Goal: Task Accomplishment & Management: Use online tool/utility

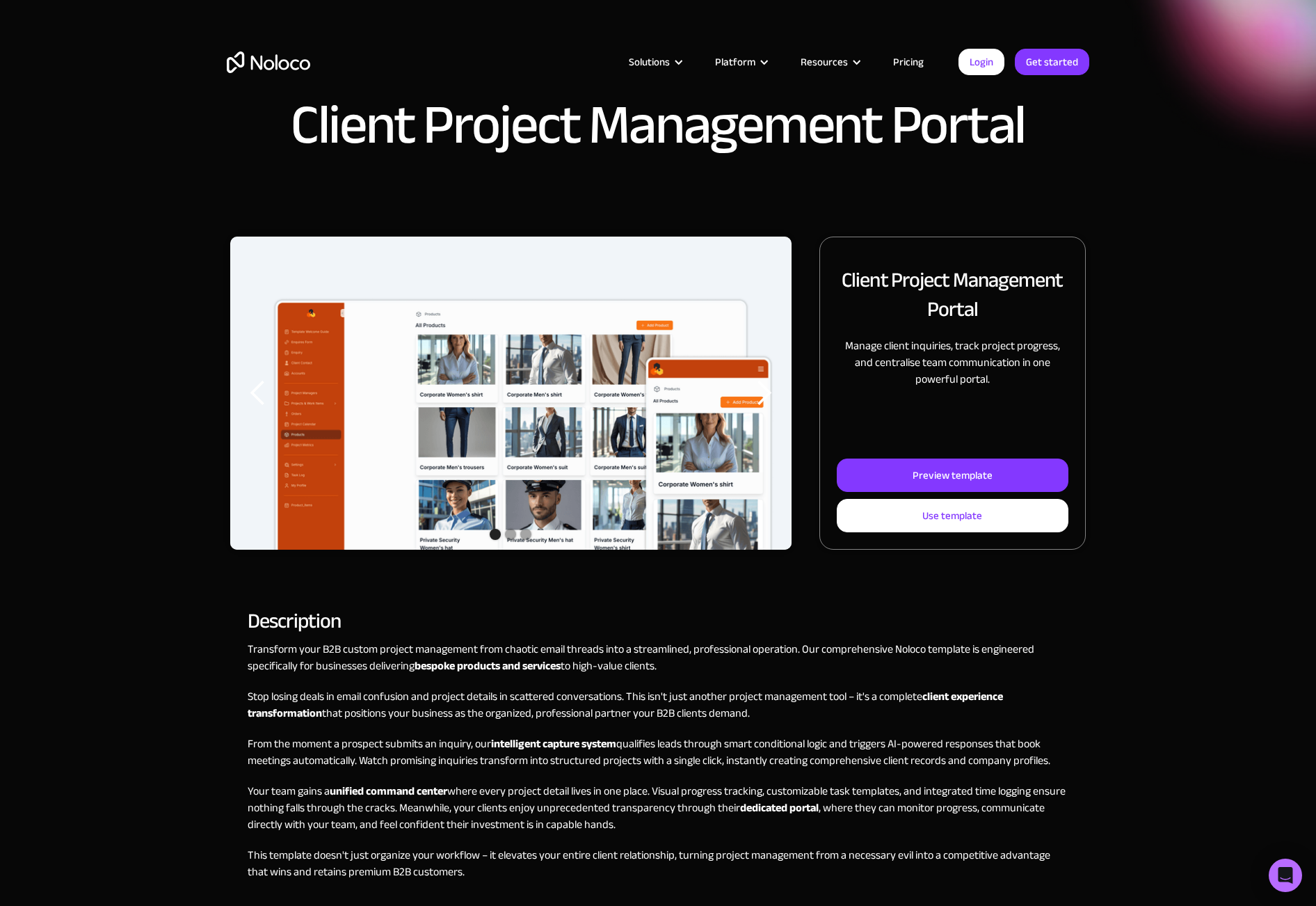
click at [955, 469] on div "Preview template" at bounding box center [952, 475] width 80 height 18
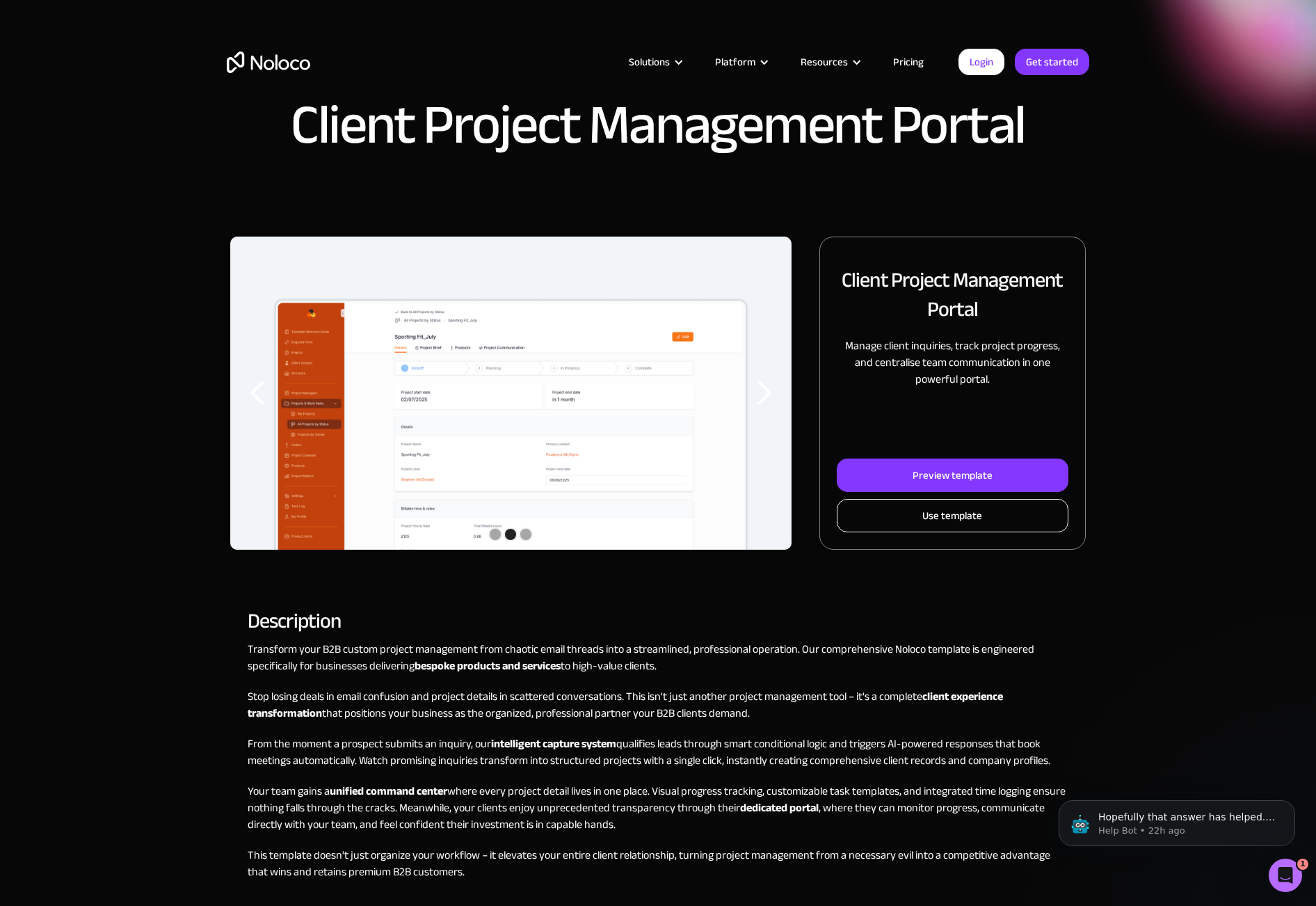
click at [955, 515] on div "Use template" at bounding box center [952, 515] width 60 height 18
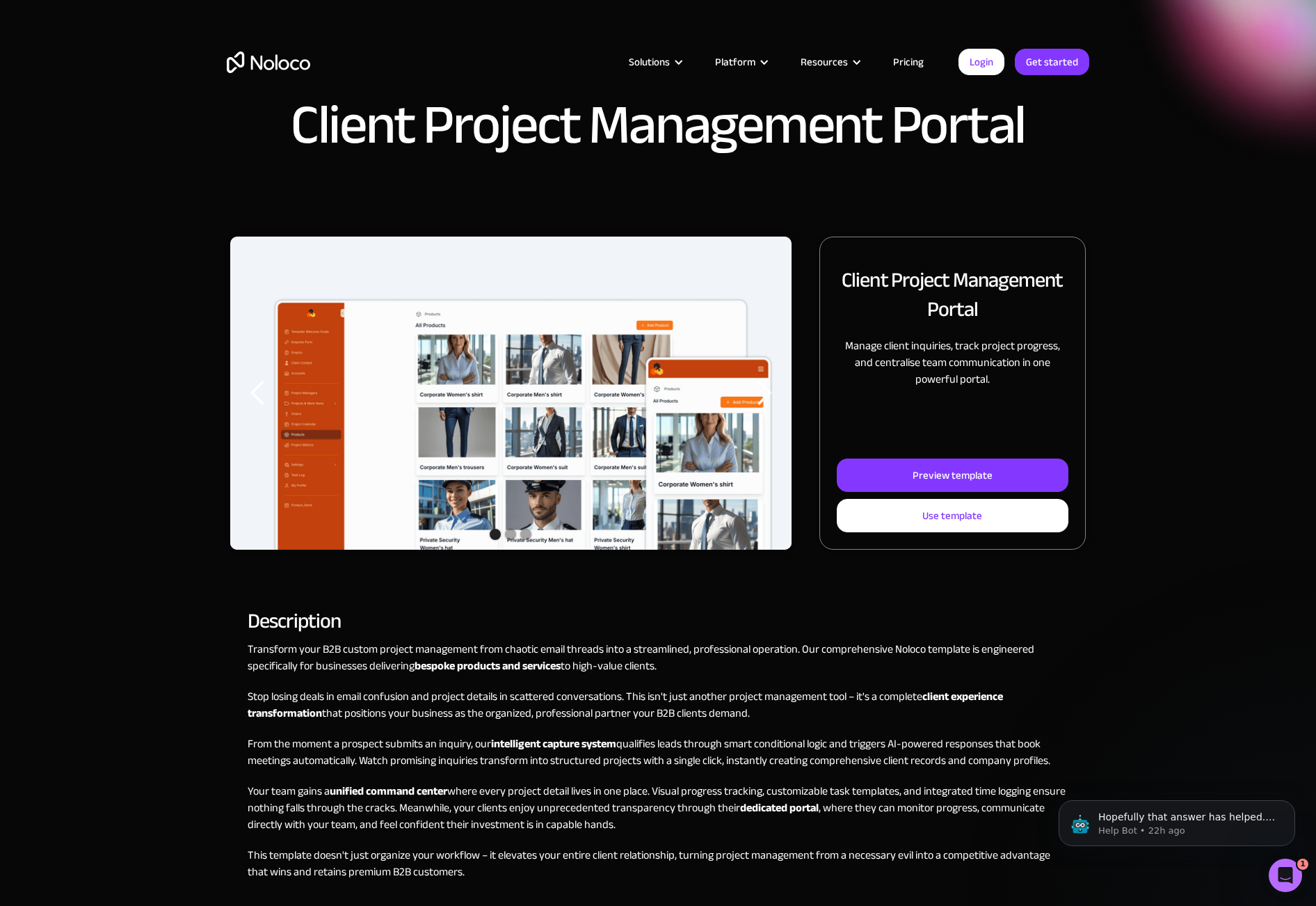
click at [565, 763] on p "From the moment a prospect submits an inquiry, our intelligent capture system q…" at bounding box center [658, 753] width 821 height 34
click at [575, 760] on p "From the moment a prospect submits an inquiry, our intelligent capture system q…" at bounding box center [658, 753] width 821 height 34
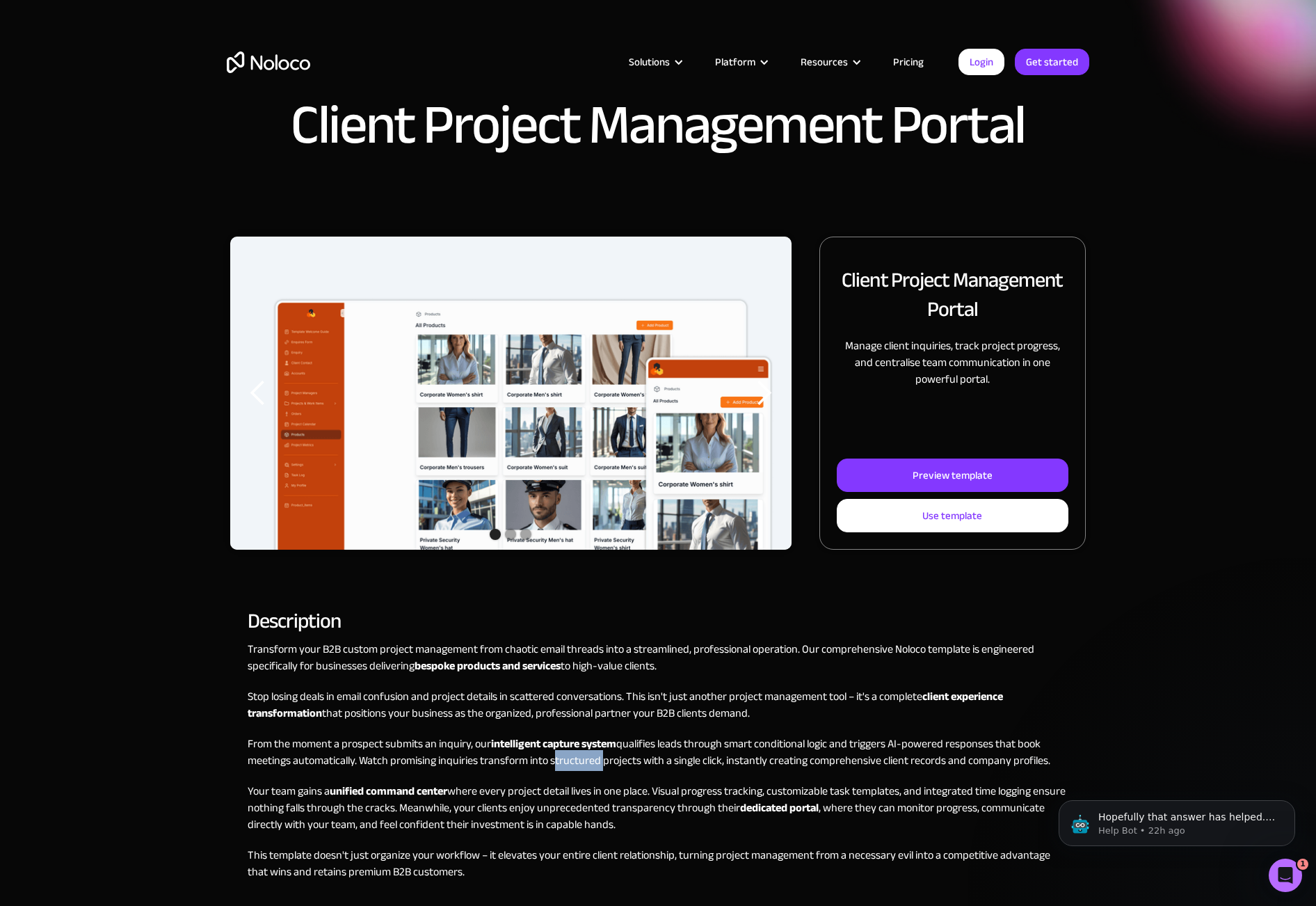
click at [575, 760] on p "From the moment a prospect submits an inquiry, our intelligent capture system q…" at bounding box center [658, 753] width 821 height 34
click at [599, 753] on p "From the moment a prospect submits an inquiry, our intelligent capture system q…" at bounding box center [658, 753] width 821 height 34
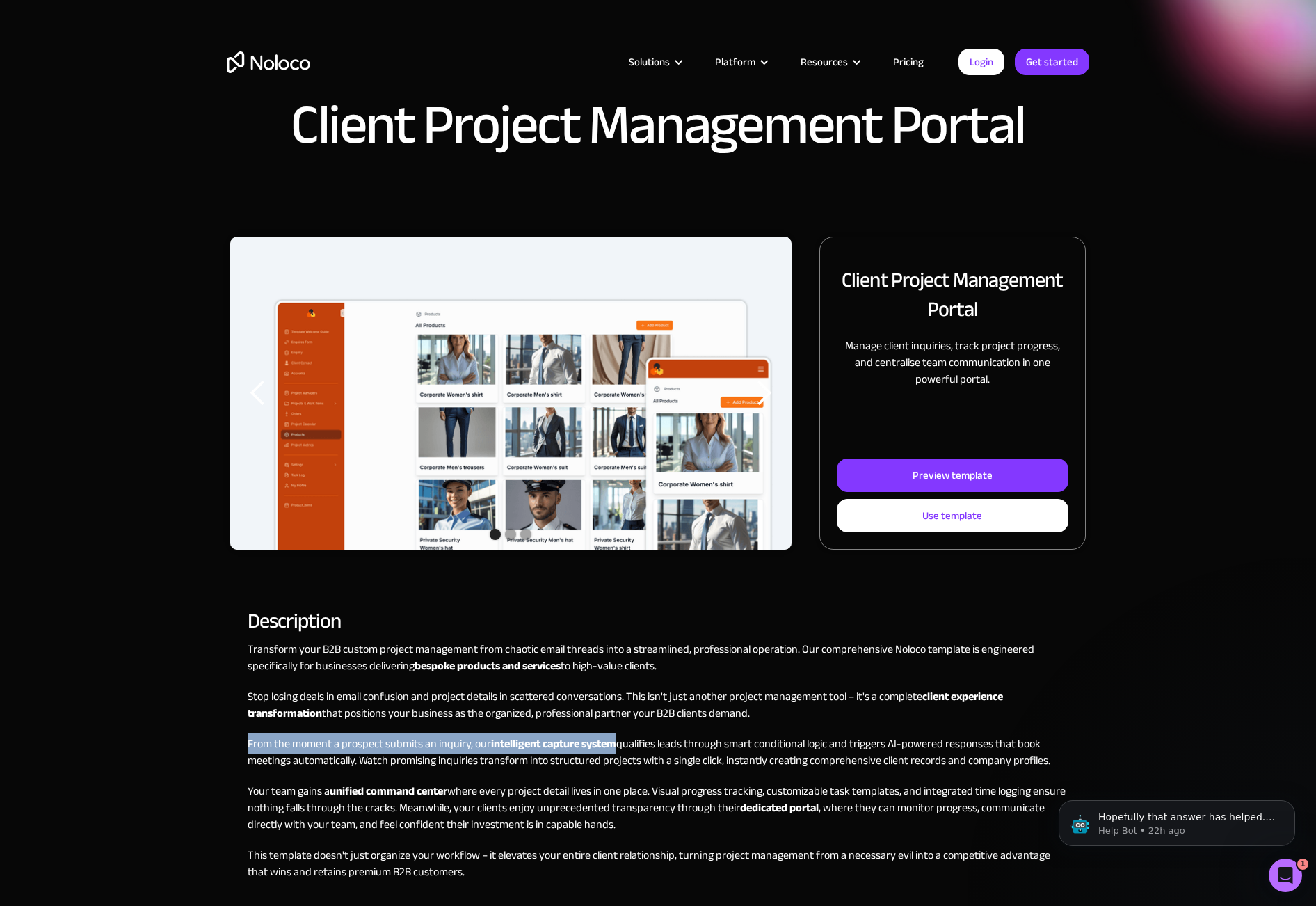
click at [599, 753] on p "From the moment a prospect submits an inquiry, our intelligent capture system q…" at bounding box center [658, 753] width 821 height 34
click at [620, 753] on p "From the moment a prospect submits an inquiry, our intelligent capture system q…" at bounding box center [658, 753] width 821 height 34
click at [613, 748] on strong "intelligent capture system" at bounding box center [553, 743] width 125 height 21
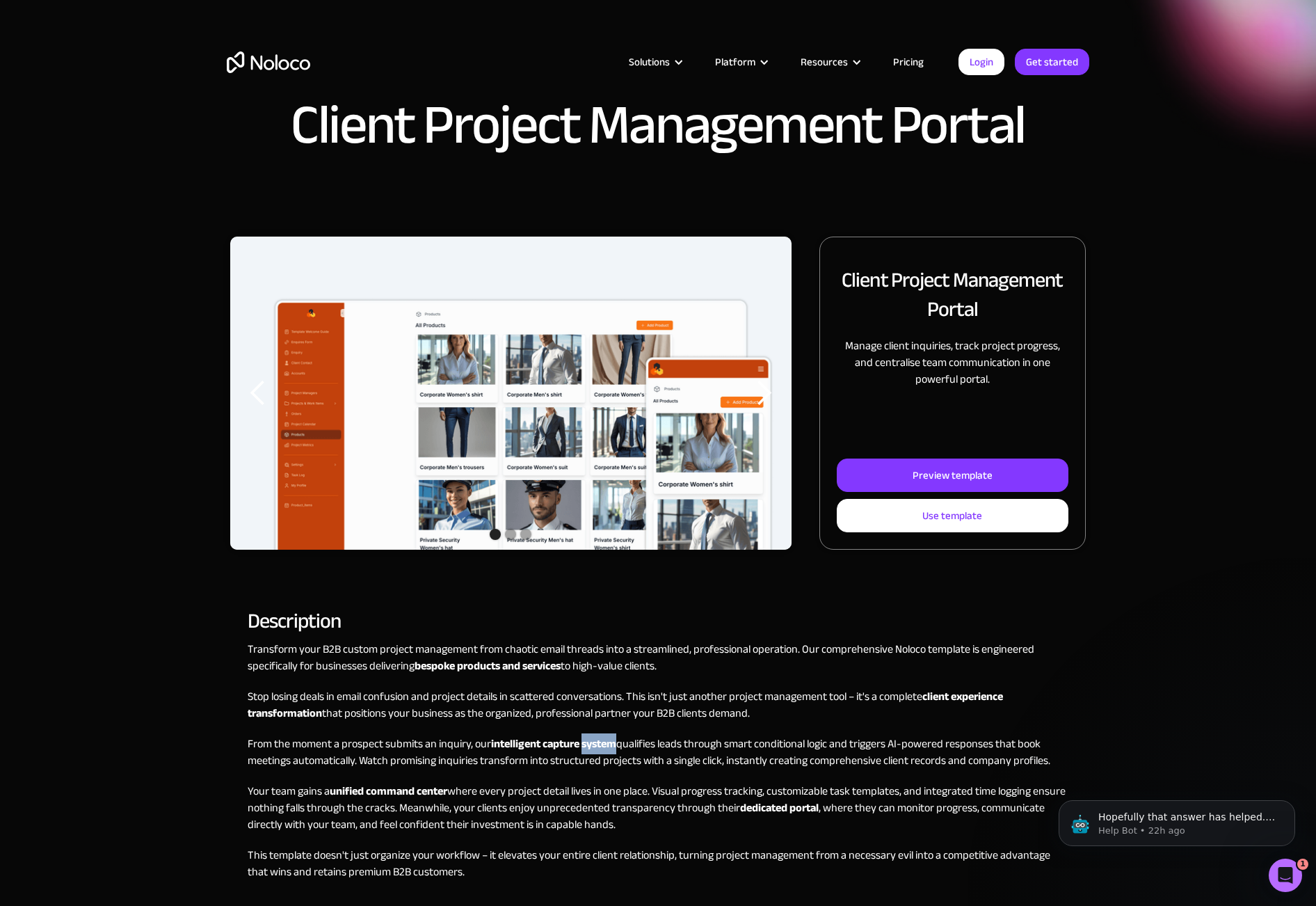
click at [613, 748] on strong "intelligent capture system" at bounding box center [553, 743] width 125 height 21
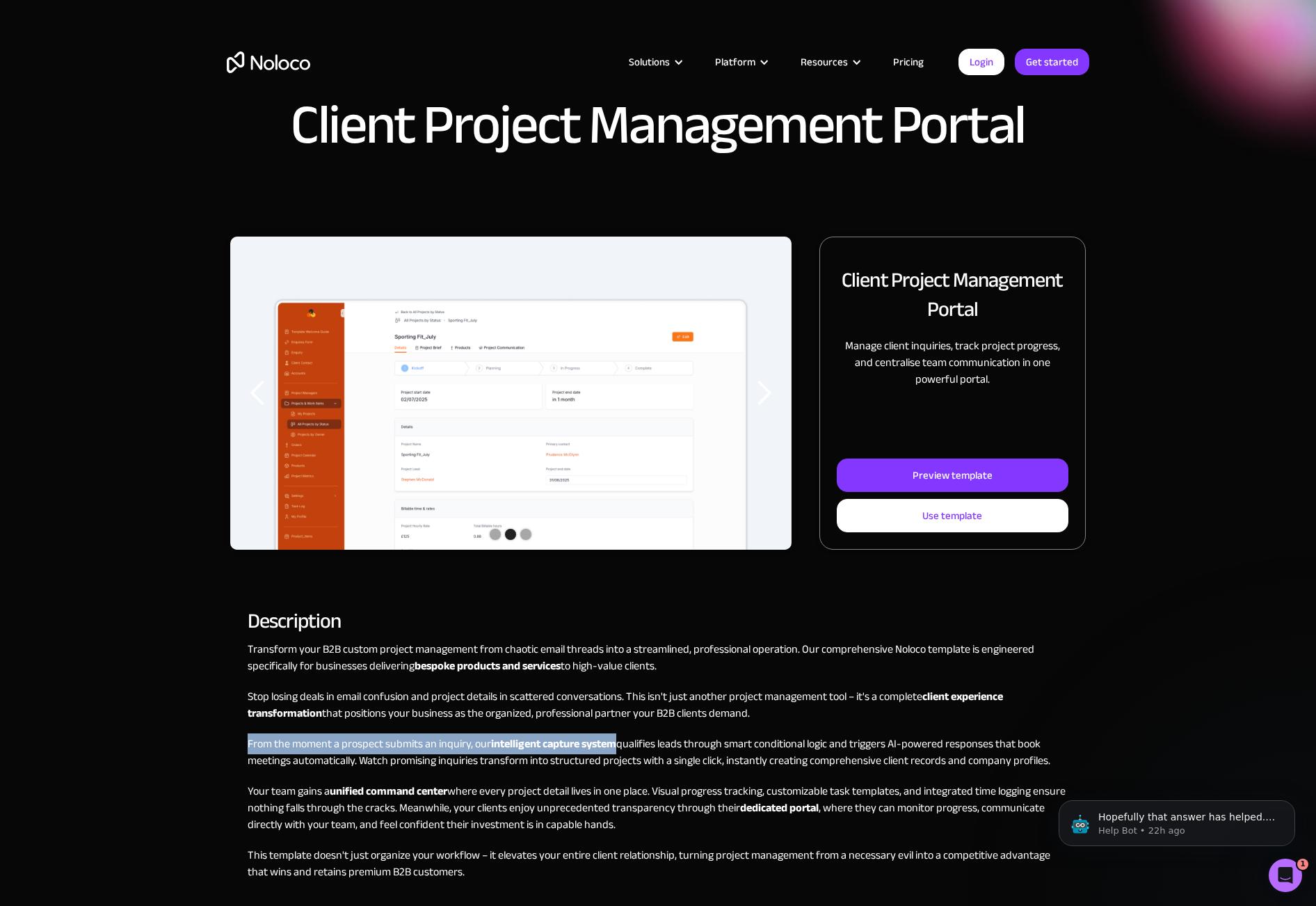
click at [600, 748] on strong "intelligent capture system" at bounding box center [553, 743] width 125 height 21
click at [613, 754] on p "From the moment a prospect submits an inquiry, our intelligent capture system q…" at bounding box center [658, 753] width 821 height 34
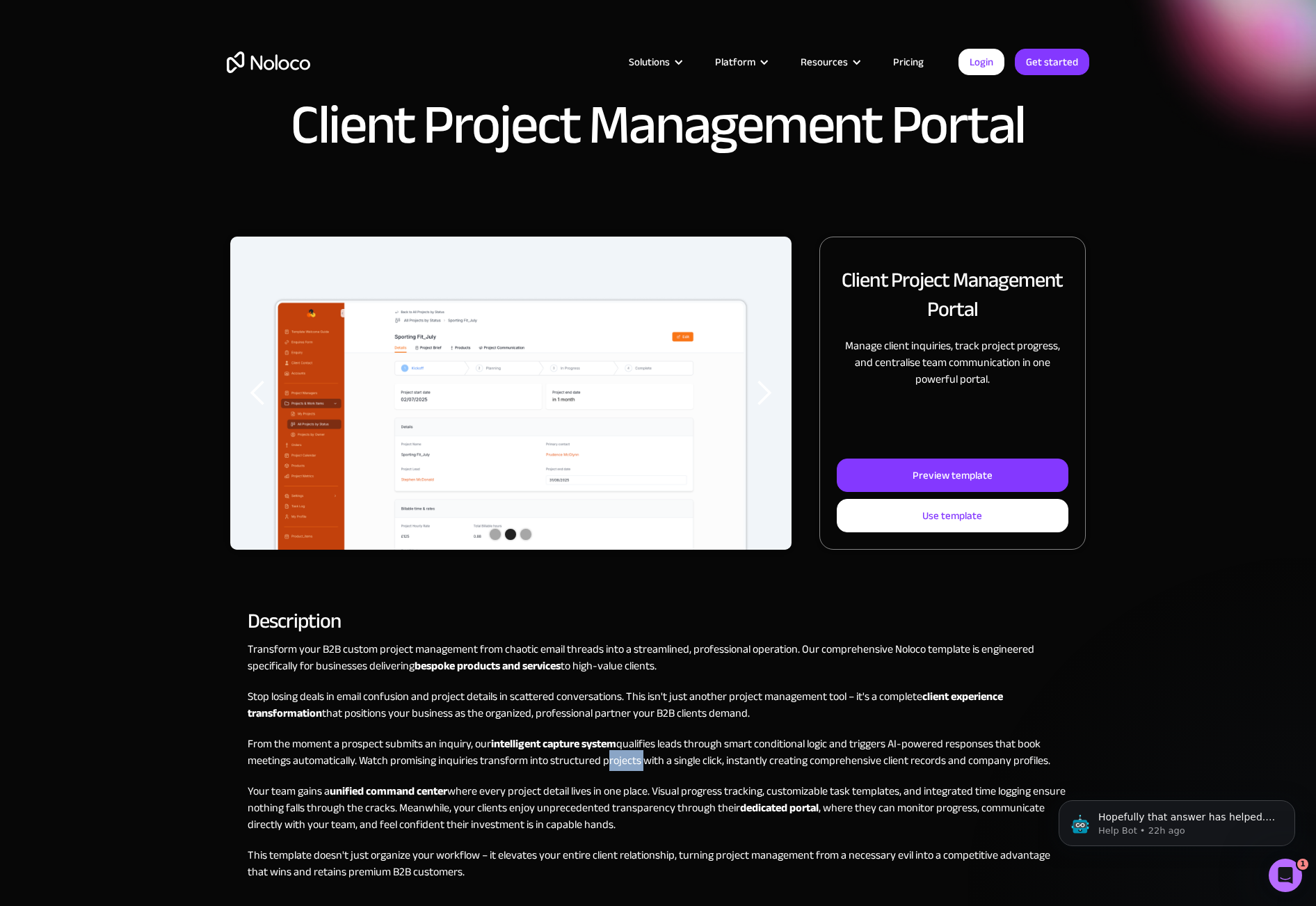
click at [613, 754] on p "From the moment a prospect submits an inquiry, our intelligent capture system q…" at bounding box center [658, 753] width 821 height 34
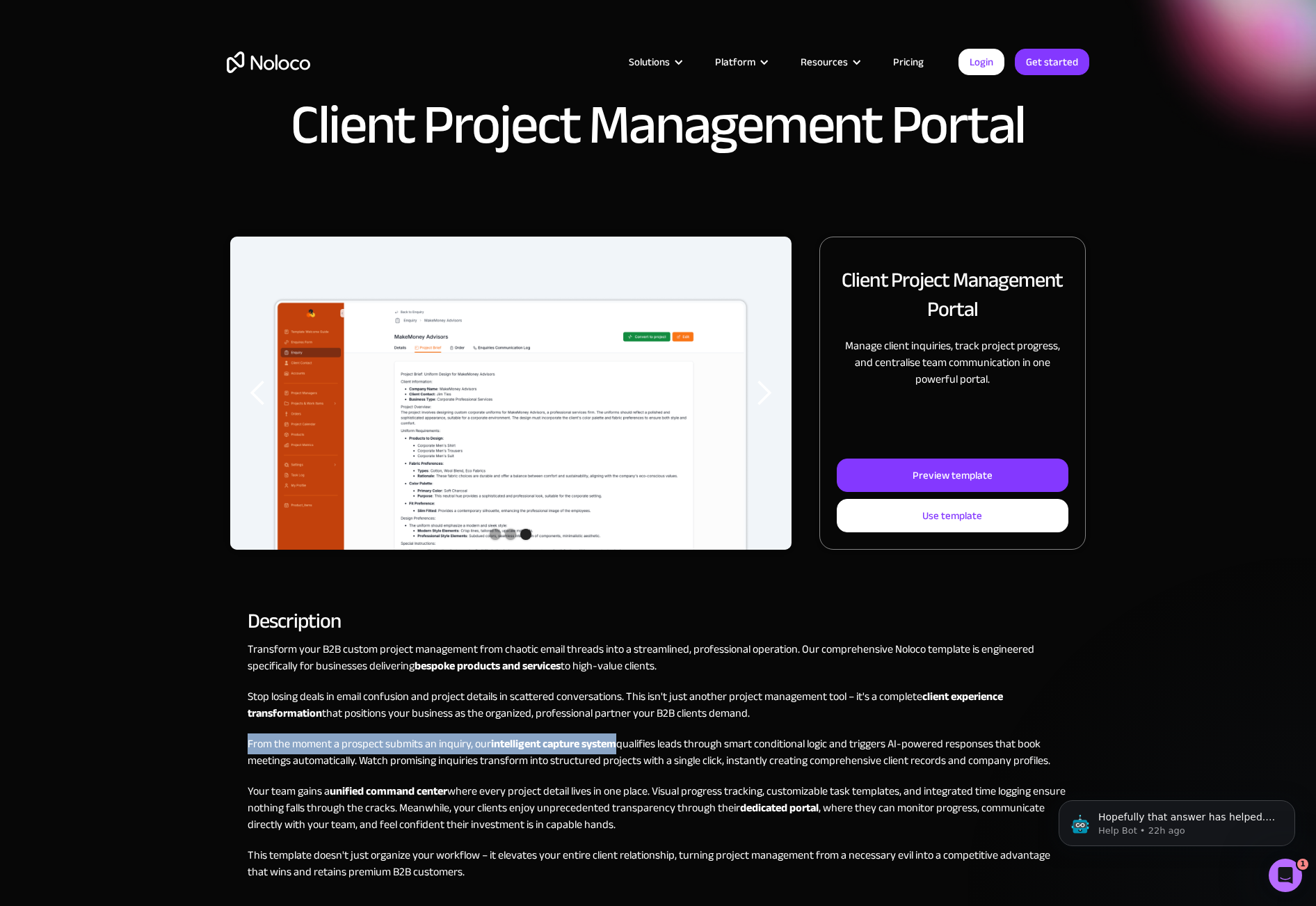
click at [613, 742] on strong "intelligent capture system" at bounding box center [553, 743] width 125 height 21
click at [617, 775] on div "Transform your B2B custom project management from chaotic email threads into a …" at bounding box center [658, 798] width 821 height 314
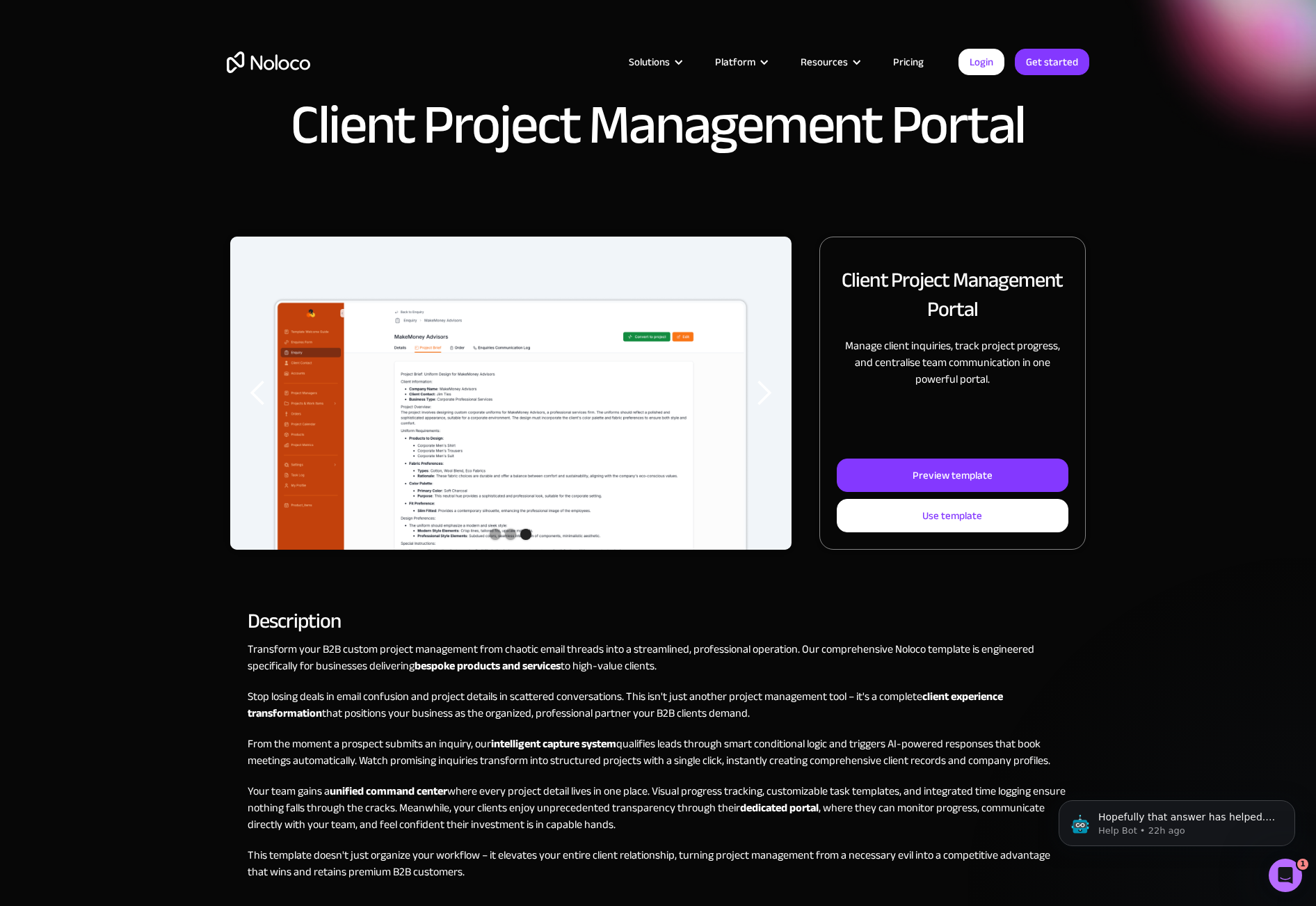
click at [617, 757] on p "From the moment a prospect submits an inquiry, our intelligent capture system q…" at bounding box center [658, 753] width 821 height 34
click at [617, 752] on p "From the moment a prospect submits an inquiry, our intelligent capture system q…" at bounding box center [658, 753] width 821 height 34
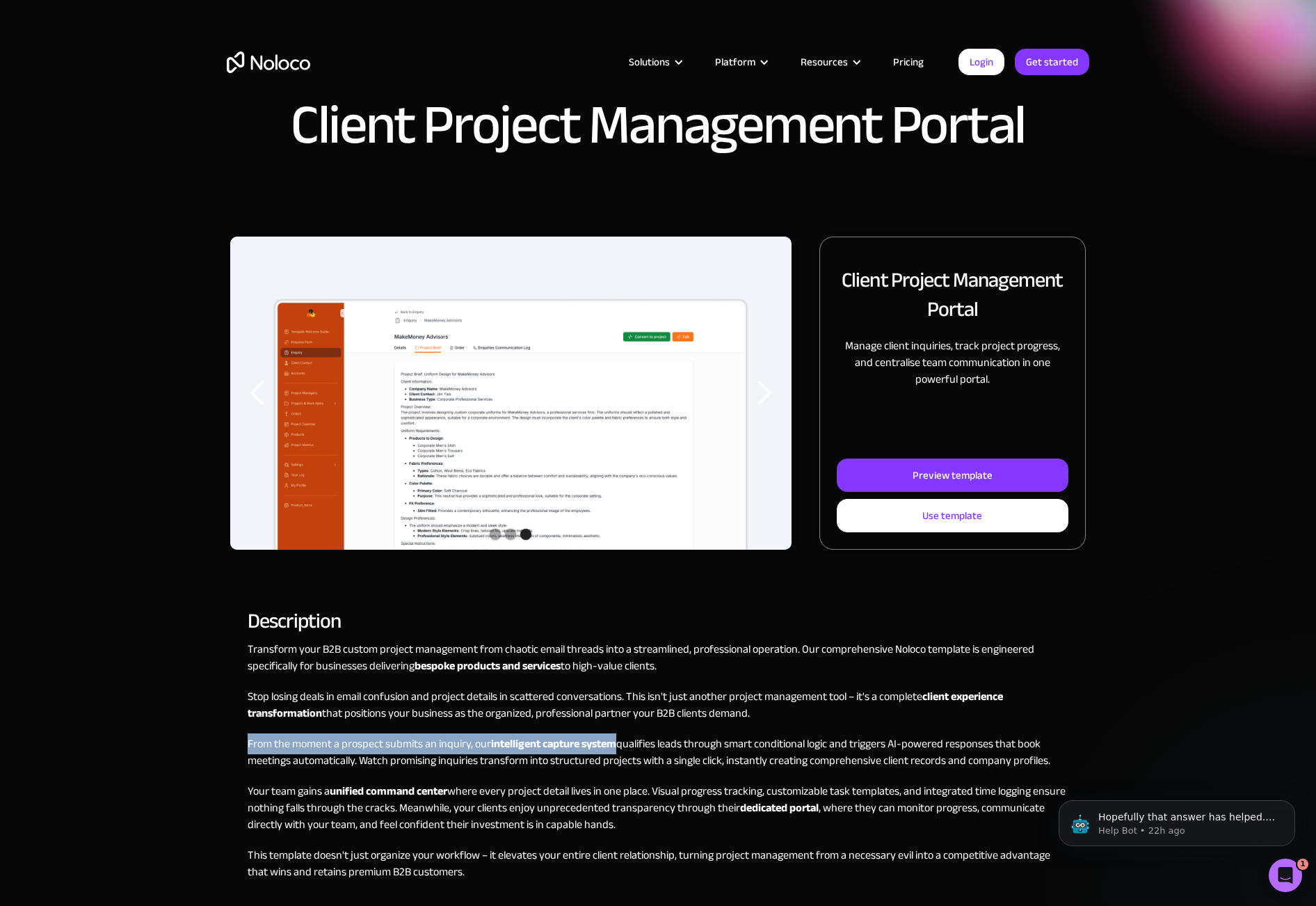
click at [617, 752] on p "From the moment a prospect submits an inquiry, our intelligent capture system q…" at bounding box center [658, 753] width 821 height 34
click at [622, 746] on p "From the moment a prospect submits an inquiry, our intelligent capture system q…" at bounding box center [658, 753] width 821 height 34
click at [615, 755] on p "From the moment a prospect submits an inquiry, our intelligent capture system q…" at bounding box center [658, 753] width 821 height 34
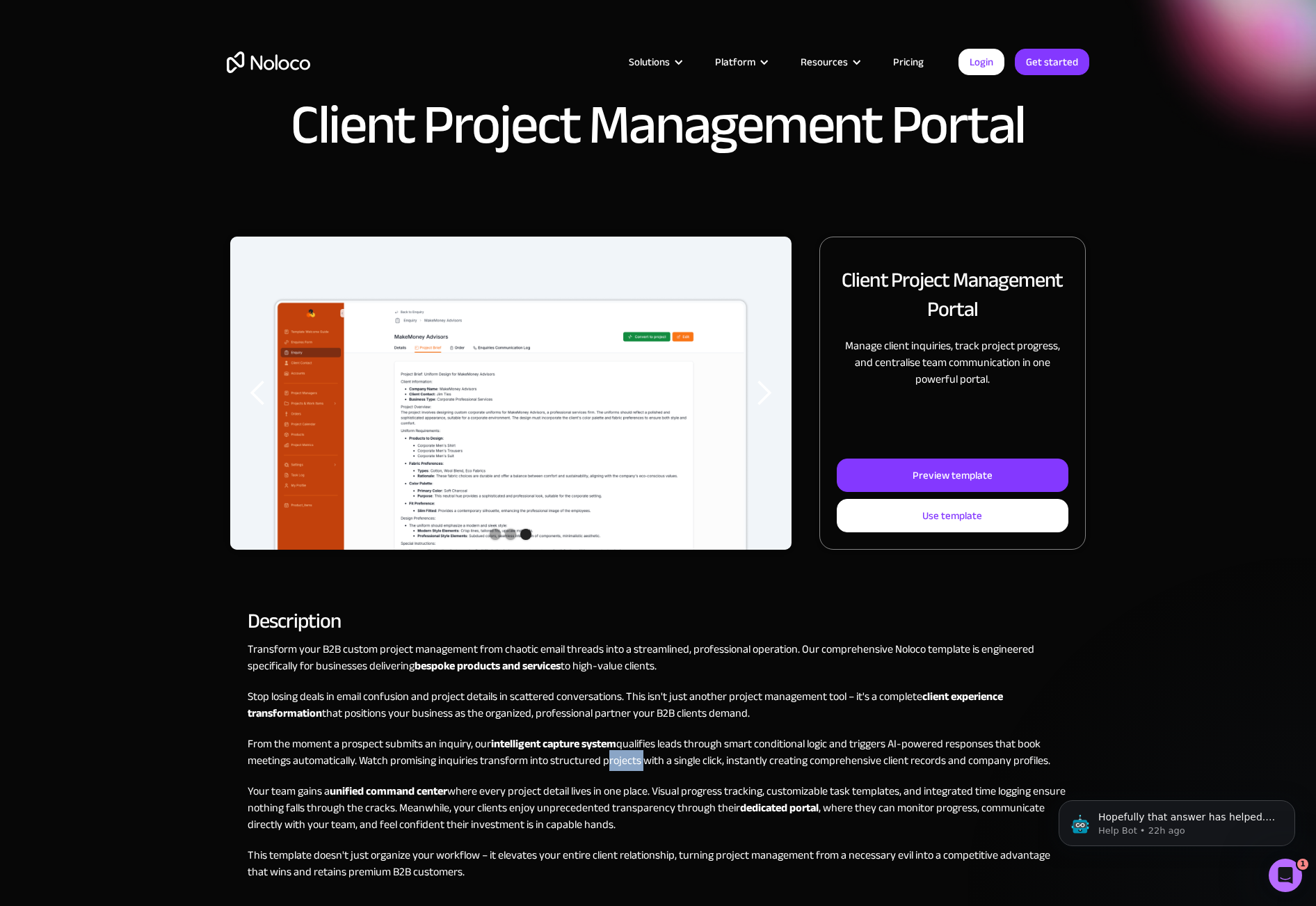
click at [614, 756] on p "From the moment a prospect submits an inquiry, our intelligent capture system q…" at bounding box center [658, 753] width 821 height 34
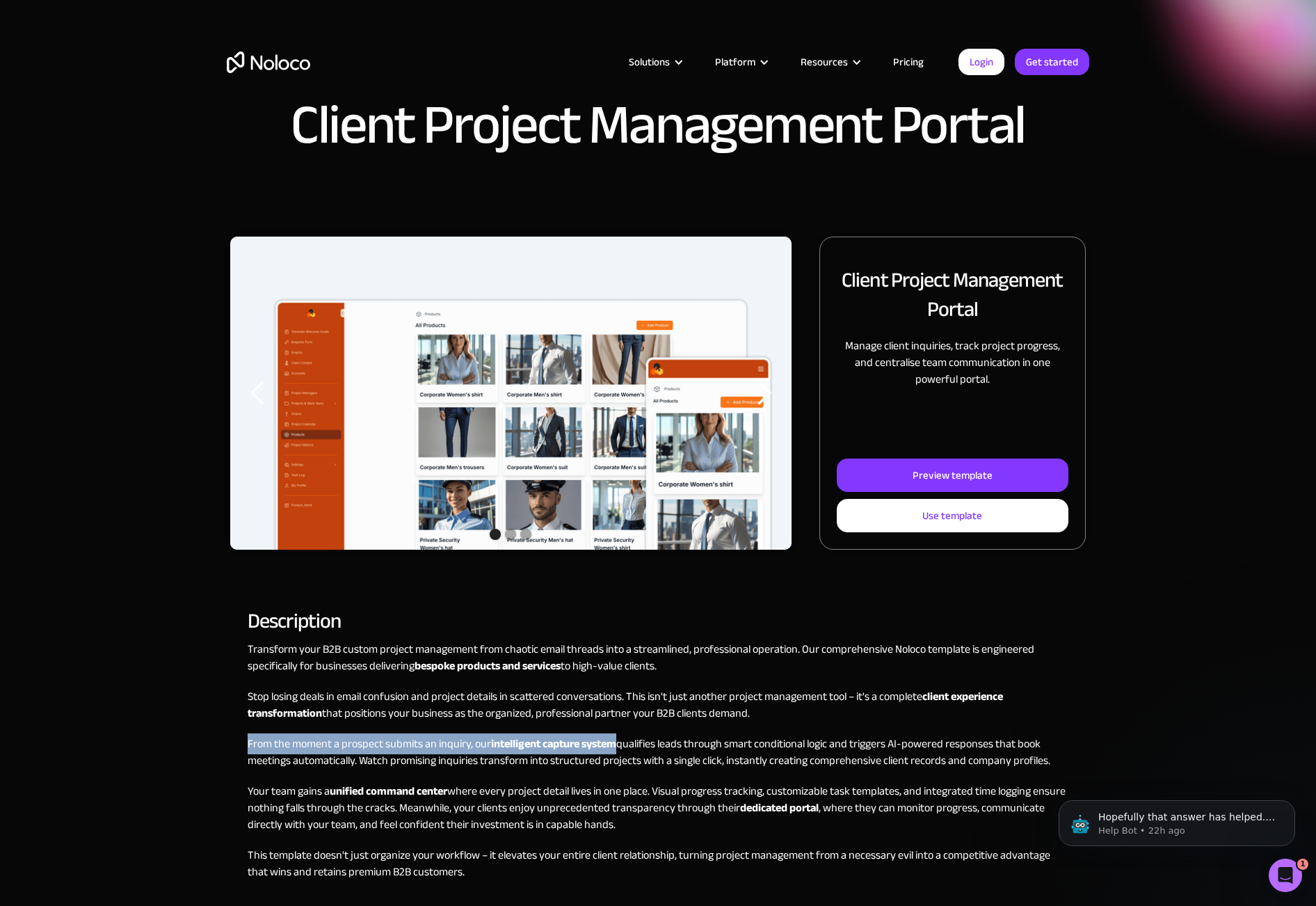
click at [614, 749] on strong "intelligent capture system" at bounding box center [553, 743] width 125 height 21
click at [614, 761] on p "From the moment a prospect submits an inquiry, our intelligent capture system q…" at bounding box center [658, 753] width 821 height 34
click at [614, 760] on p "From the moment a prospect submits an inquiry, our intelligent capture system q…" at bounding box center [658, 753] width 821 height 34
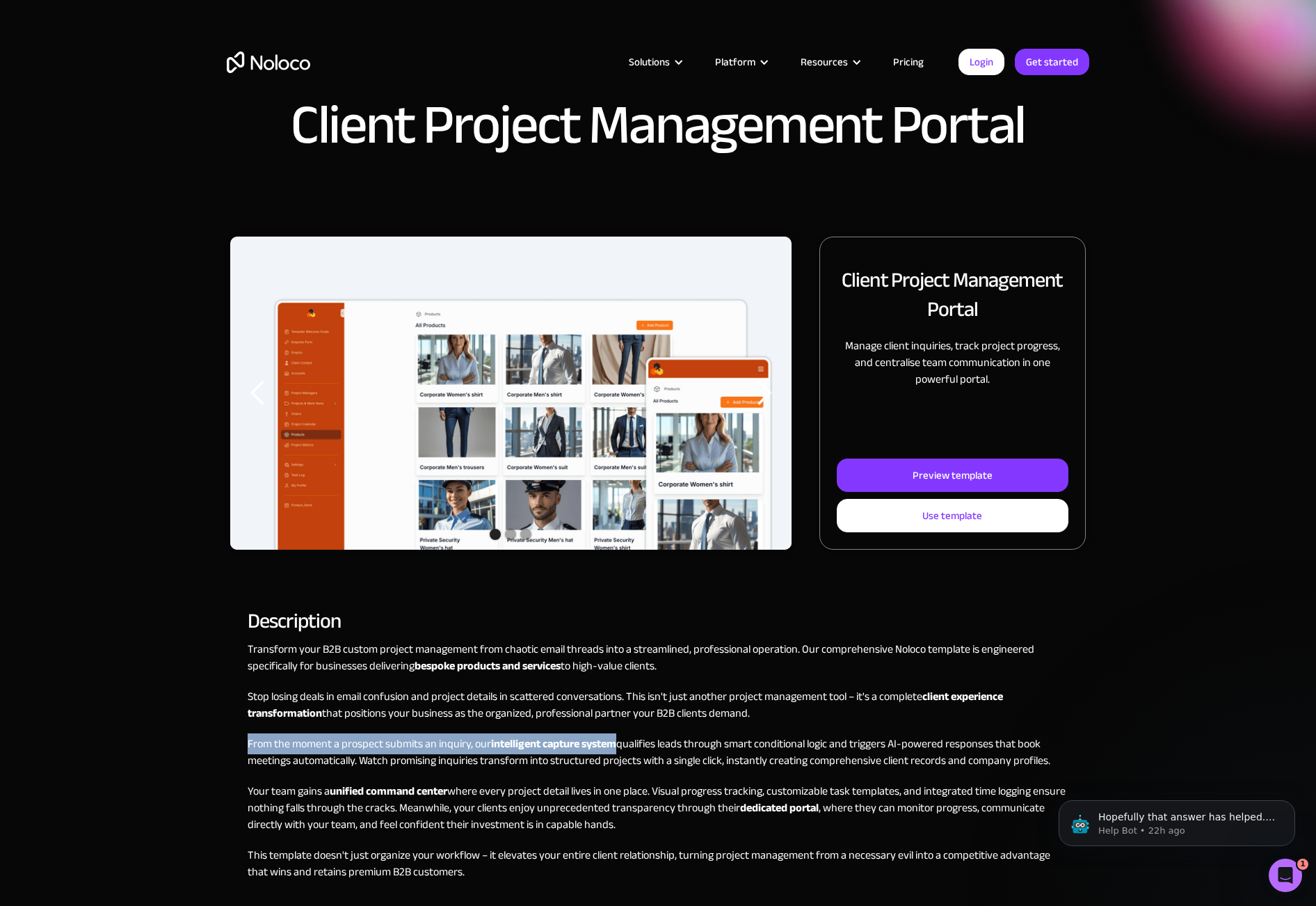
drag, startPoint x: 614, startPoint y: 760, endPoint x: 614, endPoint y: 746, distance: 14.0
click at [614, 759] on p "From the moment a prospect submits an inquiry, our intelligent capture system q…" at bounding box center [658, 753] width 821 height 34
click at [614, 745] on strong "intelligent capture system" at bounding box center [553, 743] width 125 height 21
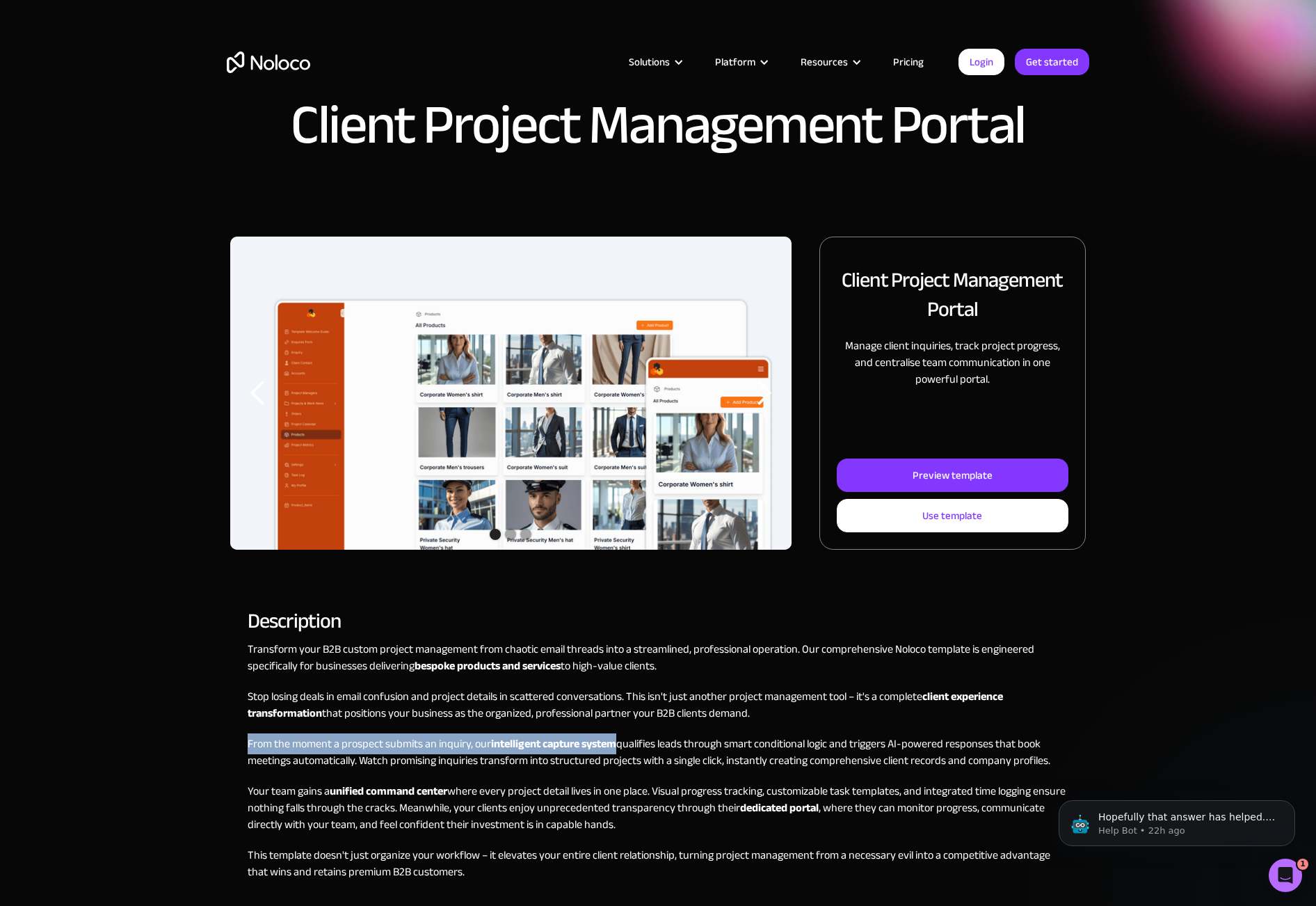
click at [613, 763] on p "From the moment a prospect submits an inquiry, our intelligent capture system q…" at bounding box center [658, 753] width 821 height 34
click at [613, 748] on strong "intelligent capture system" at bounding box center [553, 743] width 125 height 21
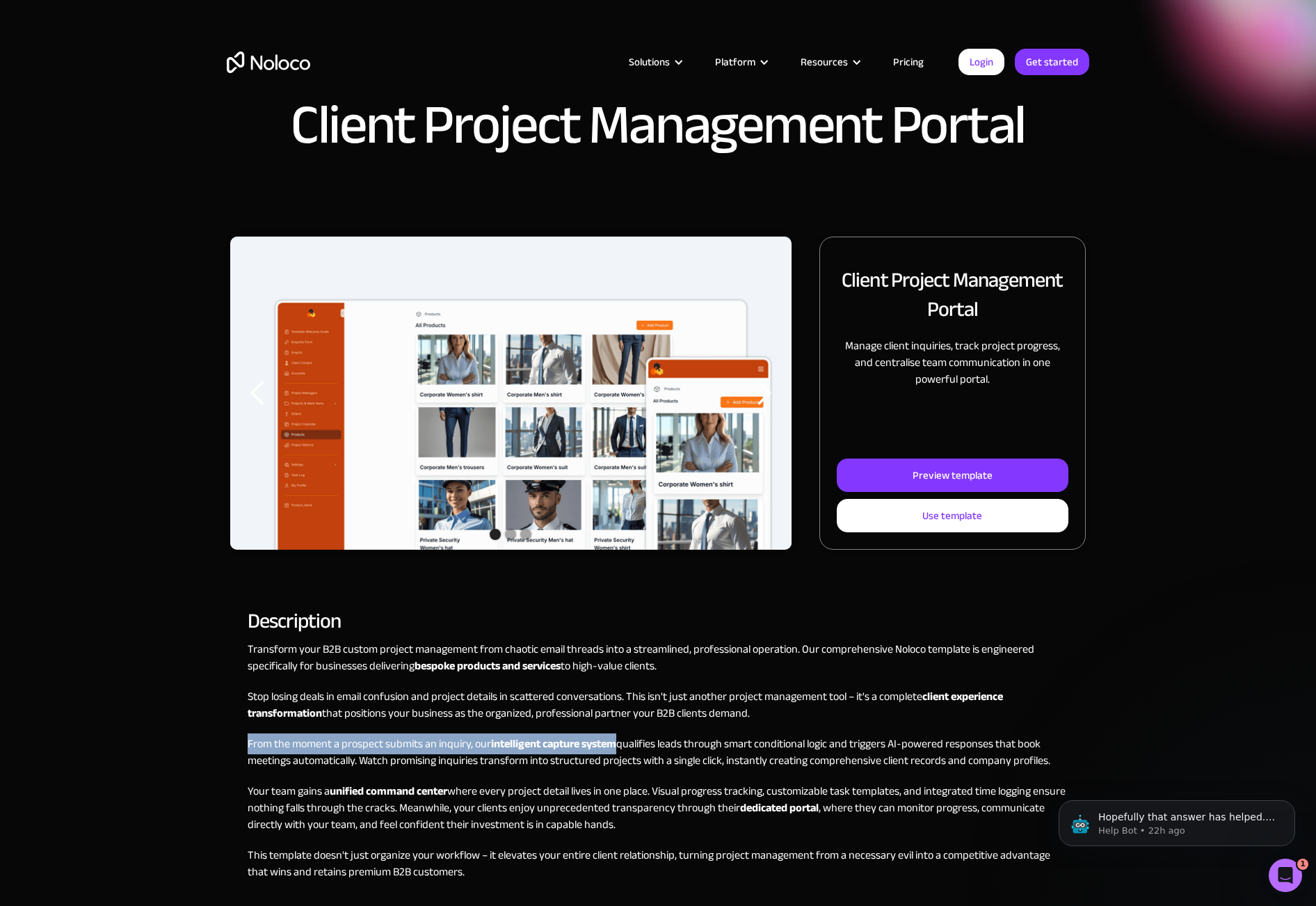
click at [613, 748] on strong "intelligent capture system" at bounding box center [553, 743] width 125 height 21
click at [613, 755] on p "From the moment a prospect submits an inquiry, our intelligent capture system q…" at bounding box center [658, 753] width 821 height 34
click at [613, 750] on p "From the moment a prospect submits an inquiry, our intelligent capture system q…" at bounding box center [658, 753] width 821 height 34
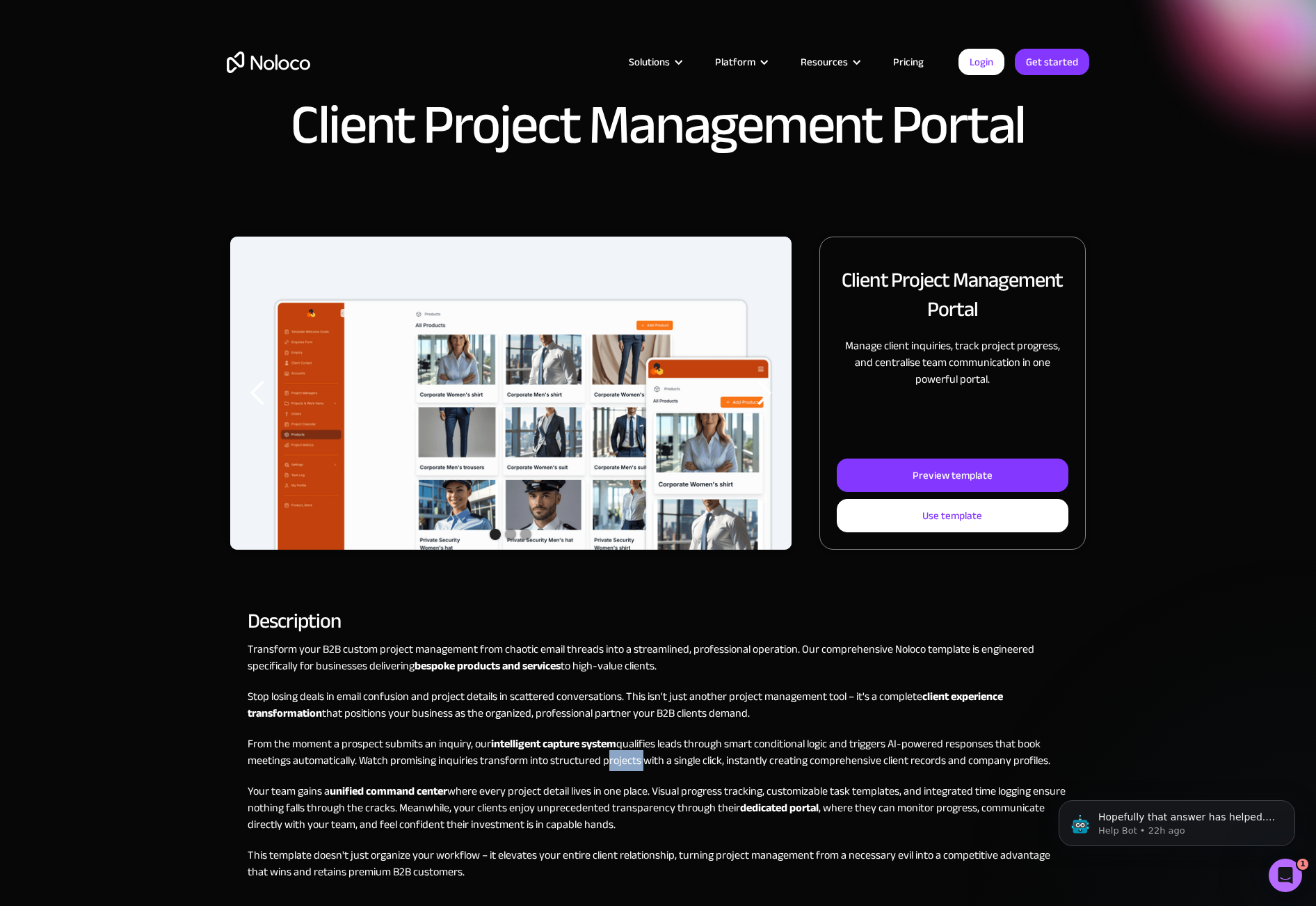
click at [613, 750] on p "From the moment a prospect submits an inquiry, our intelligent capture system q…" at bounding box center [658, 753] width 821 height 34
click at [613, 753] on p "From the moment a prospect submits an inquiry, our intelligent capture system q…" at bounding box center [658, 753] width 821 height 34
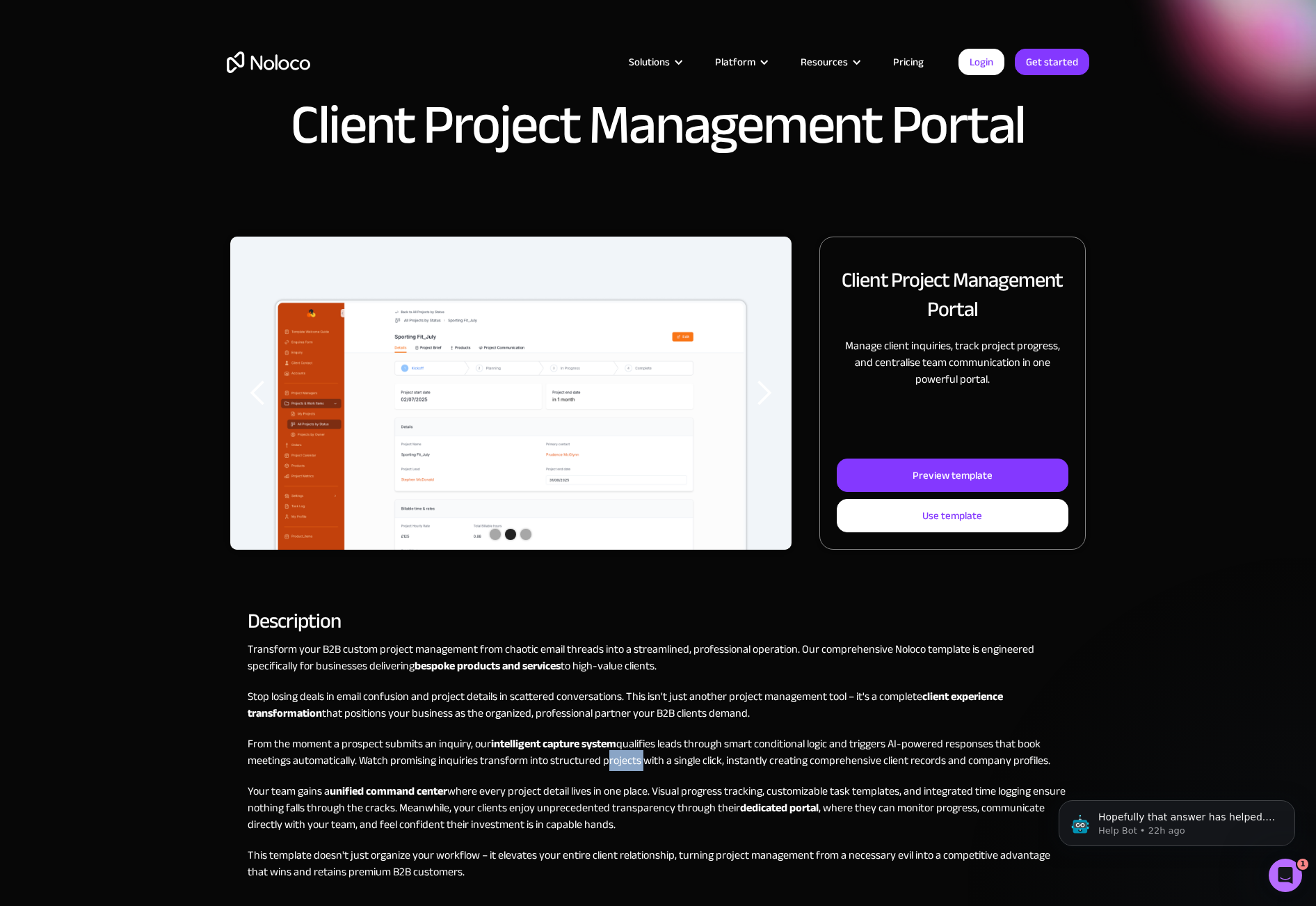
click at [613, 753] on p "From the moment a prospect submits an inquiry, our intelligent capture system q…" at bounding box center [658, 753] width 821 height 34
click at [613, 747] on strong "intelligent capture system" at bounding box center [553, 743] width 125 height 21
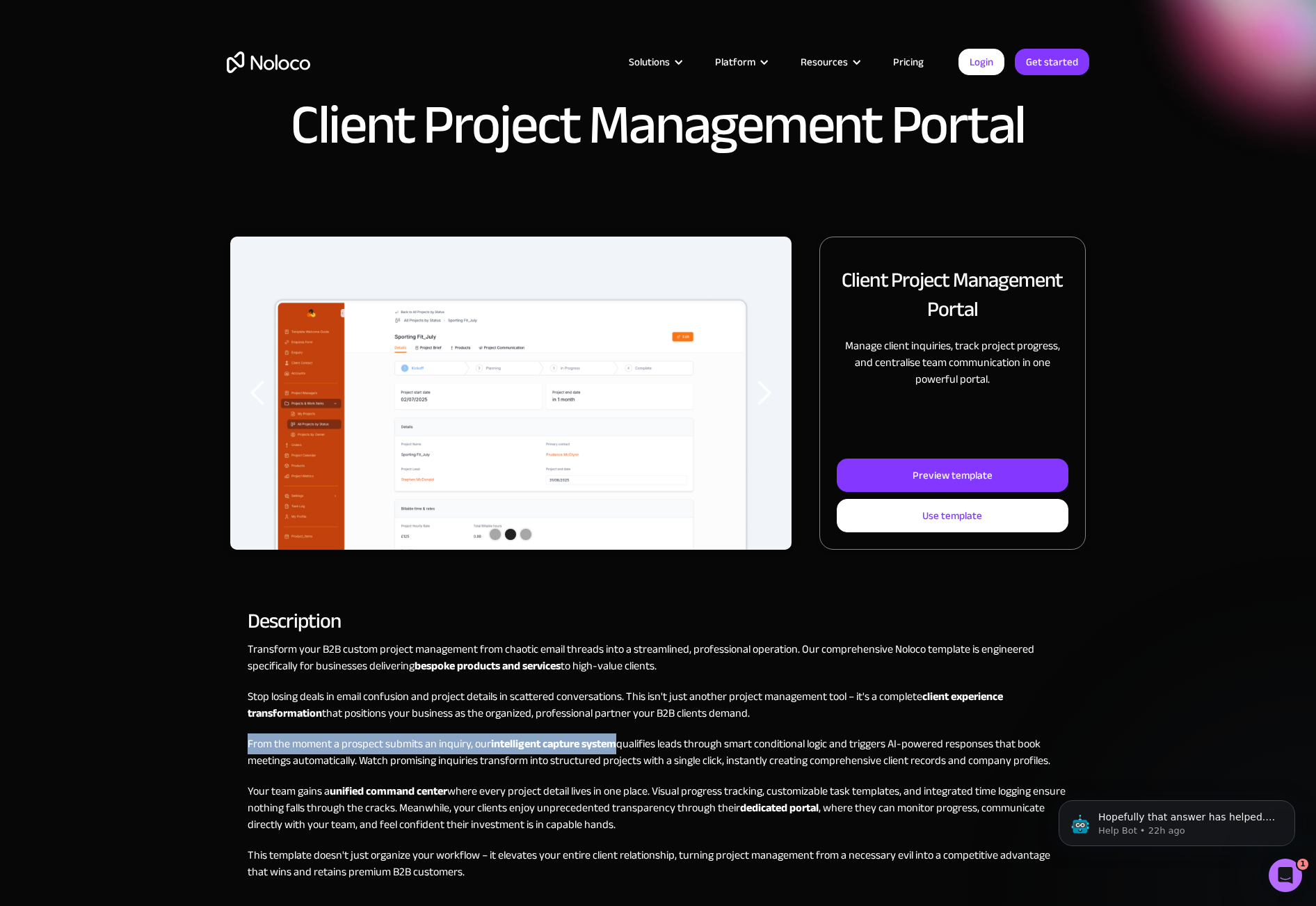
click at [613, 752] on p "From the moment a prospect submits an inquiry, our intelligent capture system q…" at bounding box center [658, 753] width 821 height 34
click at [613, 741] on strong "intelligent capture system" at bounding box center [553, 743] width 125 height 21
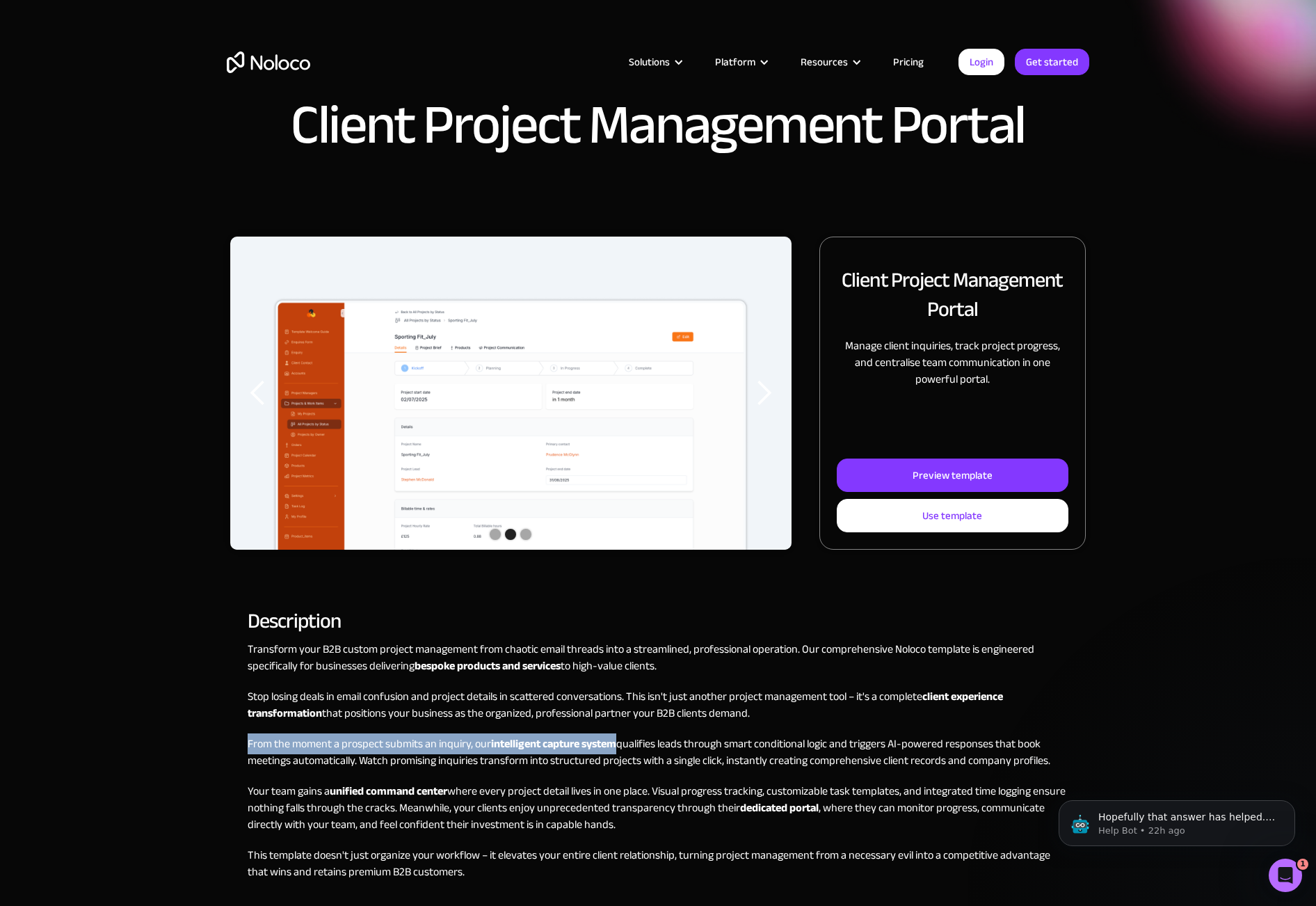
click at [613, 741] on strong "intelligent capture system" at bounding box center [553, 743] width 125 height 21
click at [613, 745] on strong "intelligent capture system" at bounding box center [553, 743] width 125 height 21
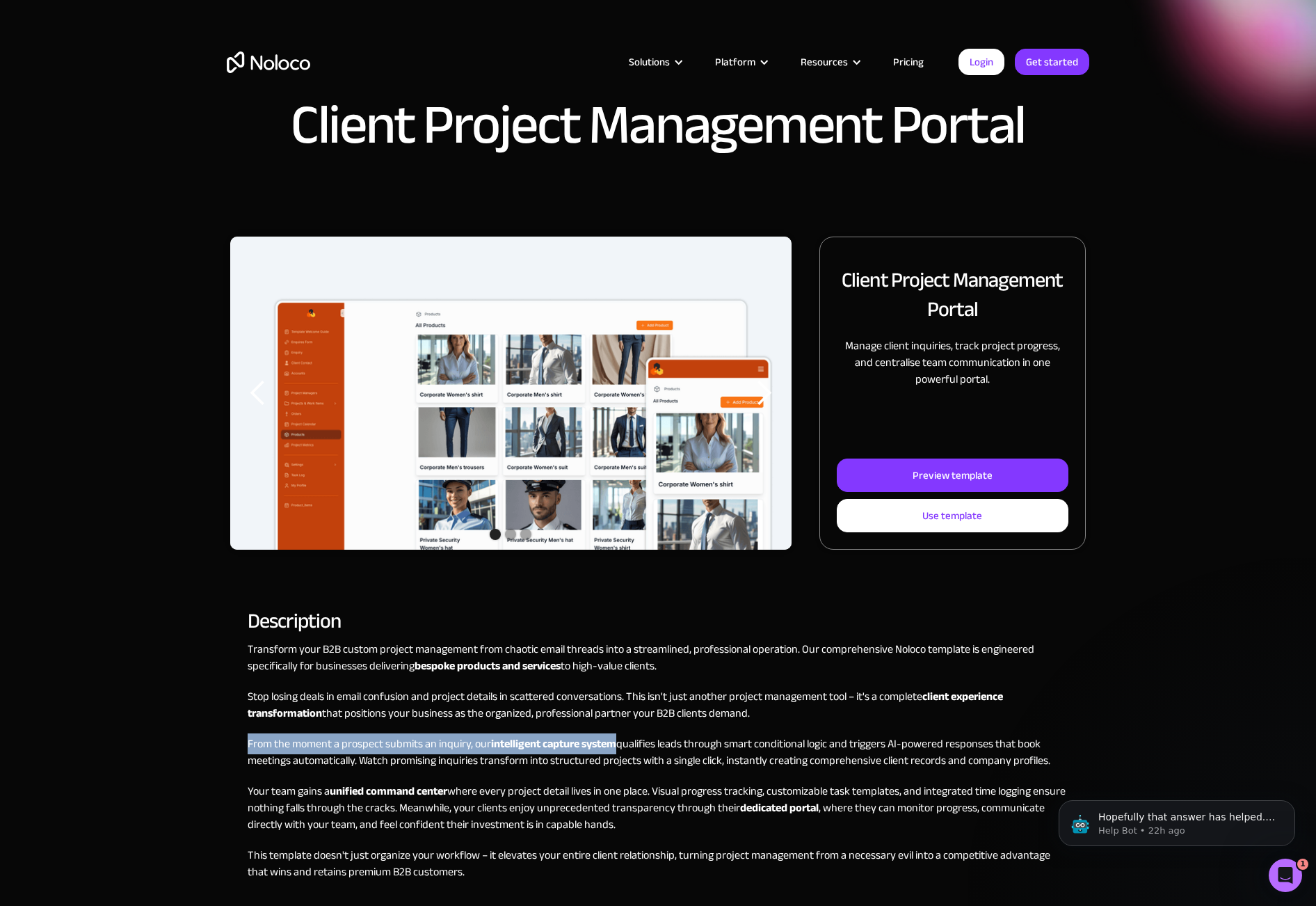
click at [695, 744] on p "From the moment a prospect submits an inquiry, our intelligent capture system q…" at bounding box center [658, 753] width 821 height 34
click at [661, 753] on p "From the moment a prospect submits an inquiry, our intelligent capture system q…" at bounding box center [658, 753] width 821 height 34
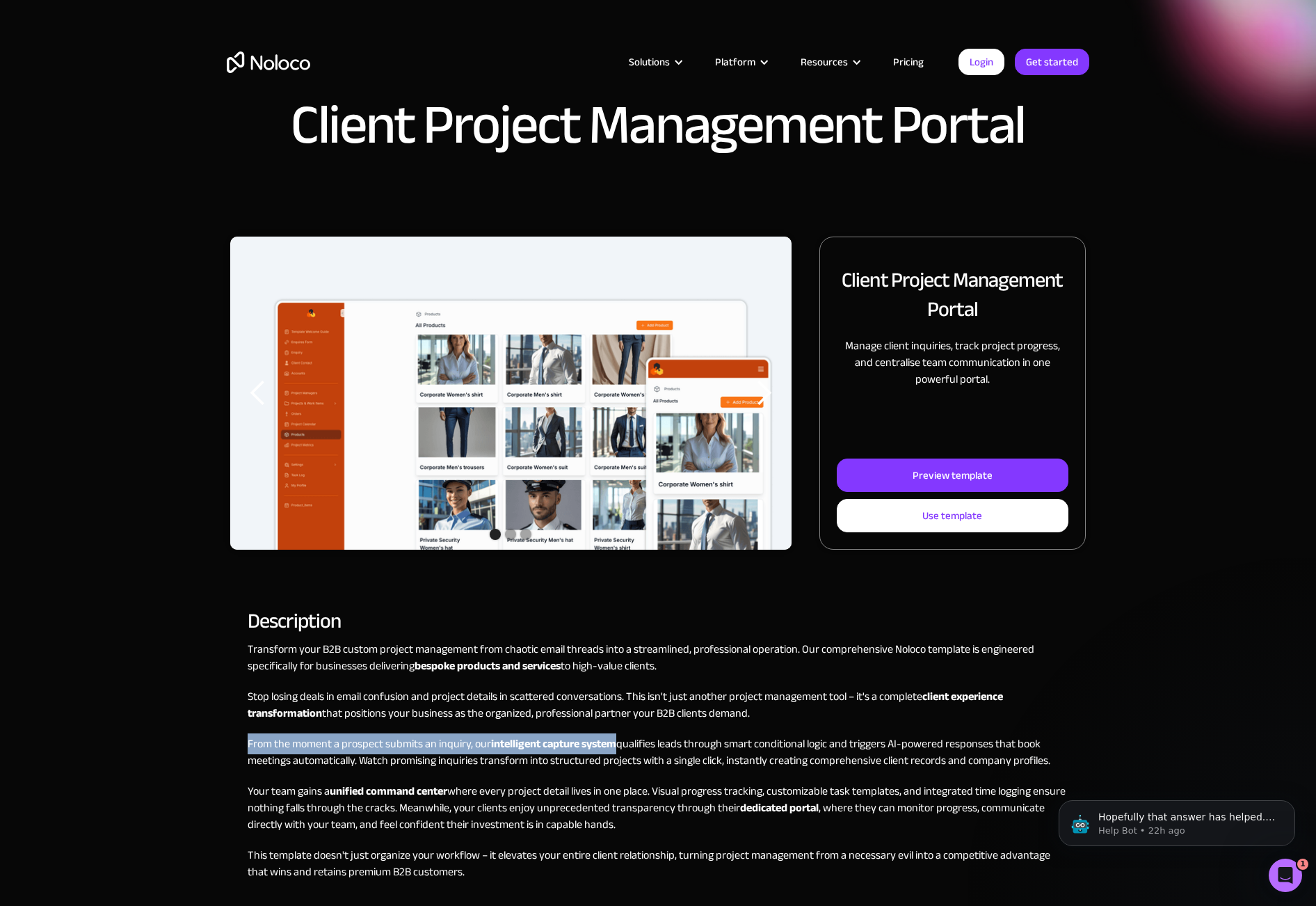
click at [661, 753] on p "From the moment a prospect submits an inquiry, our intelligent capture system q…" at bounding box center [658, 753] width 821 height 34
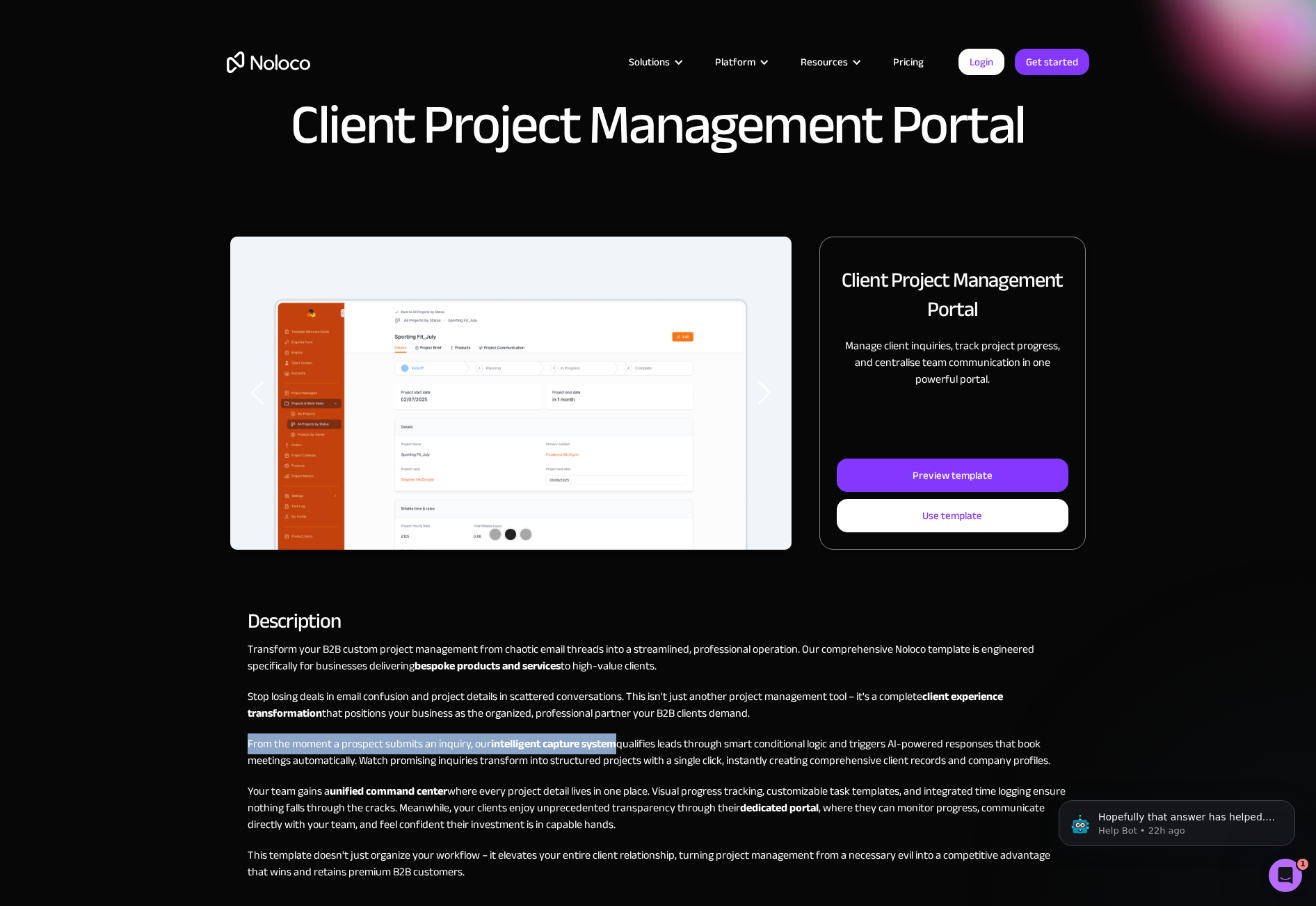
click at [646, 747] on p "From the moment a prospect submits an inquiry, our intelligent capture system q…" at bounding box center [658, 753] width 821 height 34
click at [667, 753] on p "From the moment a prospect submits an inquiry, our intelligent capture system q…" at bounding box center [658, 753] width 821 height 34
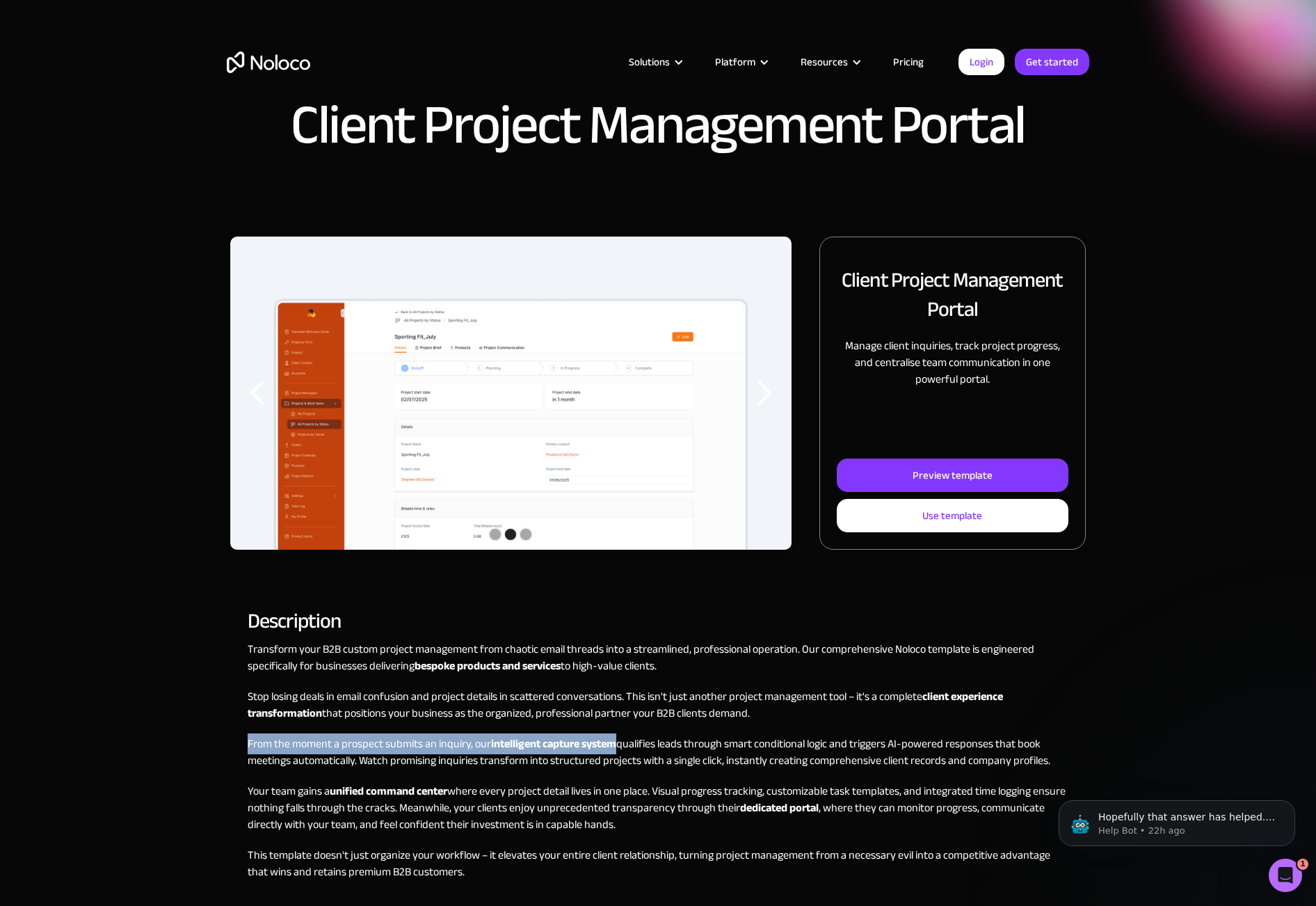
click at [667, 753] on p "From the moment a prospect submits an inquiry, our intelligent capture system q…" at bounding box center [658, 753] width 821 height 34
click at [663, 748] on p "From the moment a prospect submits an inquiry, our intelligent capture system q…" at bounding box center [658, 753] width 821 height 34
click at [655, 748] on p "From the moment a prospect submits an inquiry, our intelligent capture system q…" at bounding box center [658, 753] width 821 height 34
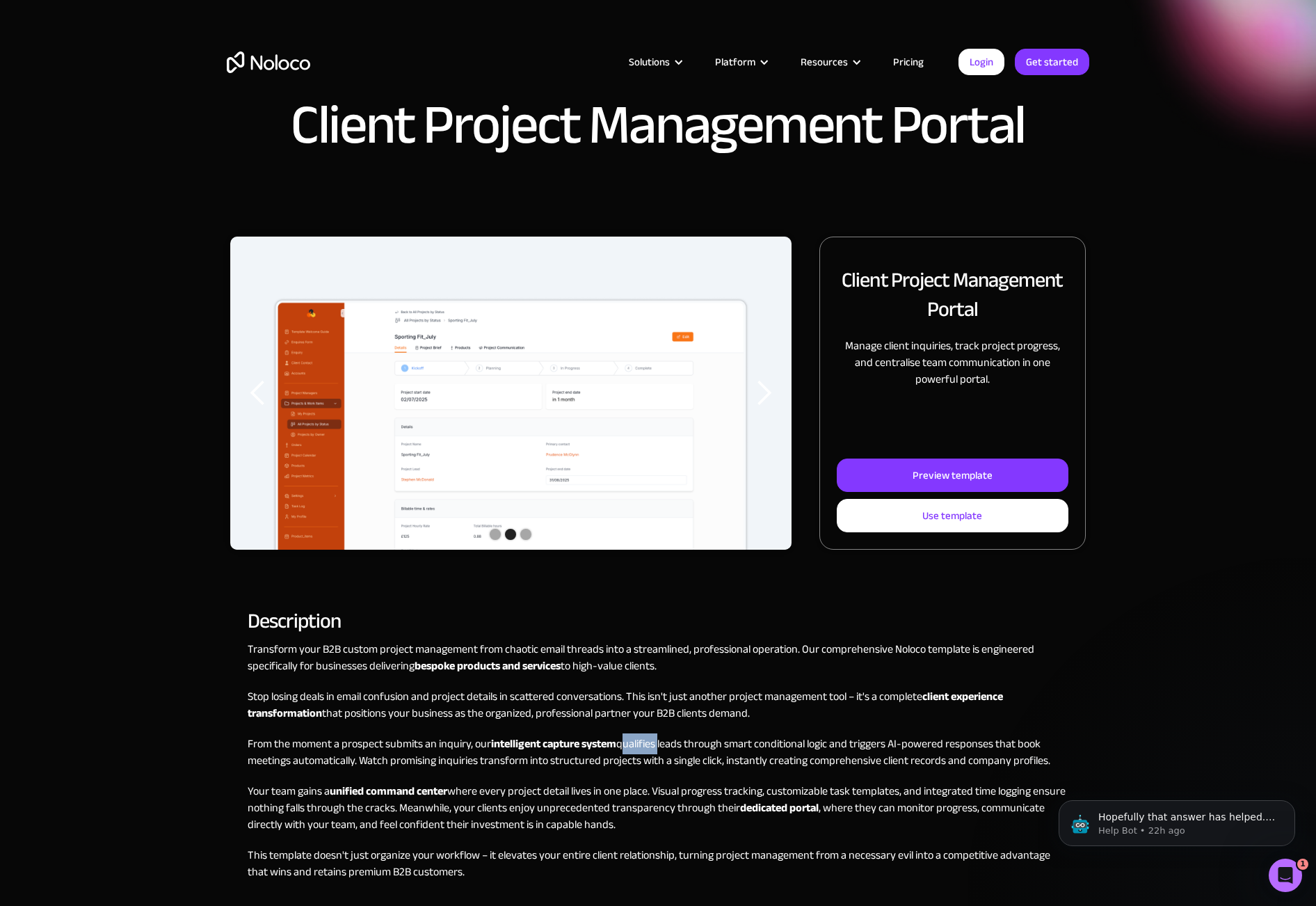
click at [655, 748] on p "From the moment a prospect submits an inquiry, our intelligent capture system q…" at bounding box center [658, 753] width 821 height 34
click at [654, 754] on p "From the moment a prospect submits an inquiry, our intelligent capture system q…" at bounding box center [658, 753] width 821 height 34
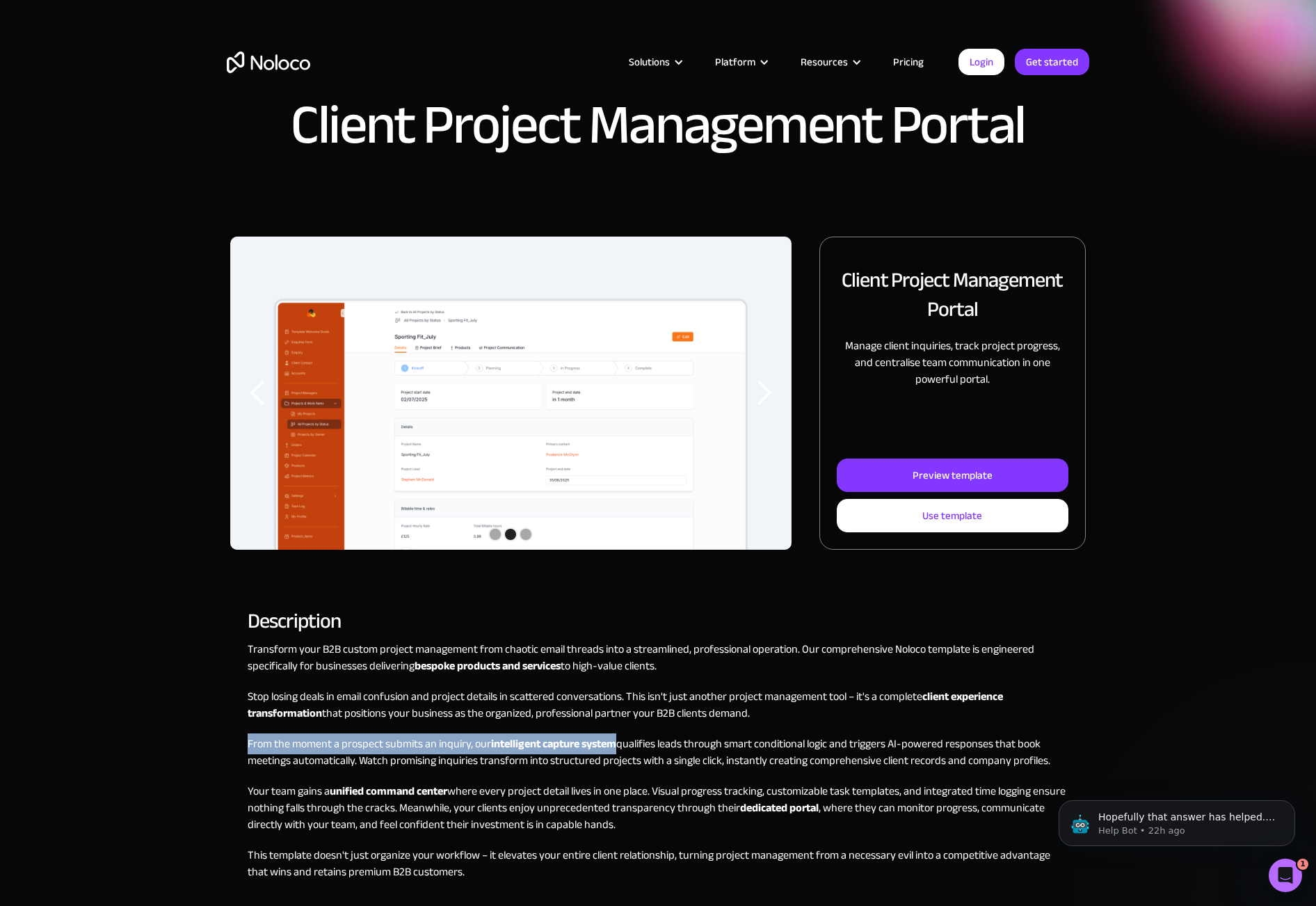
click at [651, 746] on p "From the moment a prospect submits an inquiry, our intelligent capture system q…" at bounding box center [658, 753] width 821 height 34
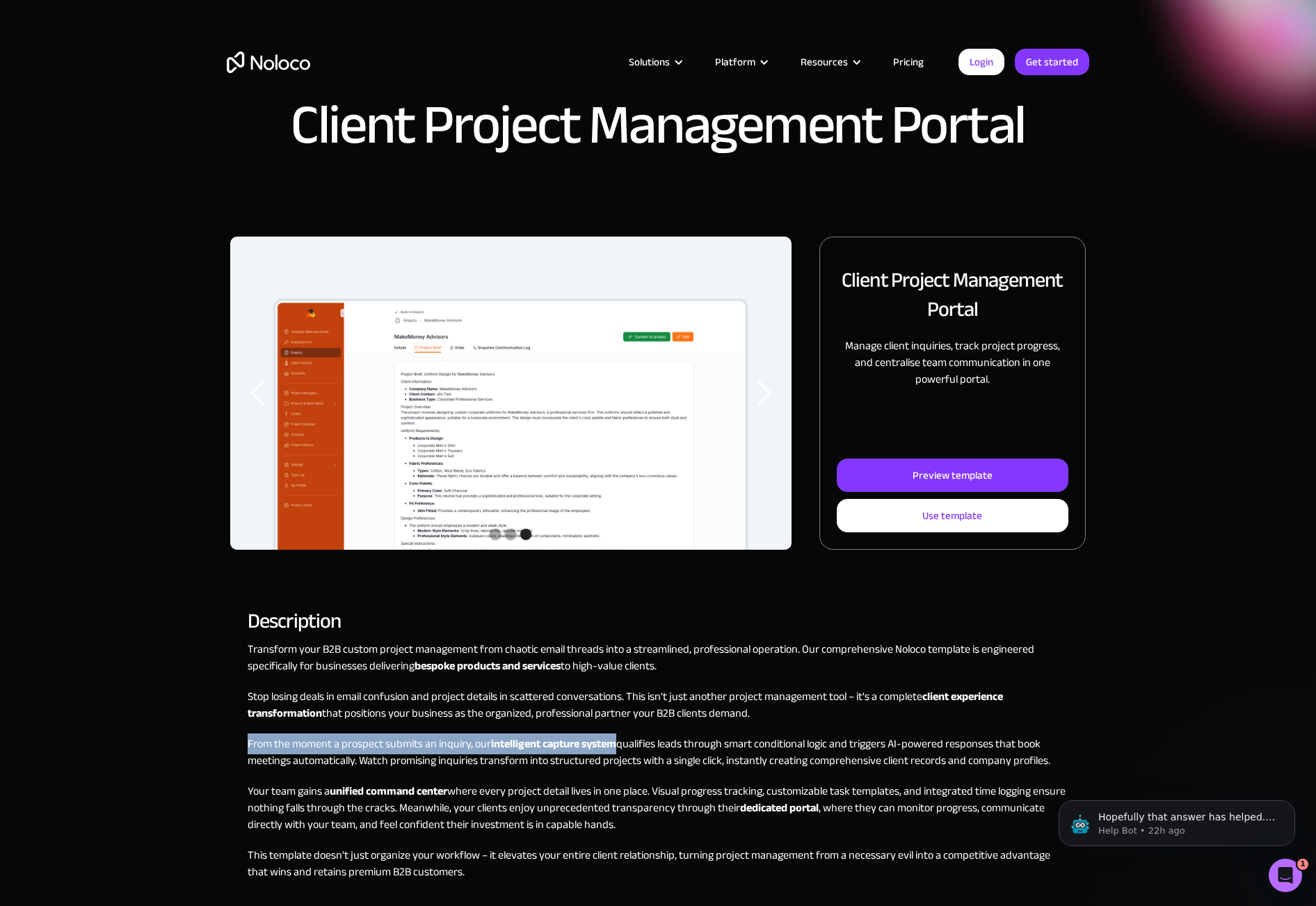
click at [656, 751] on p "From the moment a prospect submits an inquiry, our intelligent capture system q…" at bounding box center [658, 753] width 821 height 34
click at [653, 748] on p "From the moment a prospect submits an inquiry, our intelligent capture system q…" at bounding box center [658, 753] width 821 height 34
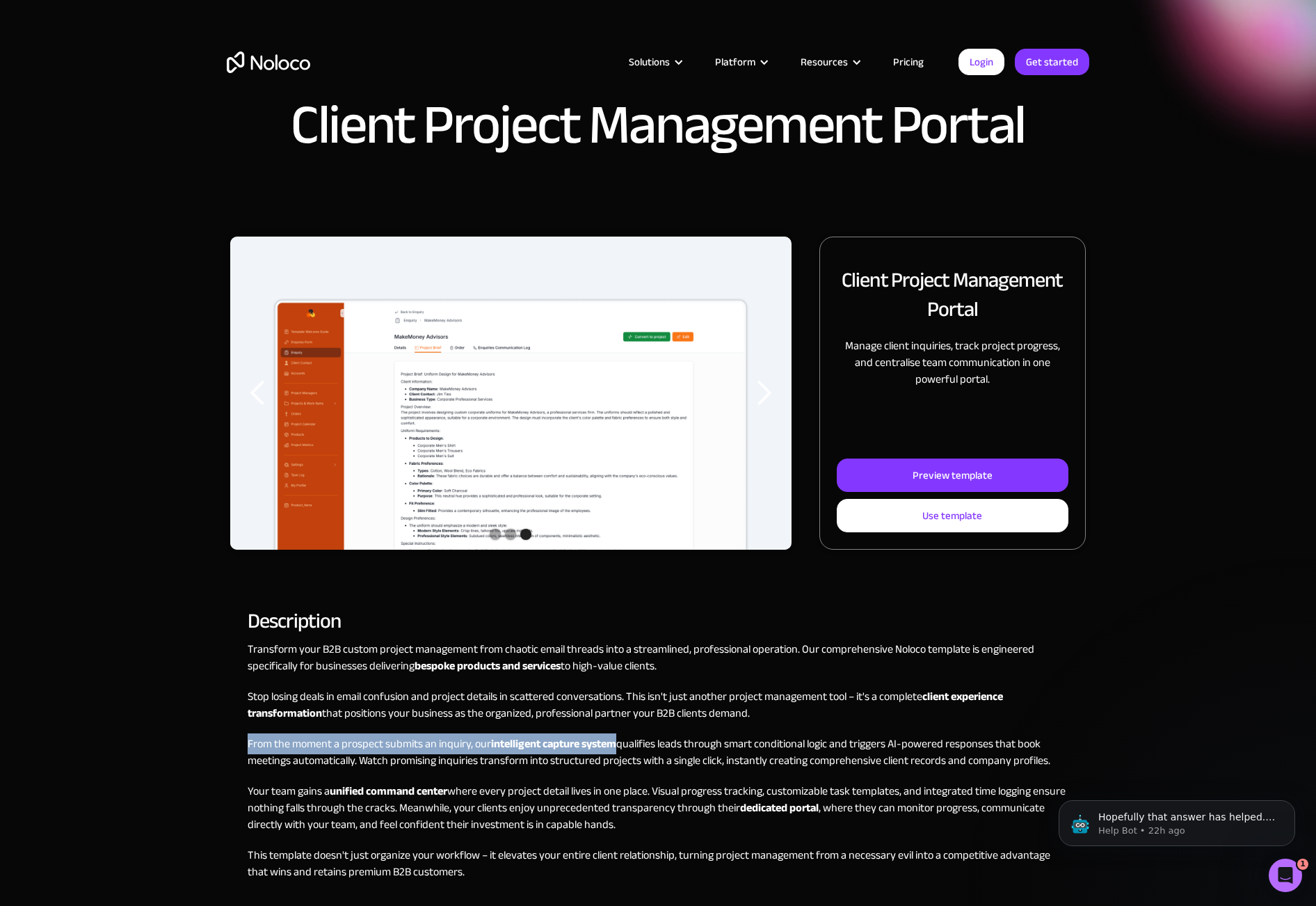
click at [653, 748] on p "From the moment a prospect submits an inquiry, our intelligent capture system q…" at bounding box center [658, 753] width 821 height 34
click at [641, 703] on p "Stop losing deals in email confusion and project details in scattered conversat…" at bounding box center [658, 705] width 821 height 34
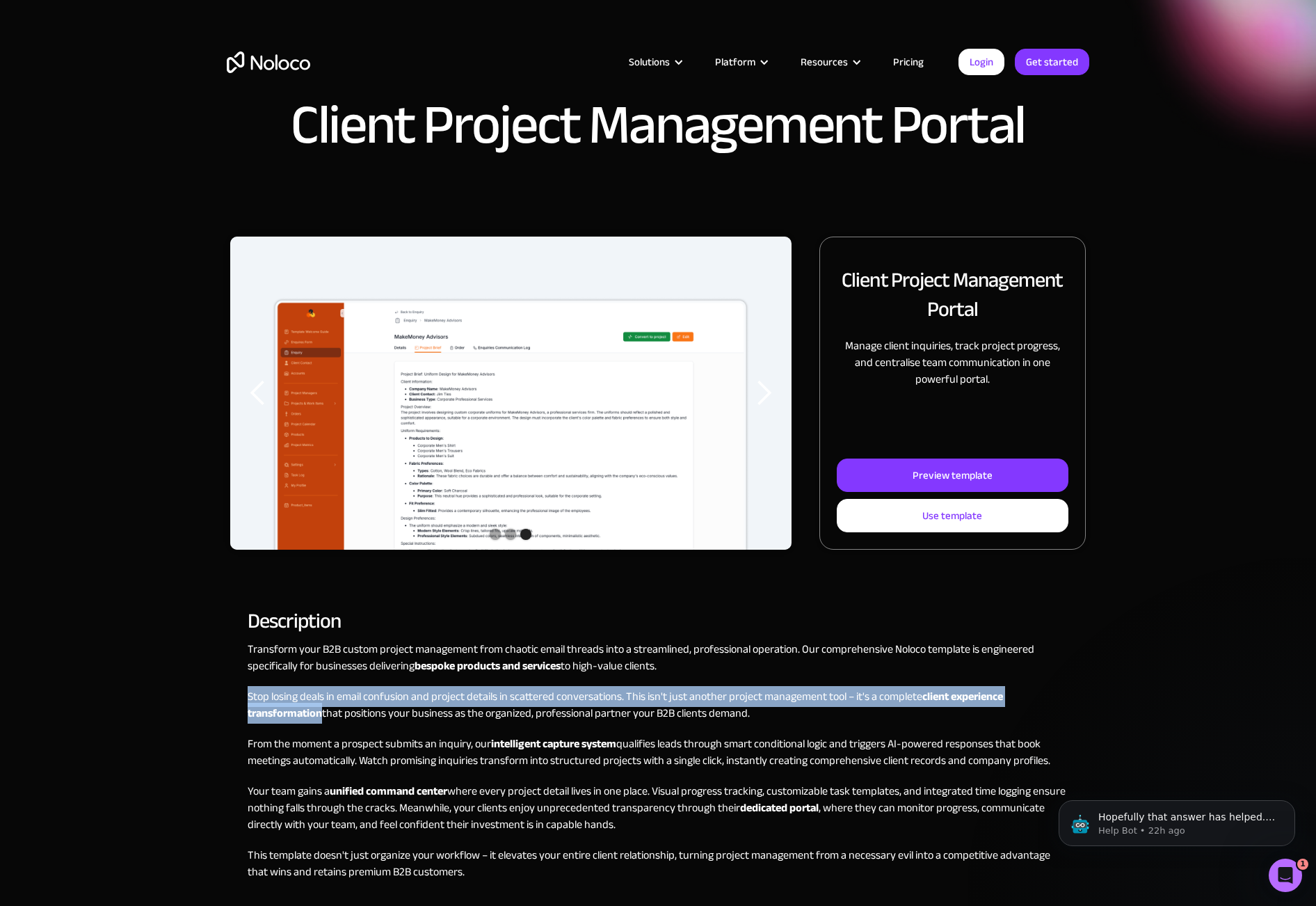
click at [641, 703] on p "Stop losing deals in email confusion and project details in scattered conversat…" at bounding box center [658, 705] width 821 height 34
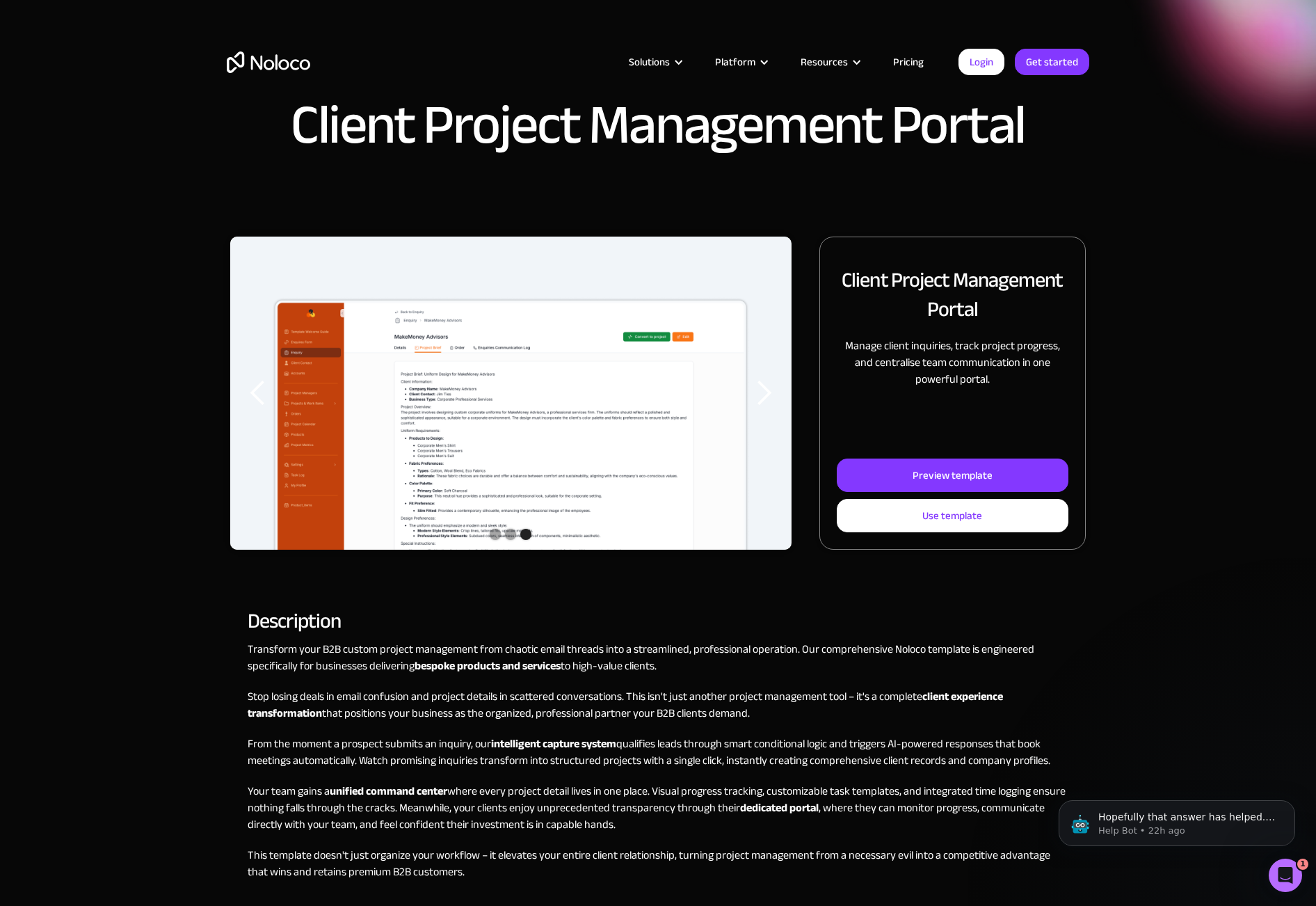
click at [648, 750] on p "From the moment a prospect submits an inquiry, our intelligent capture system q…" at bounding box center [658, 753] width 821 height 34
click at [665, 760] on p "From the moment a prospect submits an inquiry, our intelligent capture system q…" at bounding box center [658, 753] width 821 height 34
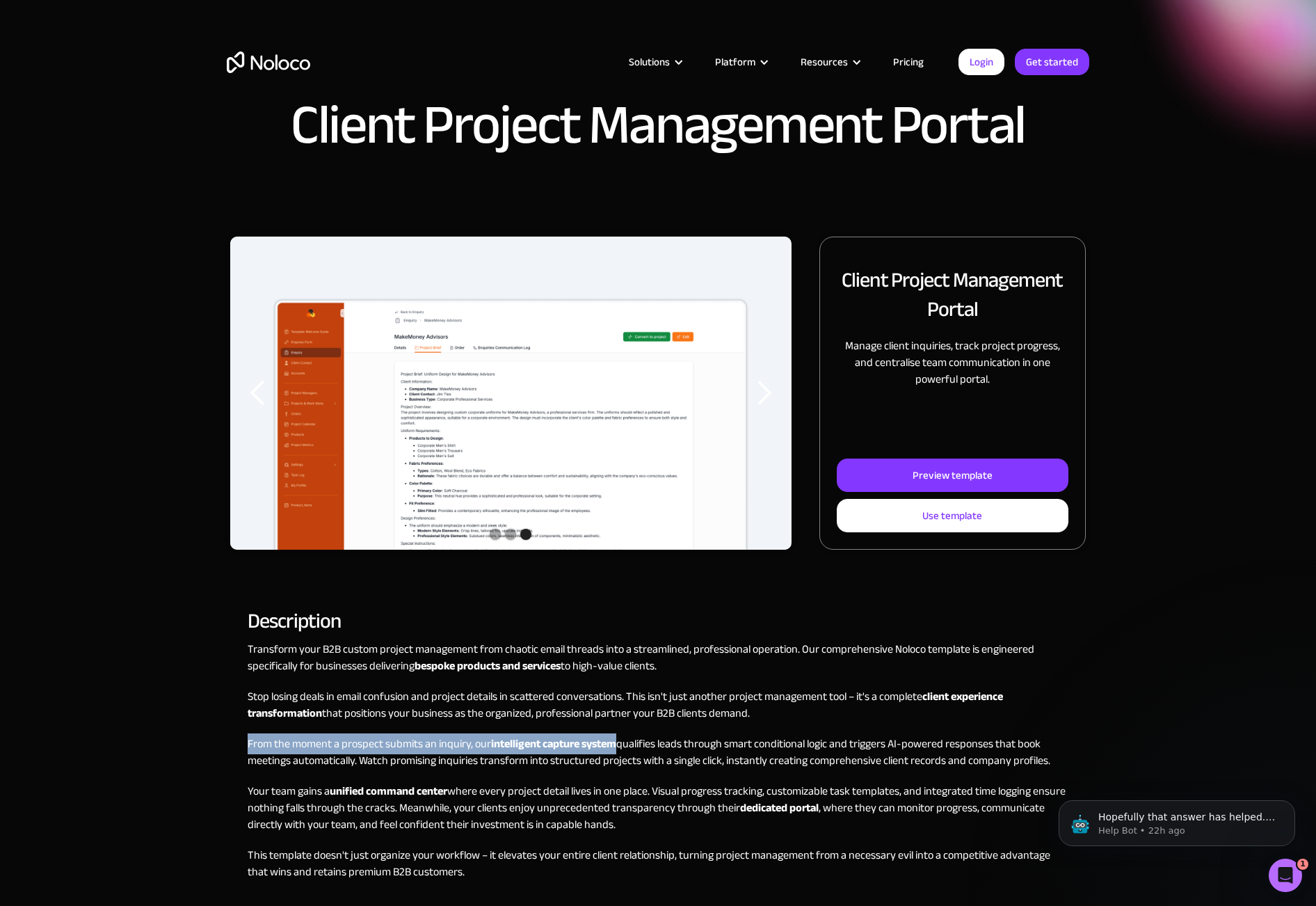
click at [665, 760] on p "From the moment a prospect submits an inquiry, our intelligent capture system q…" at bounding box center [658, 753] width 821 height 34
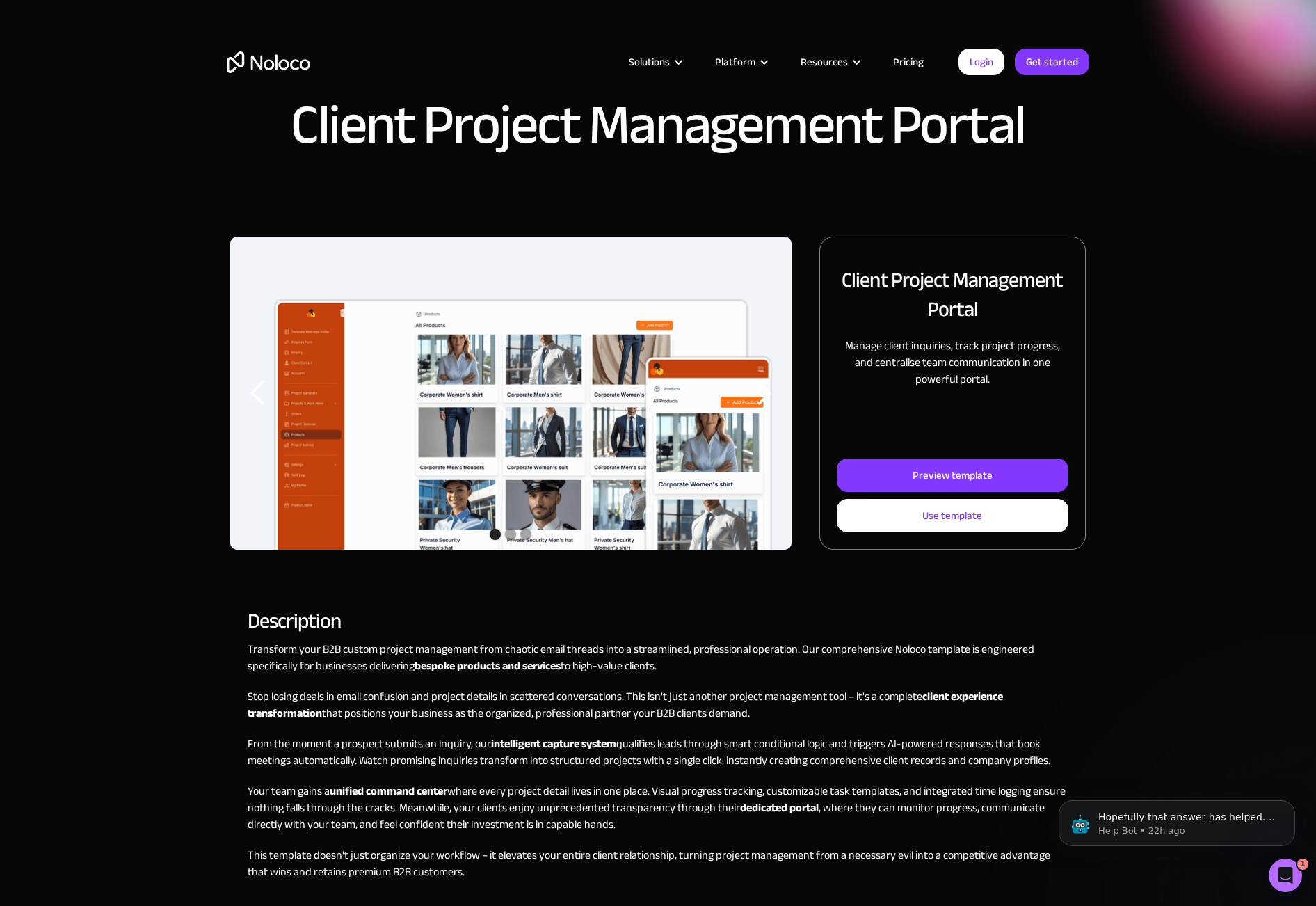
click at [665, 703] on p "Stop losing deals in email confusion and project details in scattered conversat…" at bounding box center [658, 705] width 821 height 34
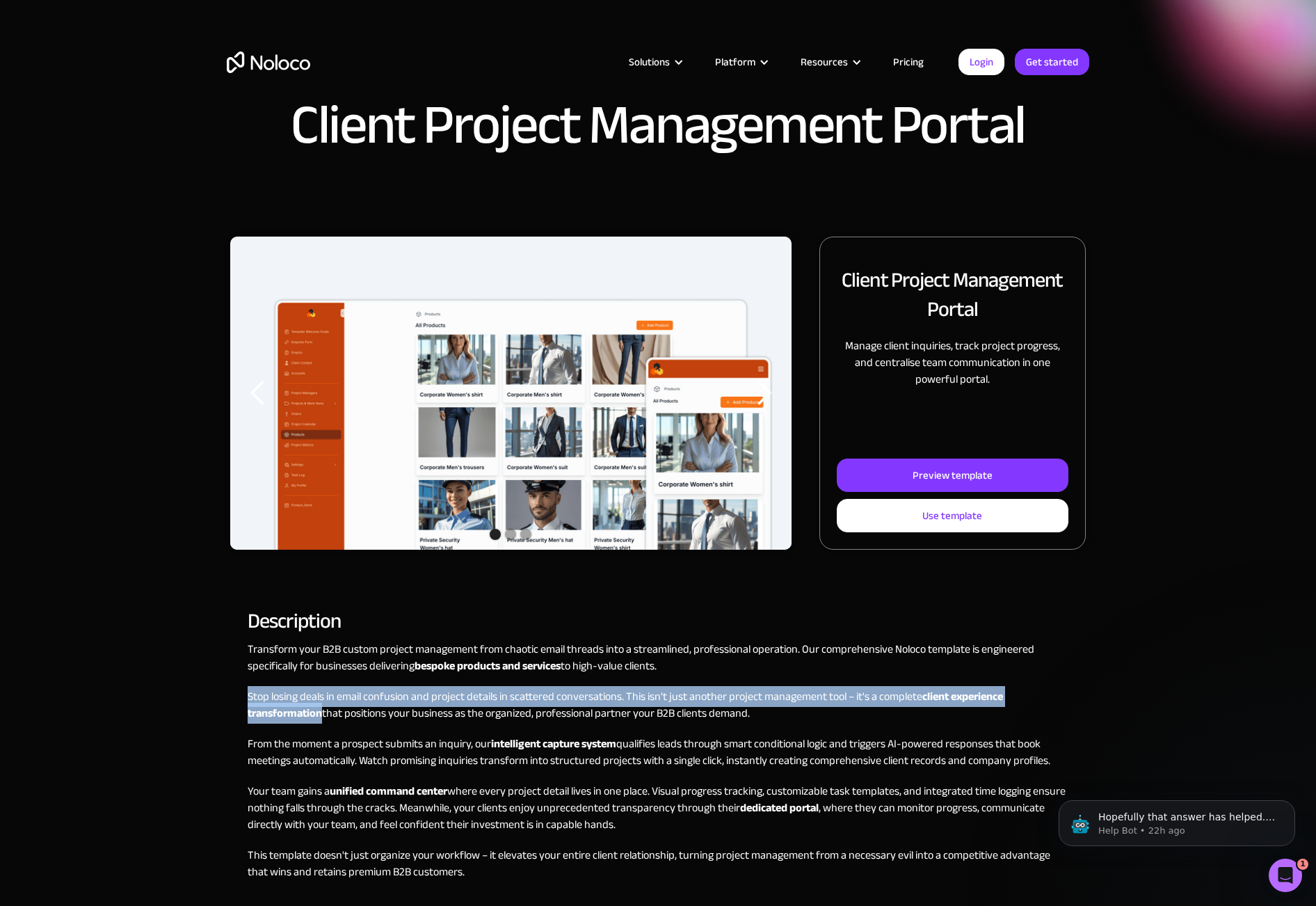
click at [665, 703] on p "Stop losing deals in email confusion and project details in scattered conversat…" at bounding box center [658, 705] width 821 height 34
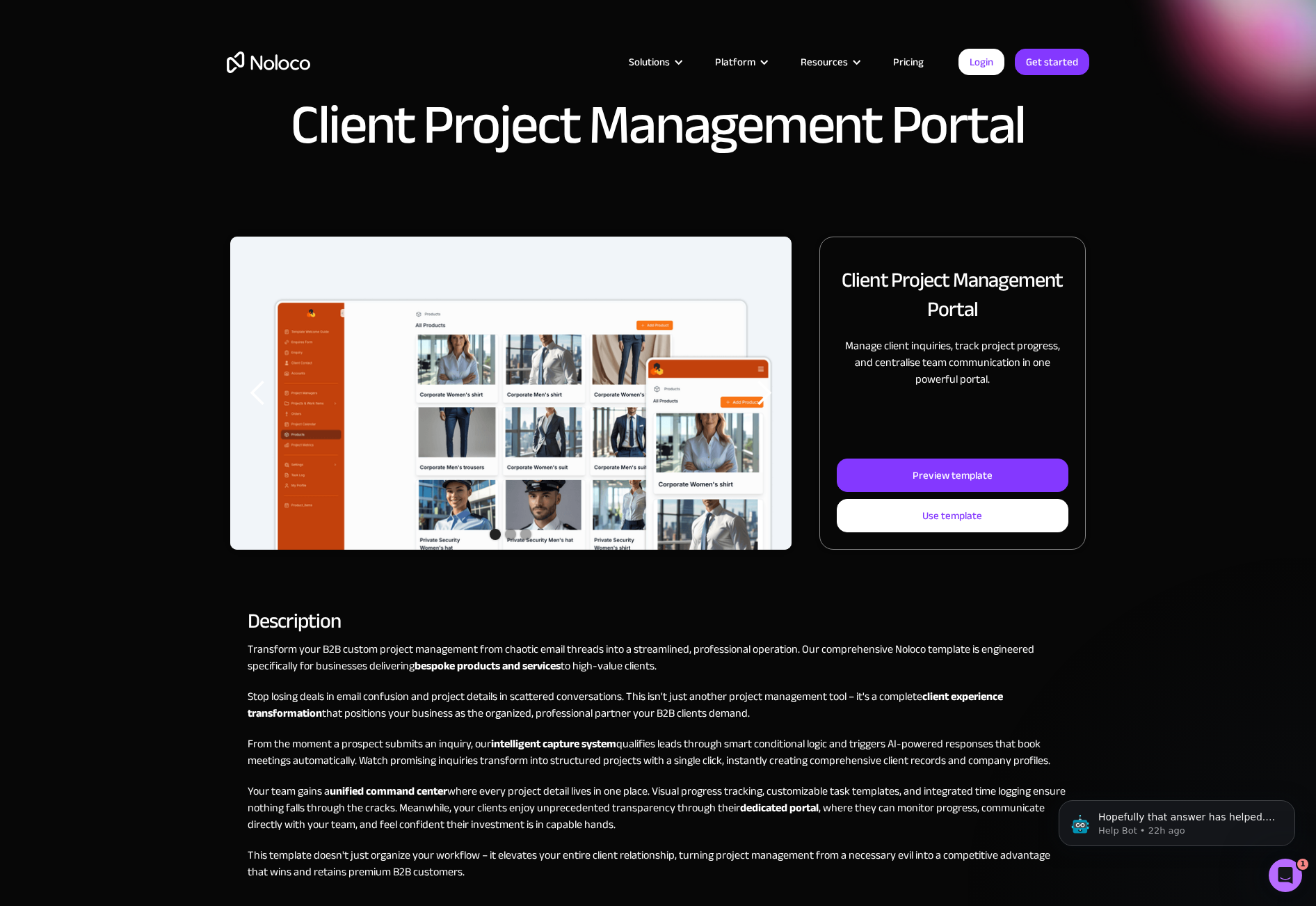
click at [665, 778] on div "Transform your B2B custom project management from chaotic email threads into a …" at bounding box center [658, 798] width 821 height 314
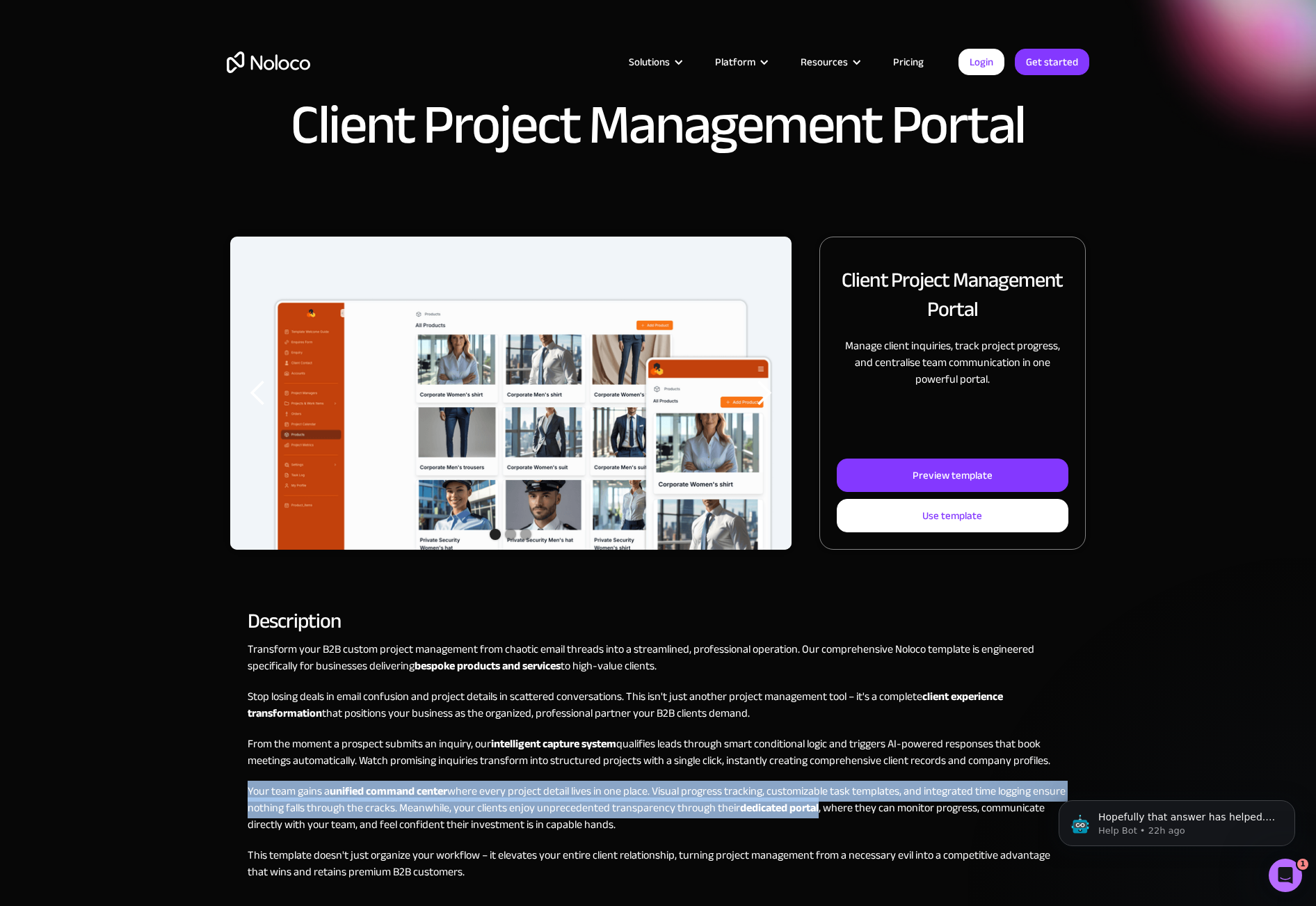
click at [665, 778] on div "Transform your B2B custom project management from chaotic email threads into a …" at bounding box center [658, 798] width 821 height 314
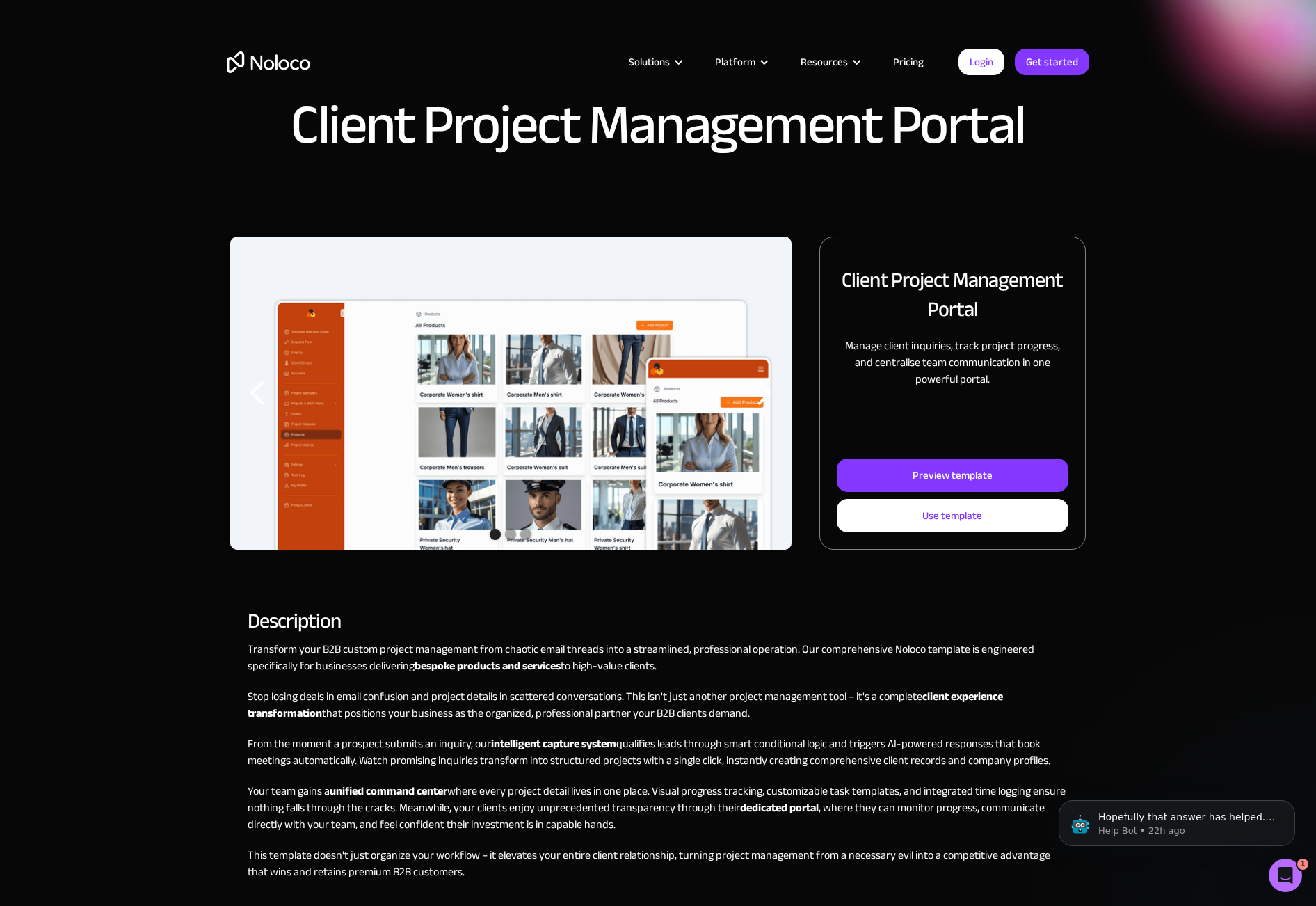
click at [665, 750] on p "From the moment a prospect submits an inquiry, our intelligent capture system q…" at bounding box center [658, 753] width 821 height 34
click at [664, 700] on p "Stop losing deals in email confusion and project details in scattered conversat…" at bounding box center [658, 705] width 821 height 34
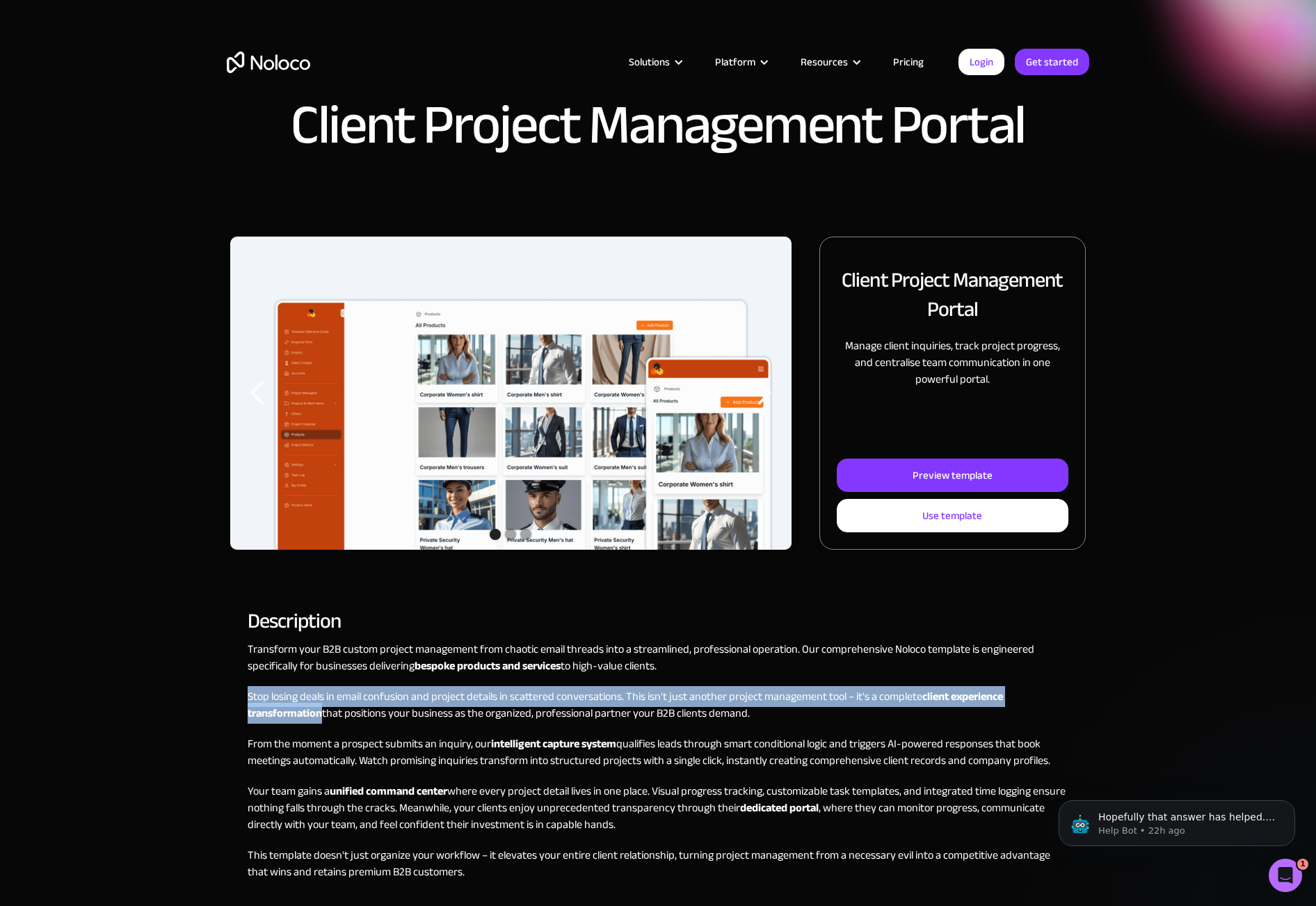
click at [664, 700] on p "Stop losing deals in email confusion and project details in scattered conversat…" at bounding box center [658, 705] width 821 height 34
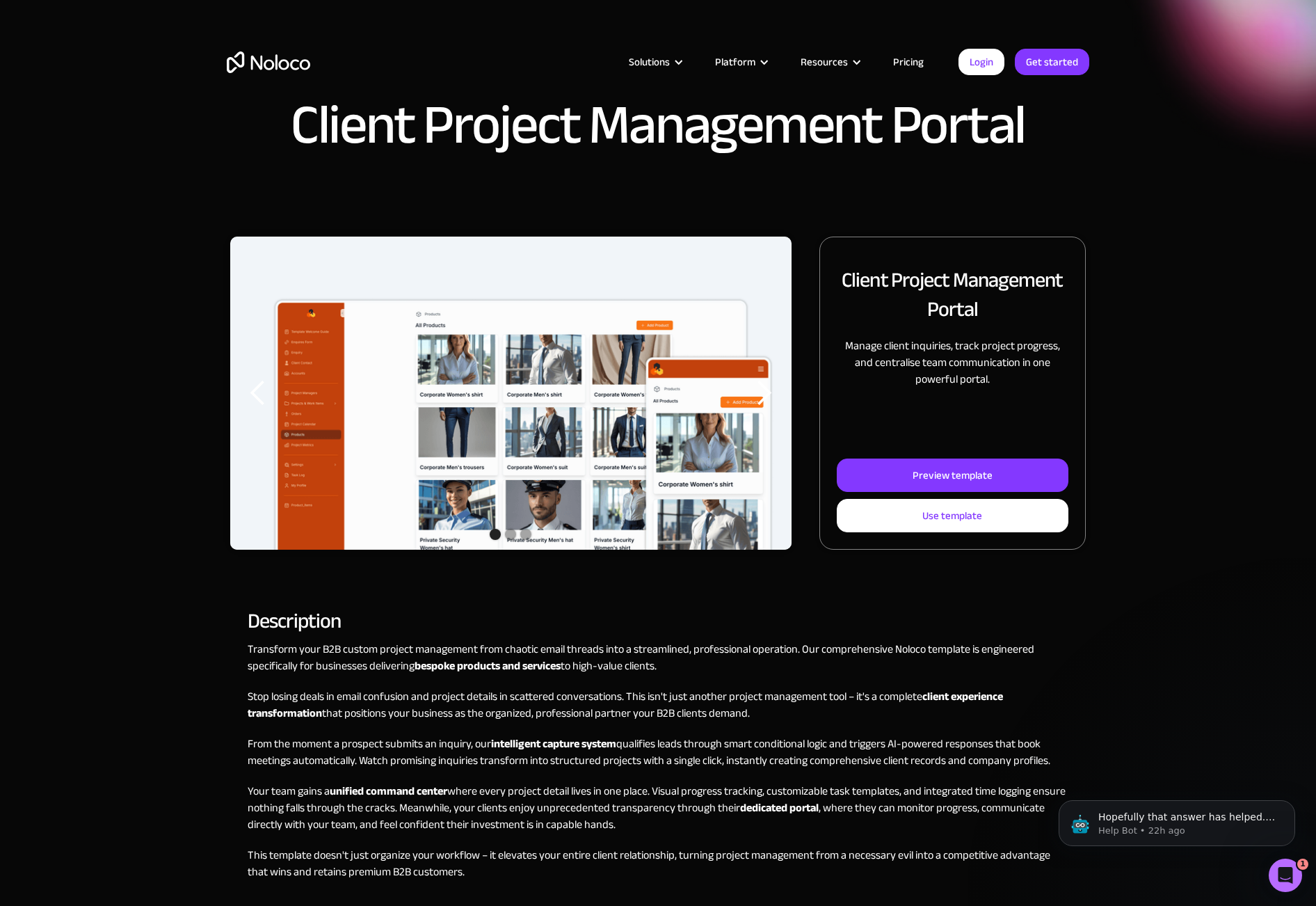
click at [663, 726] on div "Transform your B2B custom project management from chaotic email threads into a …" at bounding box center [658, 798] width 821 height 314
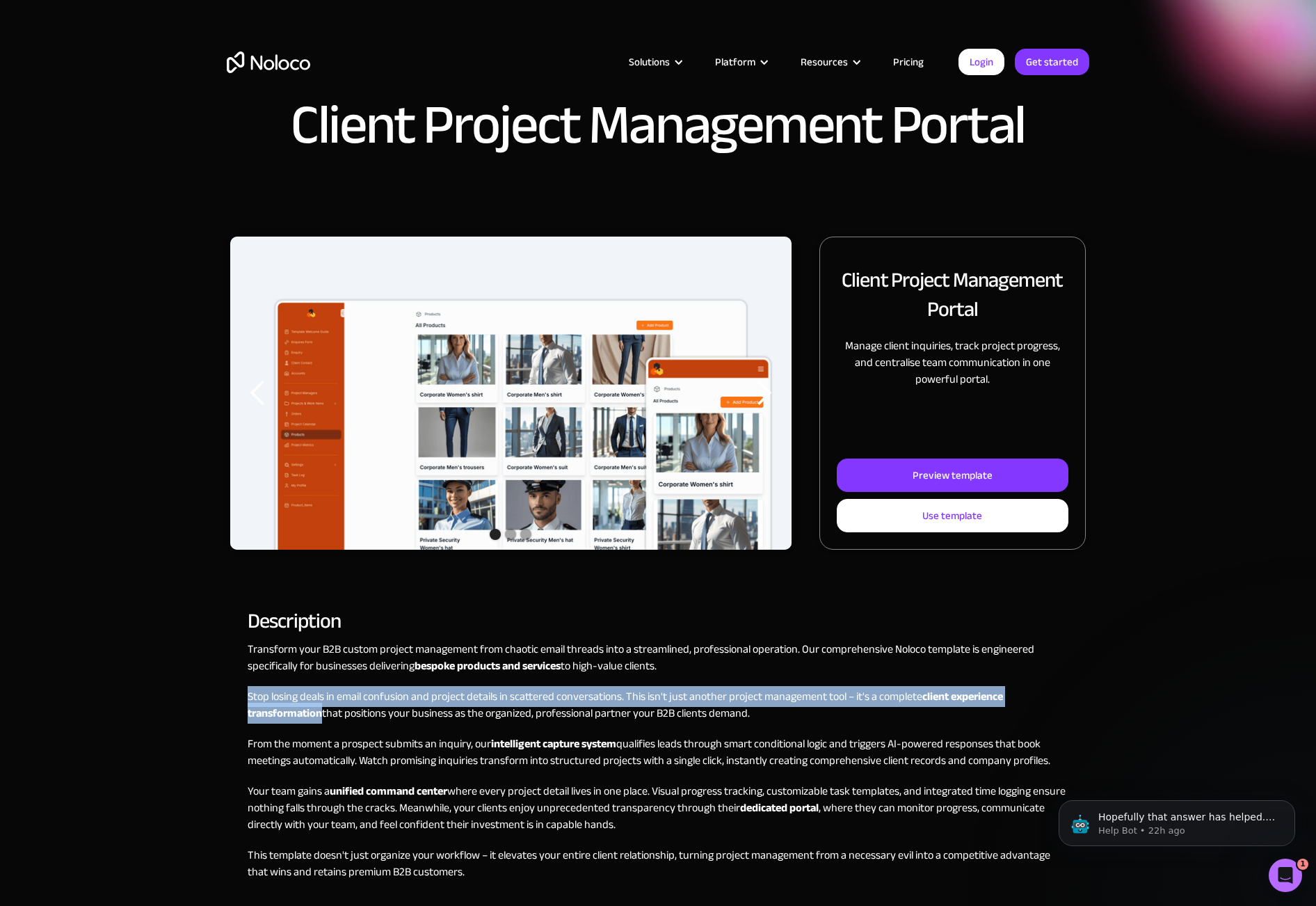
click at [663, 726] on div "Transform your B2B custom project management from chaotic email threads into a …" at bounding box center [658, 798] width 821 height 314
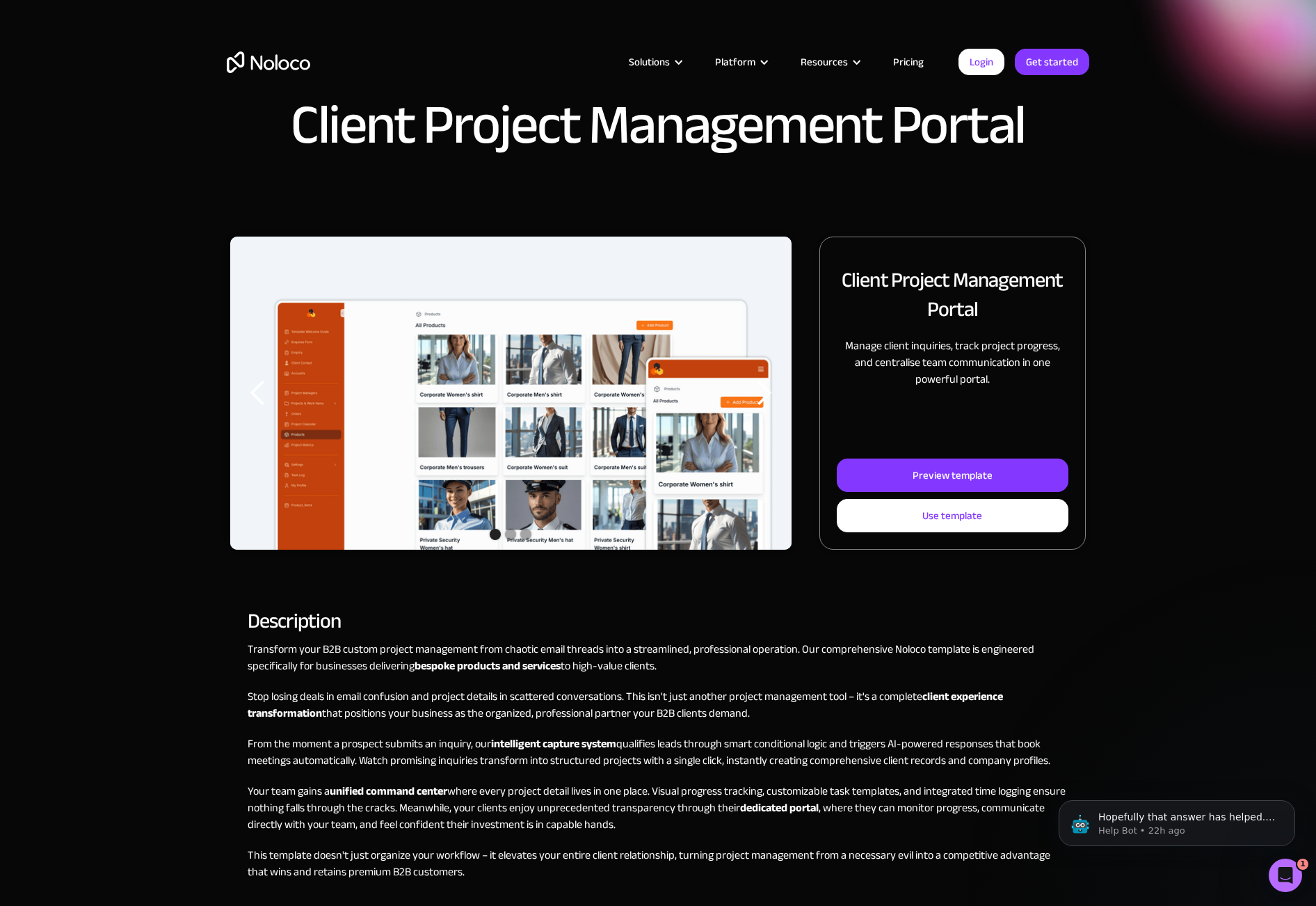
click at [660, 743] on p "From the moment a prospect submits an inquiry, our intelligent capture system q…" at bounding box center [658, 753] width 821 height 34
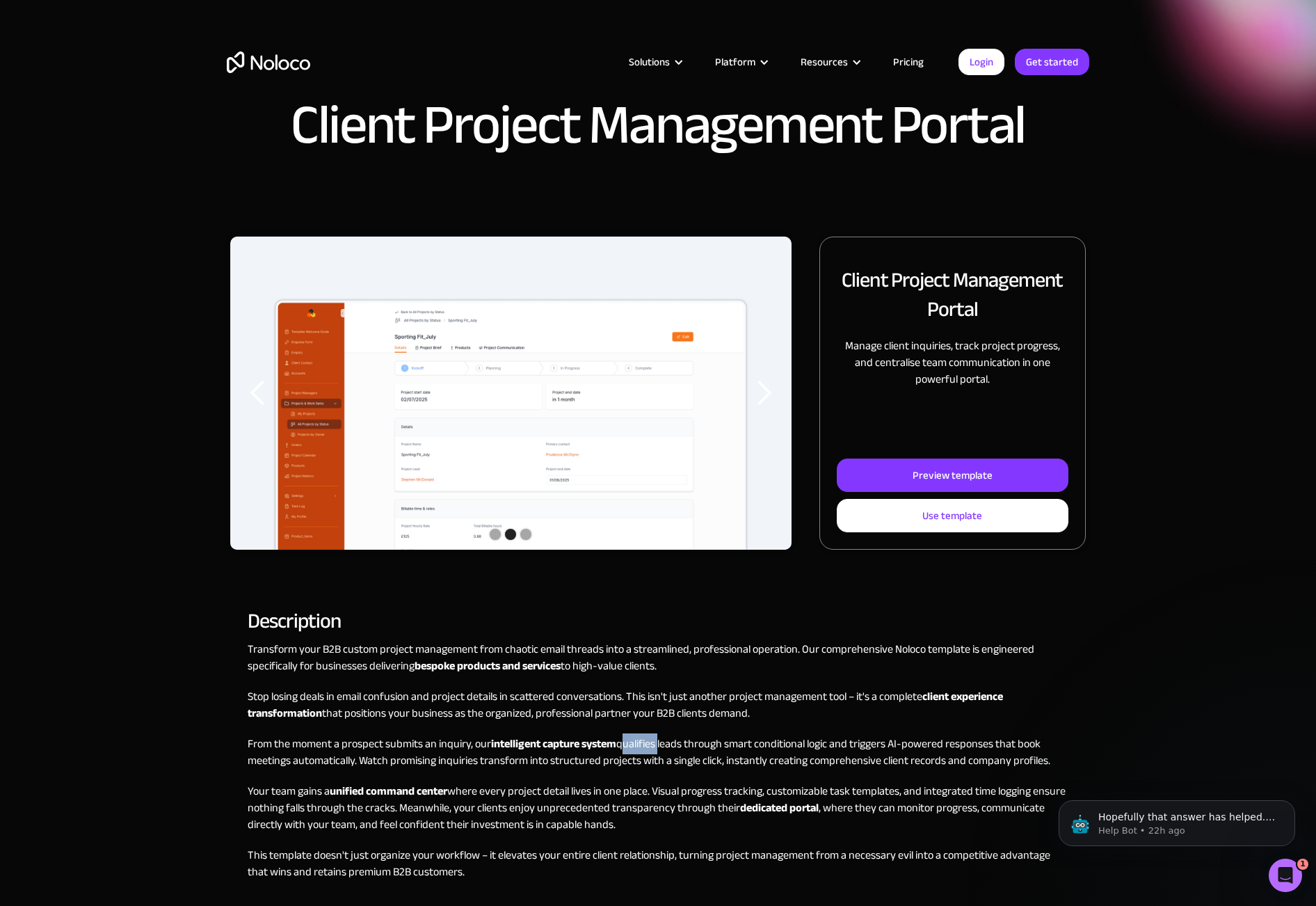
click at [660, 743] on p "From the moment a prospect submits an inquiry, our intelligent capture system q…" at bounding box center [658, 753] width 821 height 34
click at [664, 706] on p "Stop losing deals in email confusion and project details in scattered conversat…" at bounding box center [658, 705] width 821 height 34
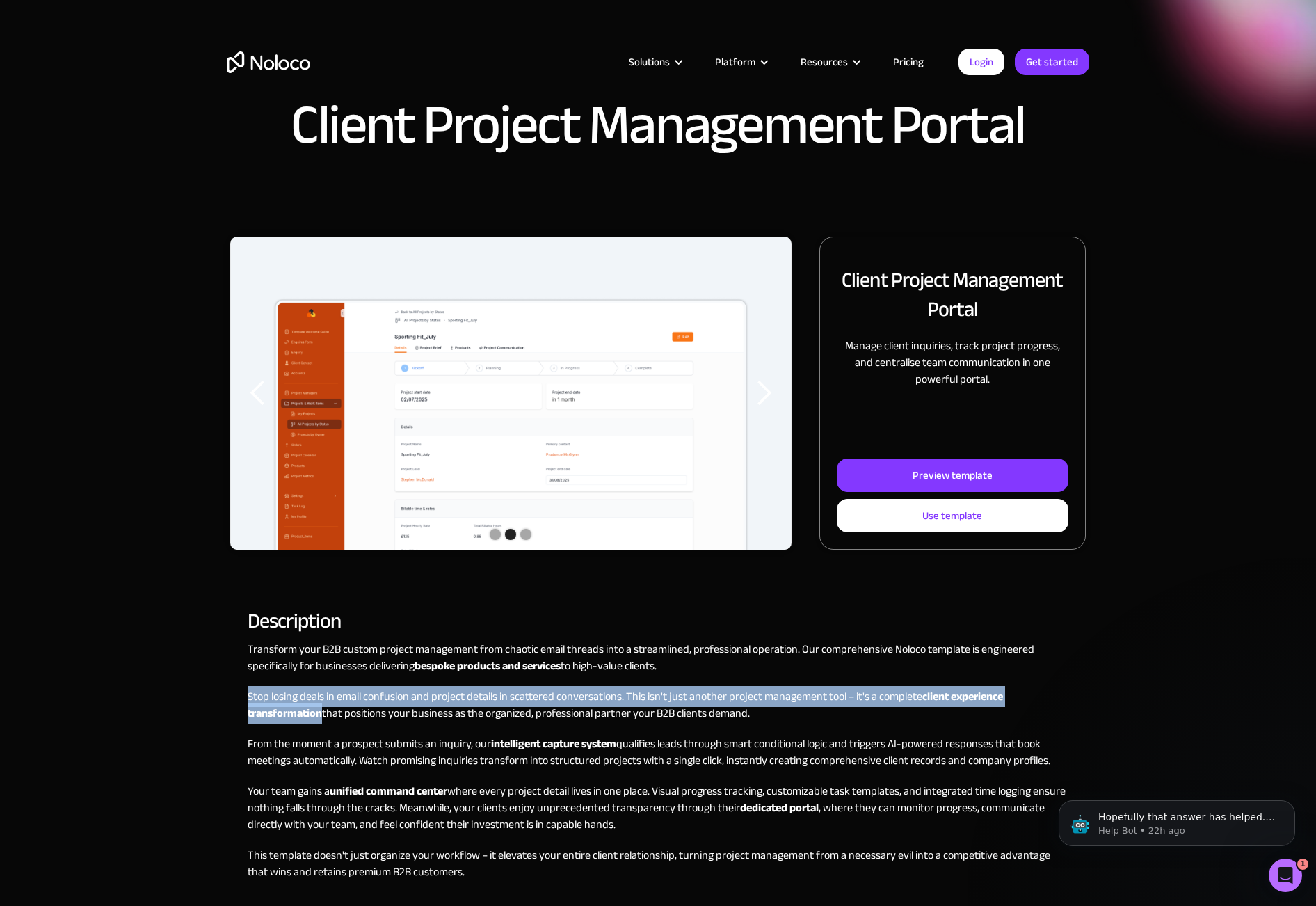
click at [664, 706] on p "Stop losing deals in email confusion and project details in scattered conversat…" at bounding box center [658, 705] width 821 height 34
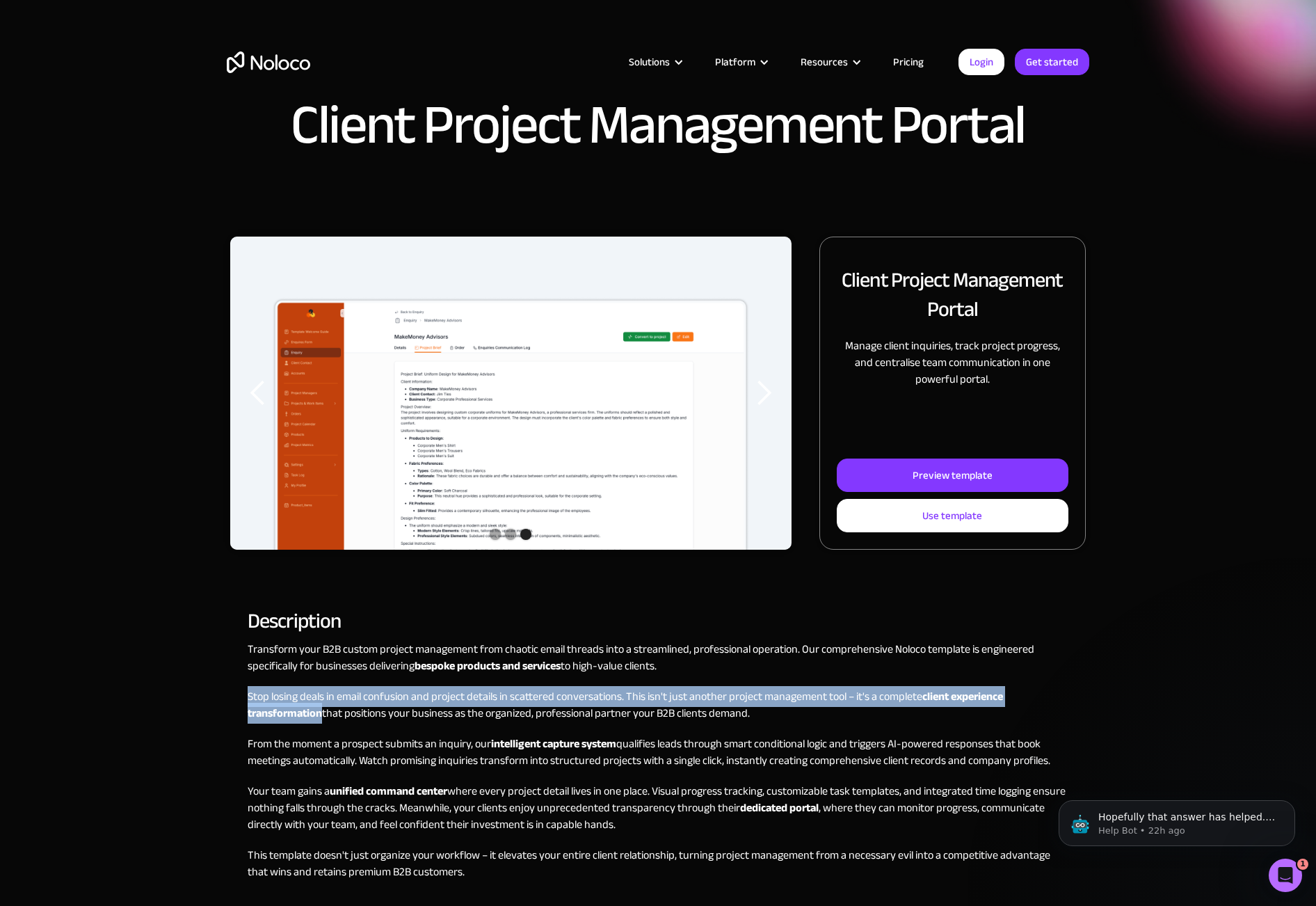
click at [664, 706] on p "Stop losing deals in email confusion and project details in scattered conversat…" at bounding box center [658, 705] width 821 height 34
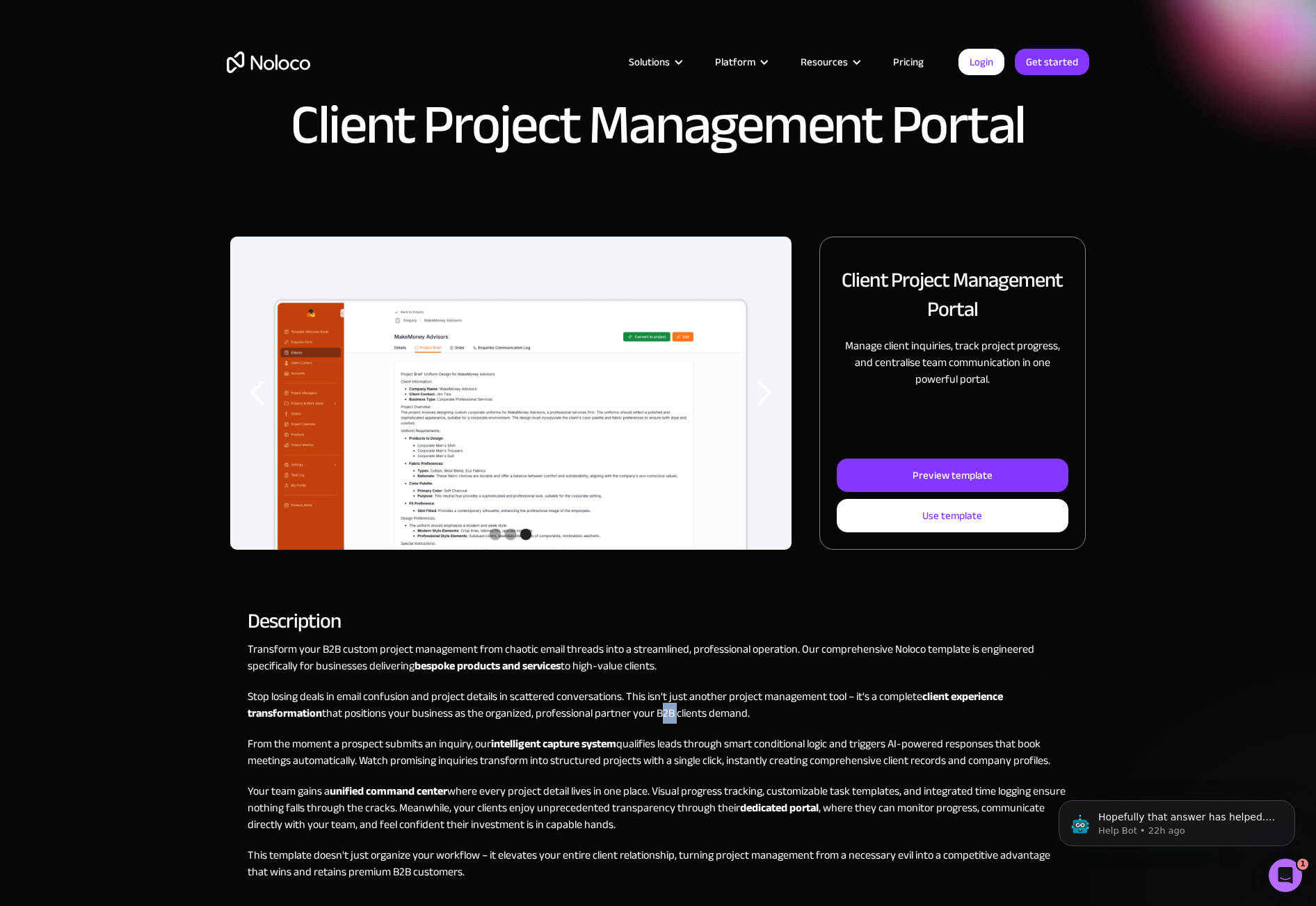
click at [664, 706] on p "Stop losing deals in email confusion and project details in scattered conversat…" at bounding box center [658, 705] width 821 height 34
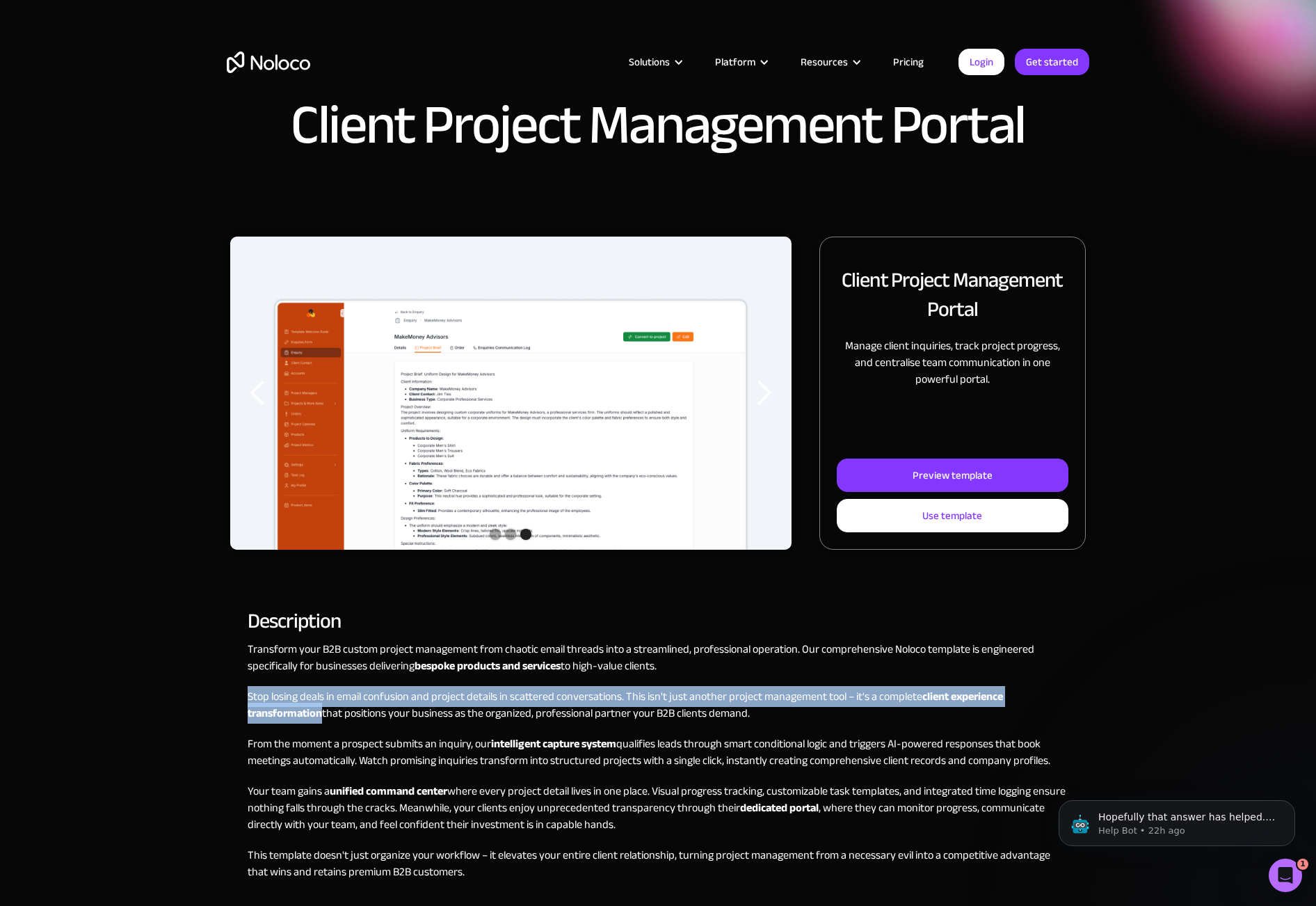
click at [664, 706] on p "Stop losing deals in email confusion and project details in scattered conversat…" at bounding box center [658, 705] width 821 height 34
click at [640, 696] on p "Stop losing deals in email confusion and project details in scattered conversat…" at bounding box center [658, 705] width 821 height 34
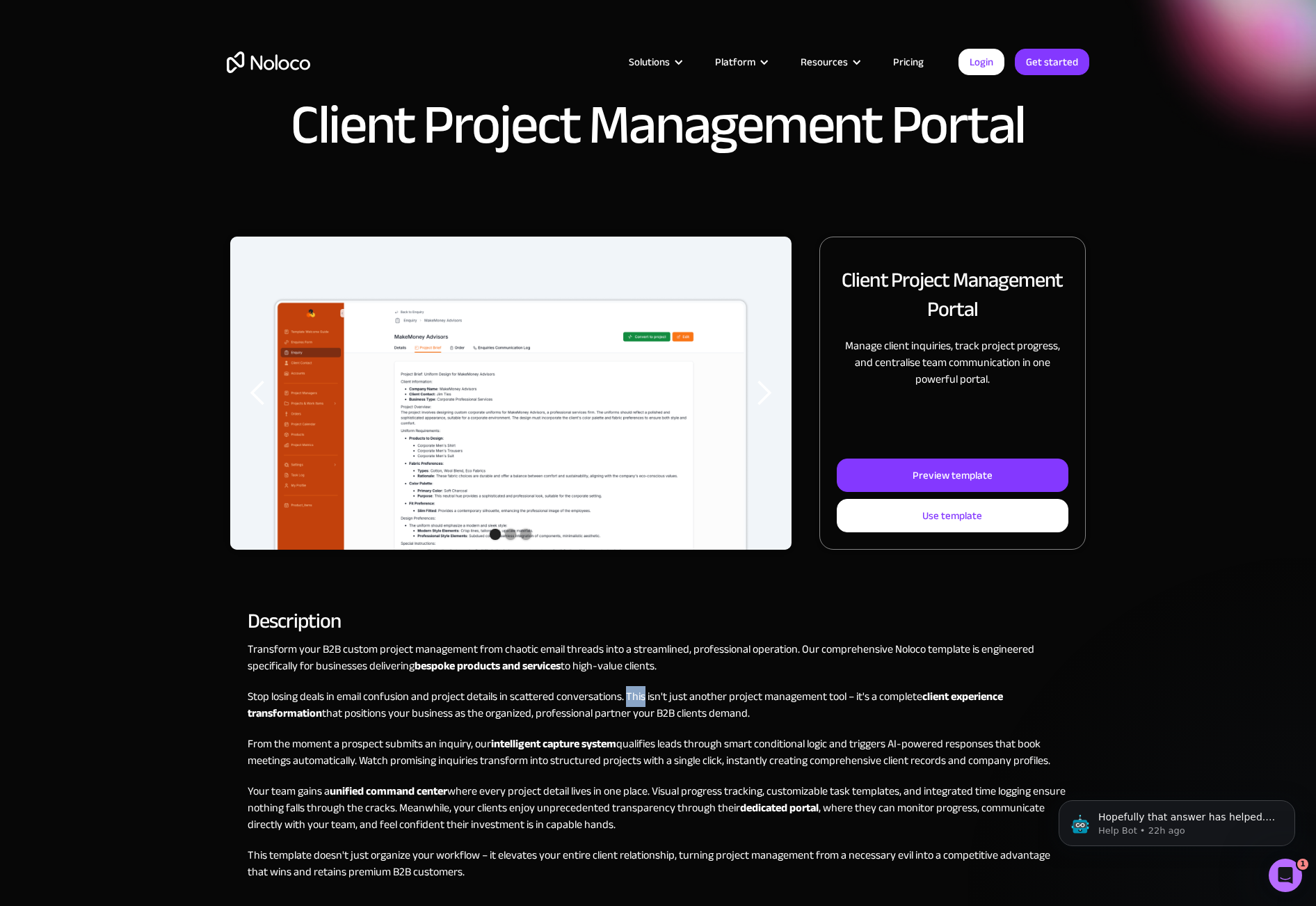
click at [640, 696] on p "Stop losing deals in email confusion and project details in scattered conversat…" at bounding box center [658, 705] width 821 height 34
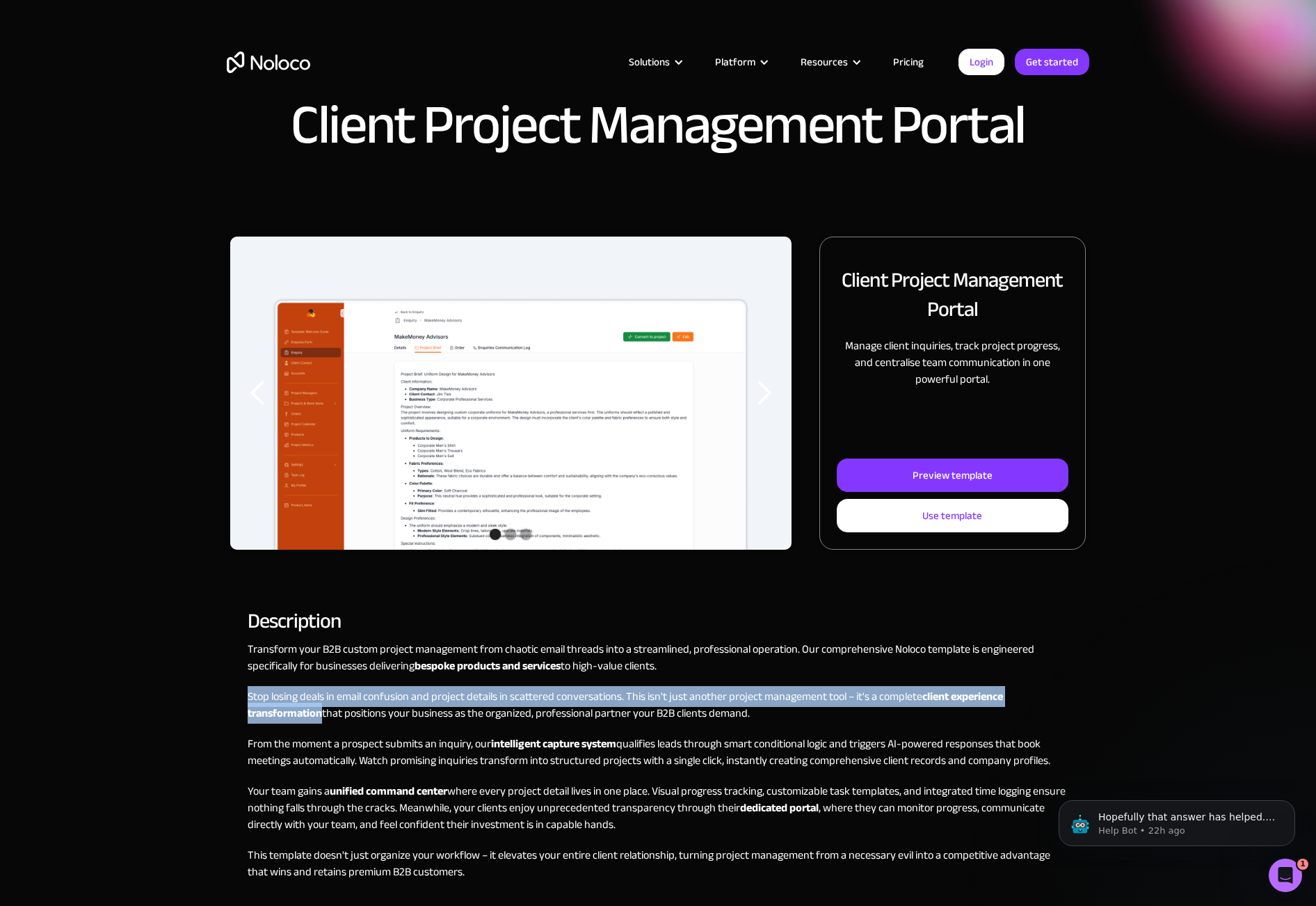
click at [640, 696] on p "Stop losing deals in email confusion and project details in scattered conversat…" at bounding box center [658, 705] width 821 height 34
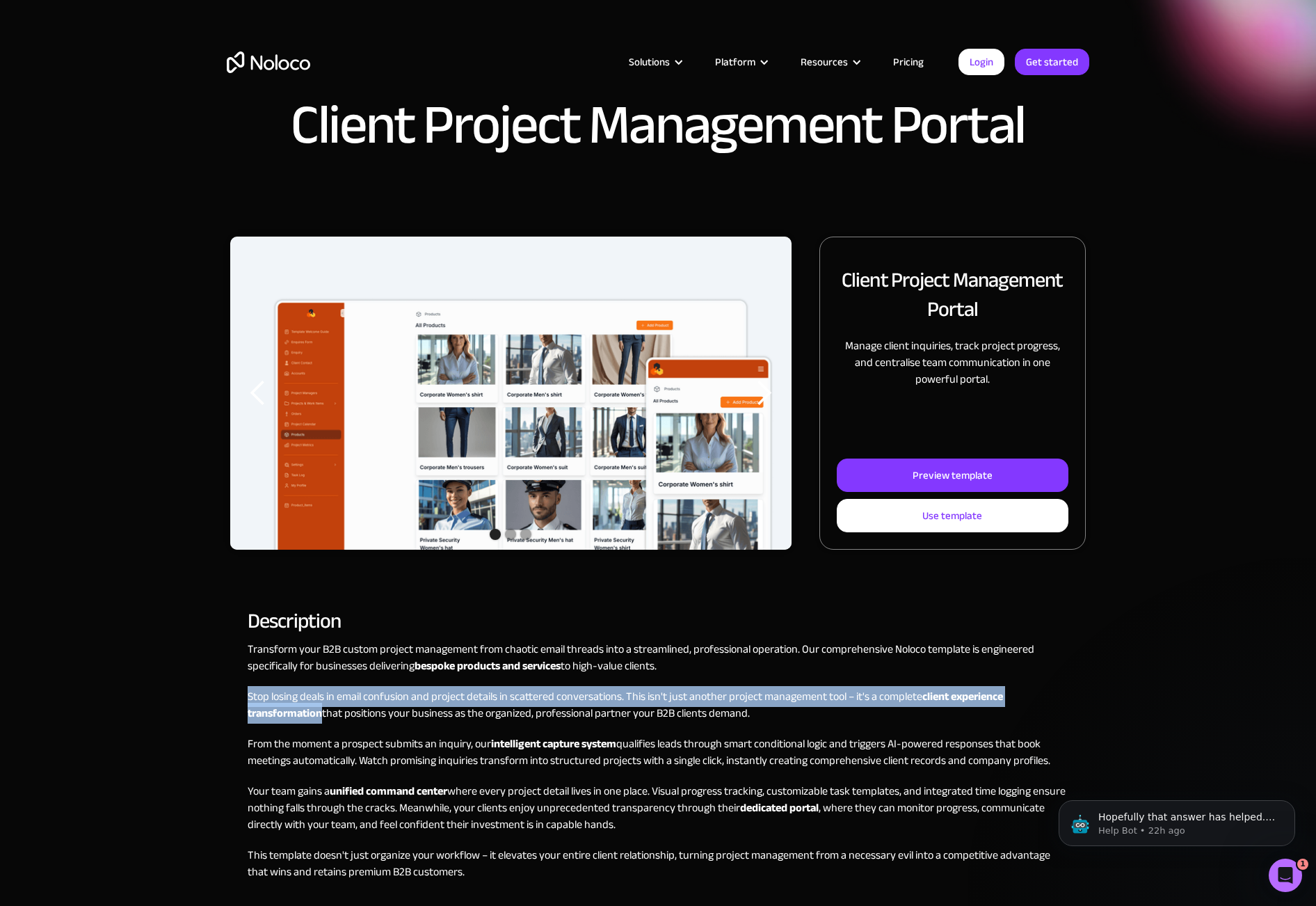
click at [628, 696] on p "Stop losing deals in email confusion and project details in scattered conversat…" at bounding box center [658, 705] width 821 height 34
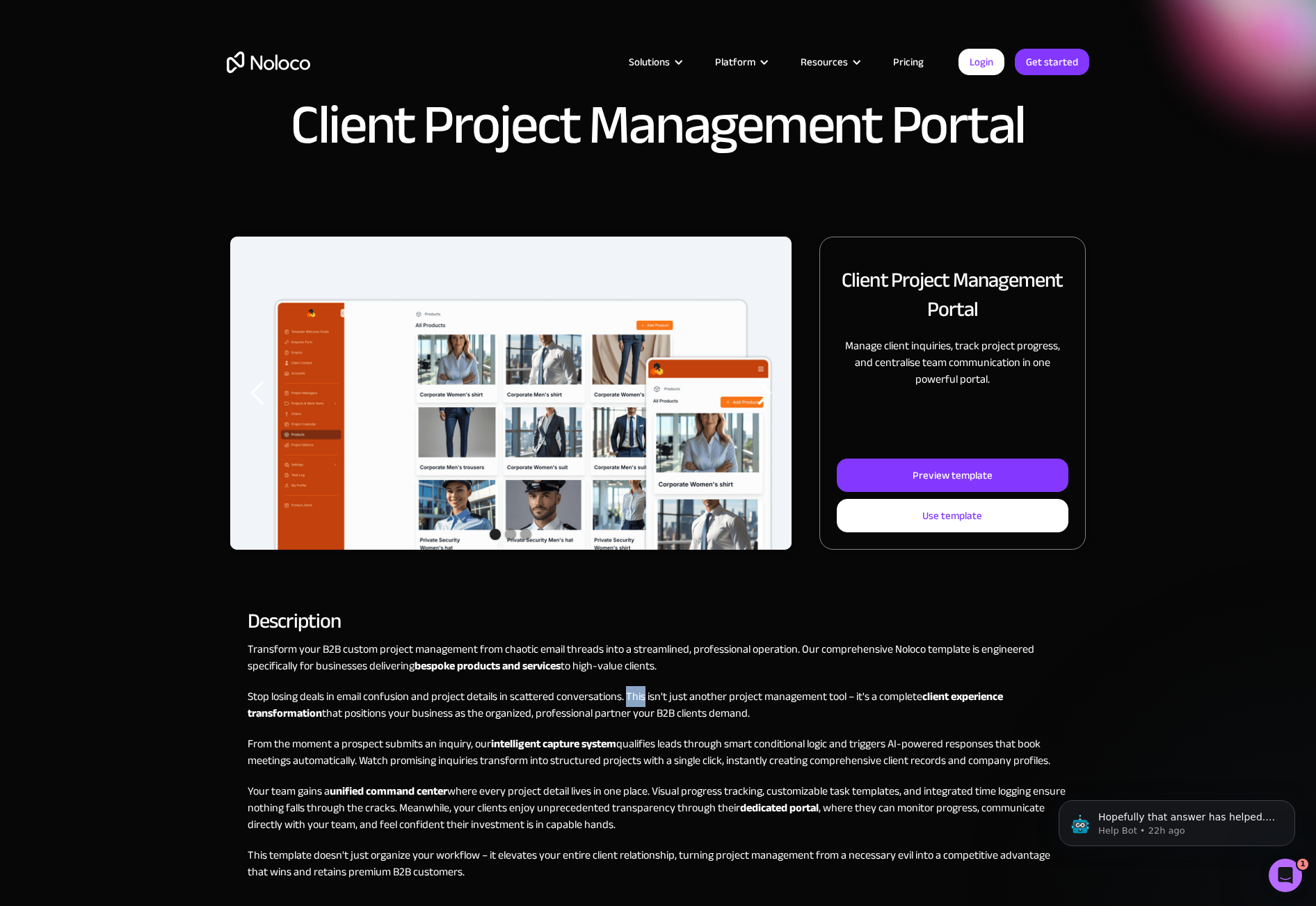
click at [628, 696] on p "Stop losing deals in email confusion and project details in scattered conversat…" at bounding box center [658, 705] width 821 height 34
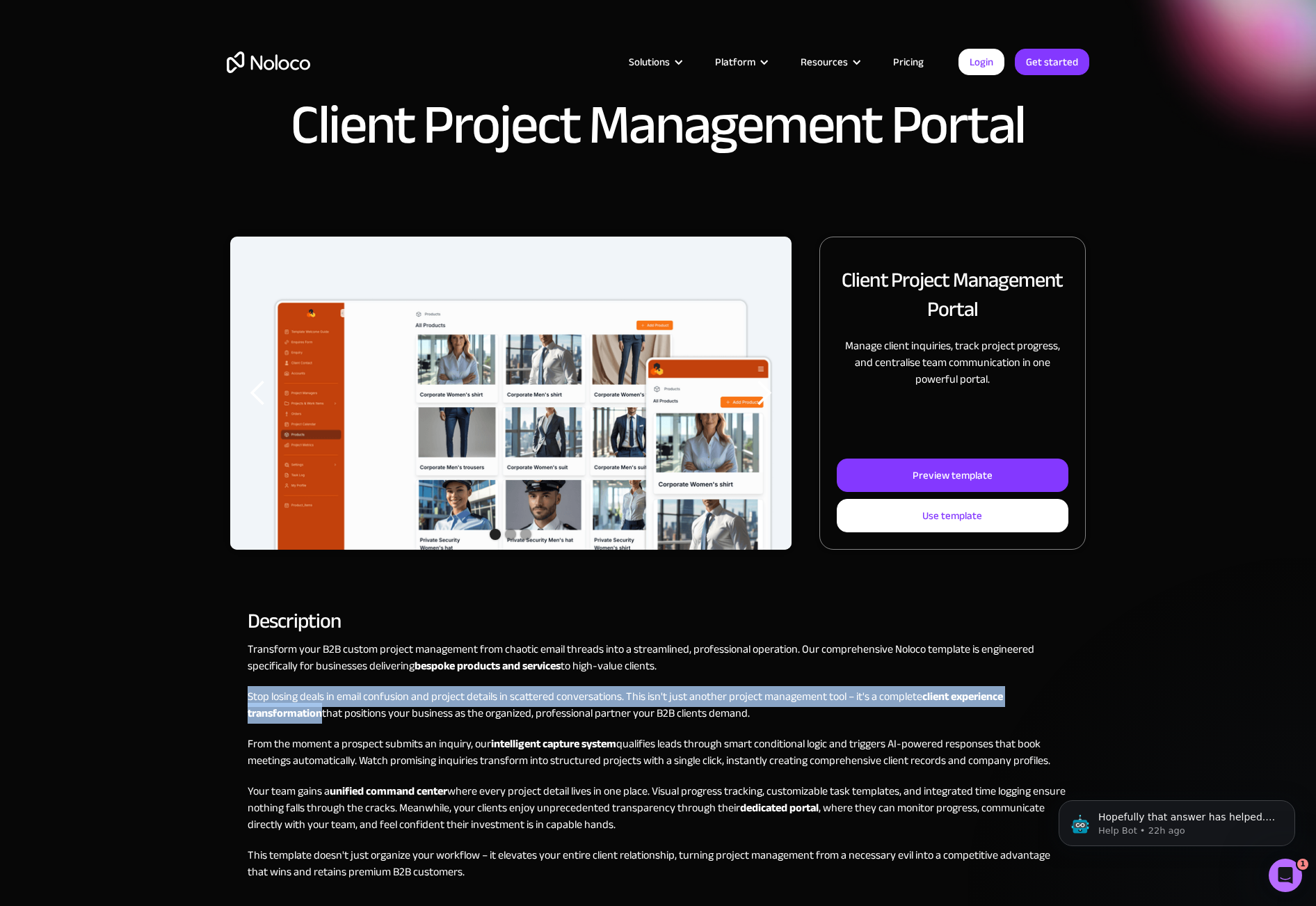
click at [628, 696] on p "Stop losing deals in email confusion and project details in scattered conversat…" at bounding box center [658, 705] width 821 height 34
click at [629, 704] on p "Stop losing deals in email confusion and project details in scattered conversat…" at bounding box center [658, 705] width 821 height 34
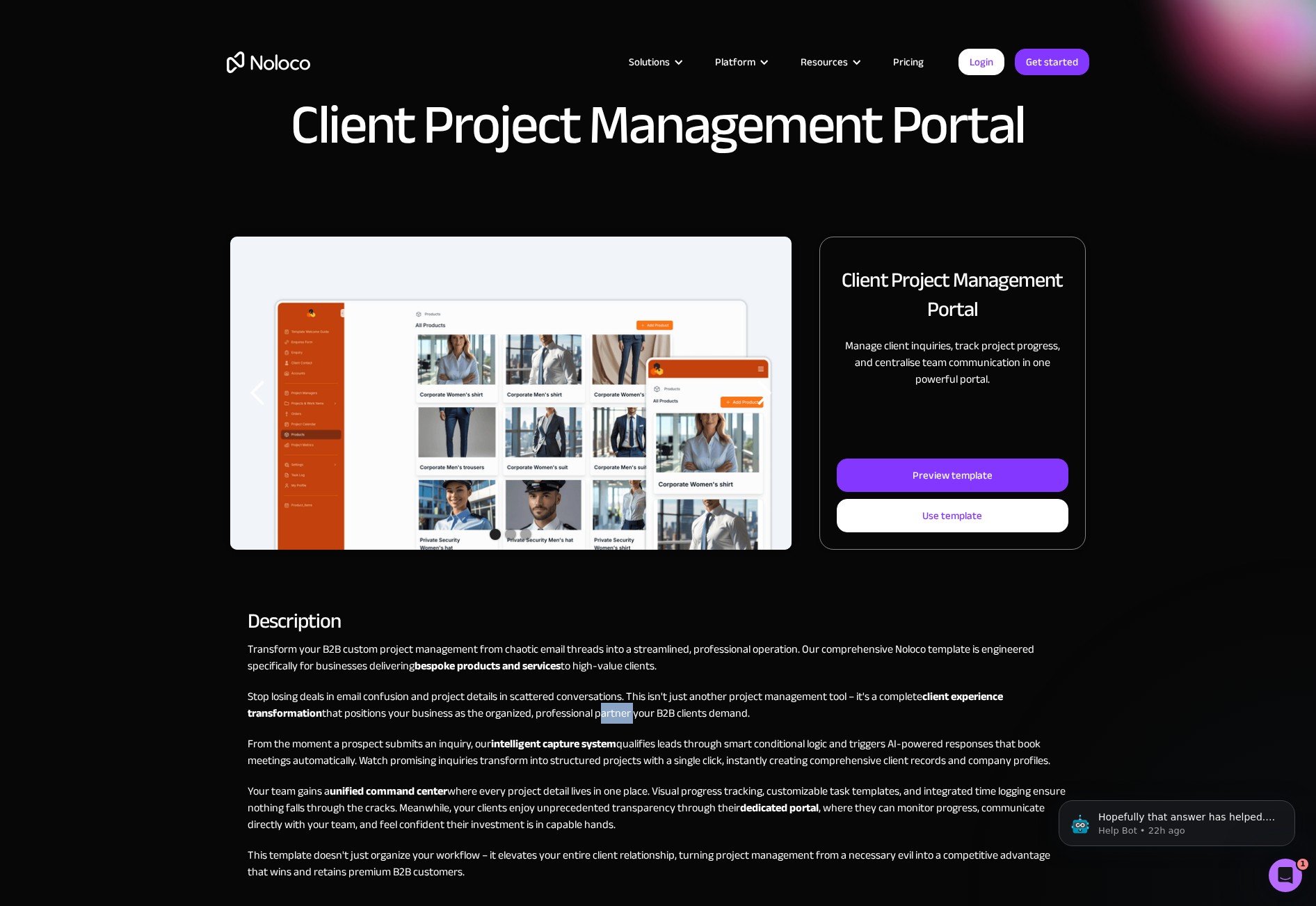
click at [629, 704] on p "Stop losing deals in email confusion and project details in scattered conversat…" at bounding box center [658, 705] width 821 height 34
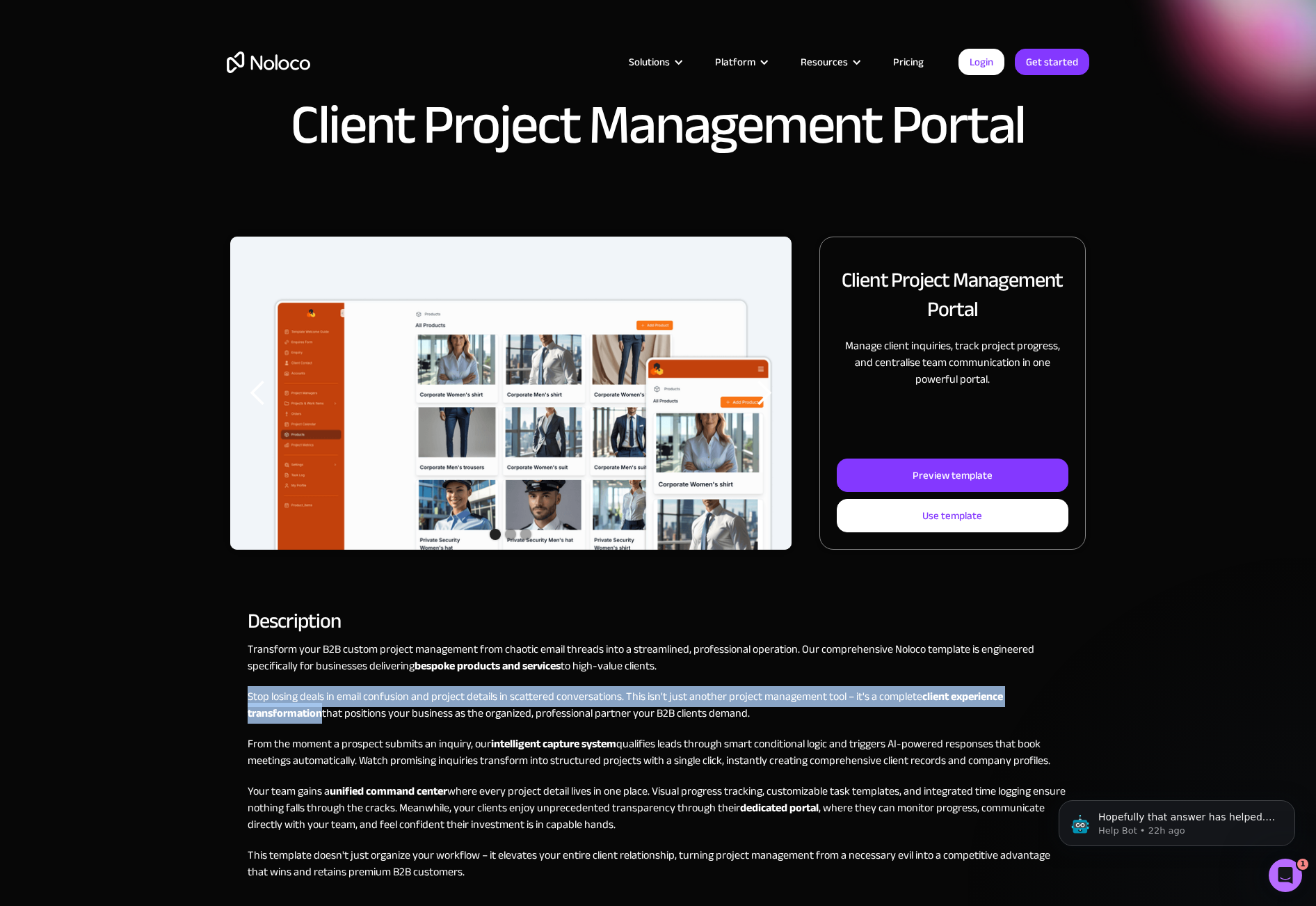
click at [629, 704] on p "Stop losing deals in email confusion and project details in scattered conversat…" at bounding box center [658, 705] width 821 height 34
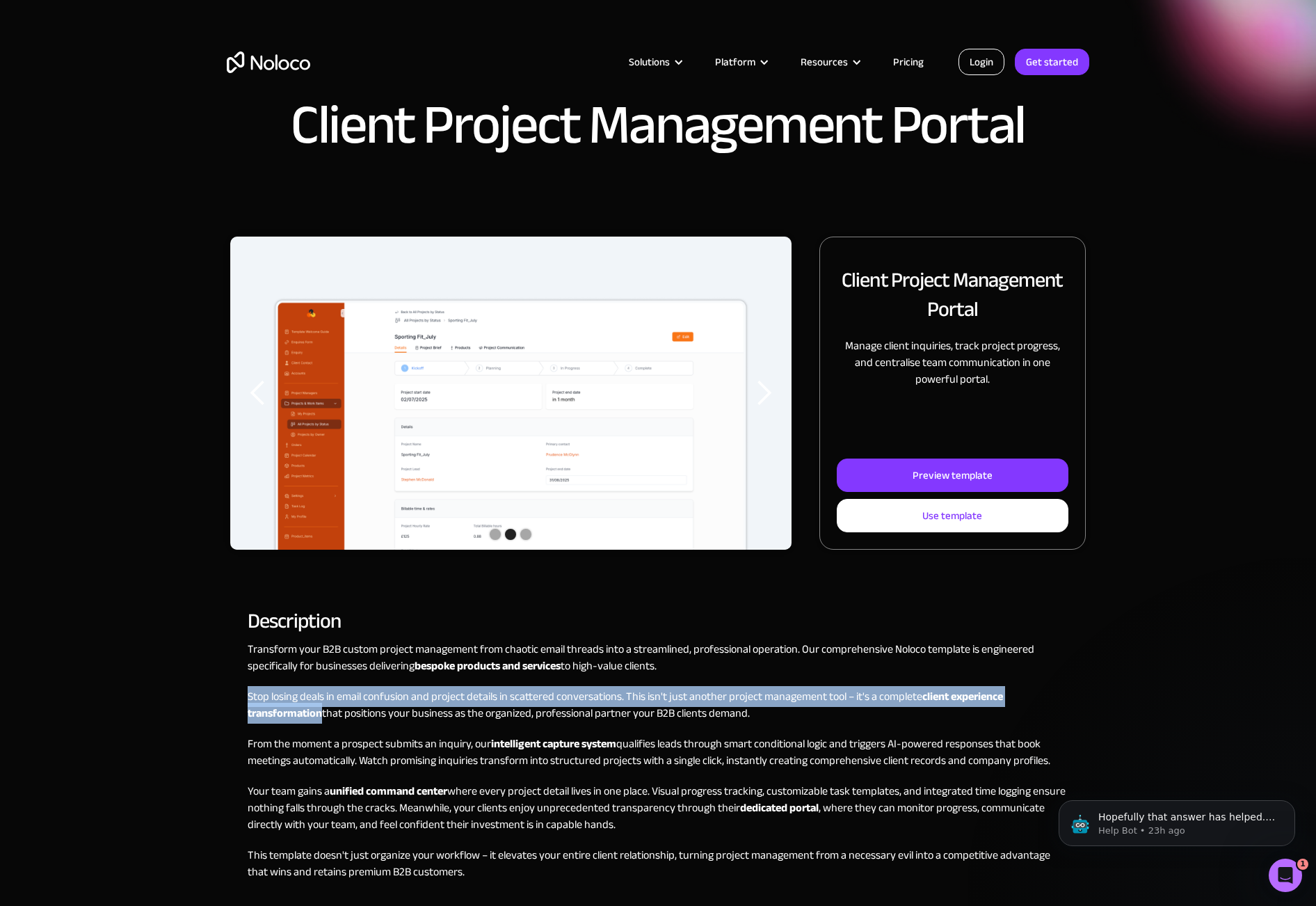
click at [985, 58] on link "Login" at bounding box center [981, 62] width 46 height 26
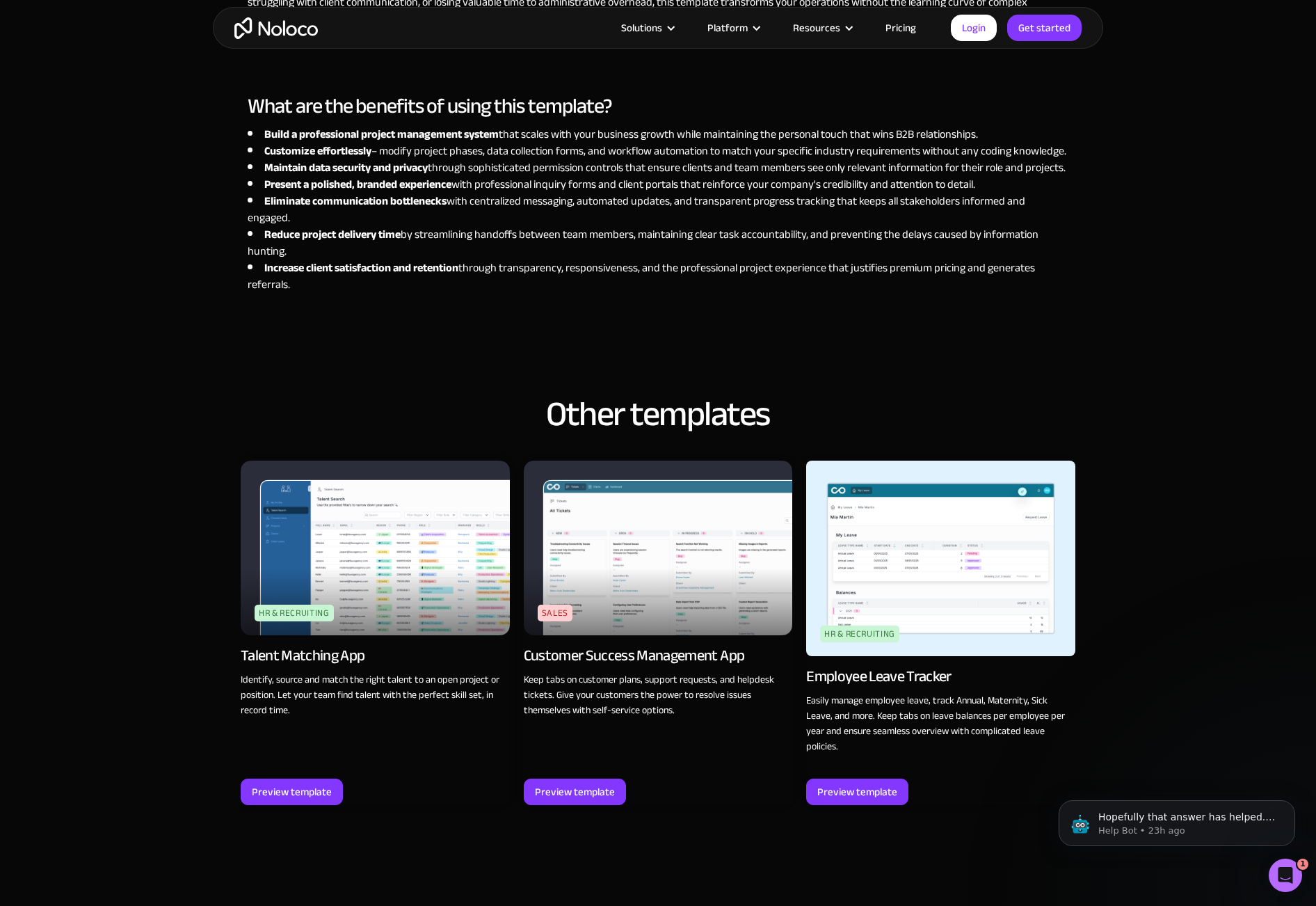
scroll to position [1150, 0]
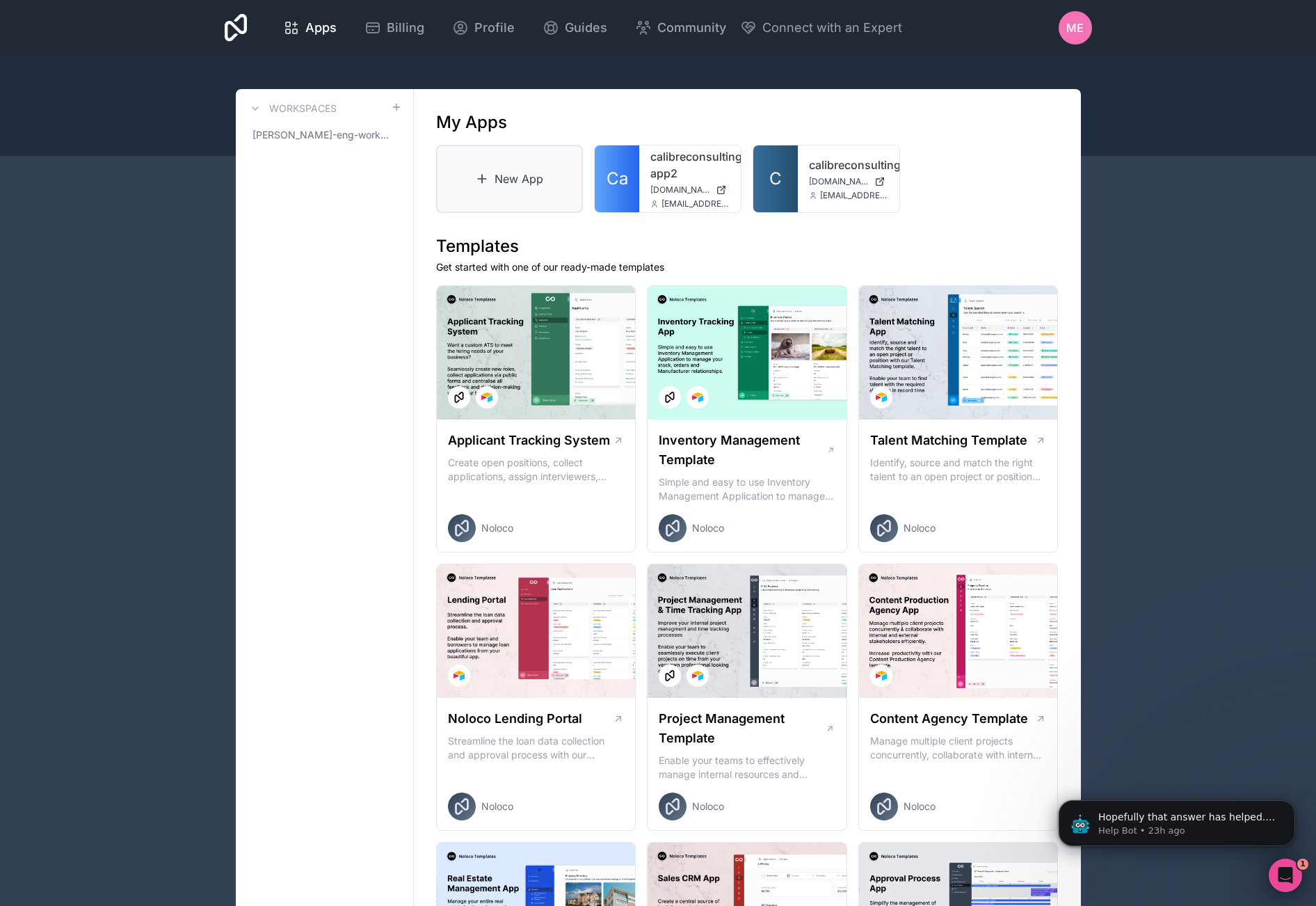
click at [553, 186] on link "New App" at bounding box center [510, 179] width 148 height 68
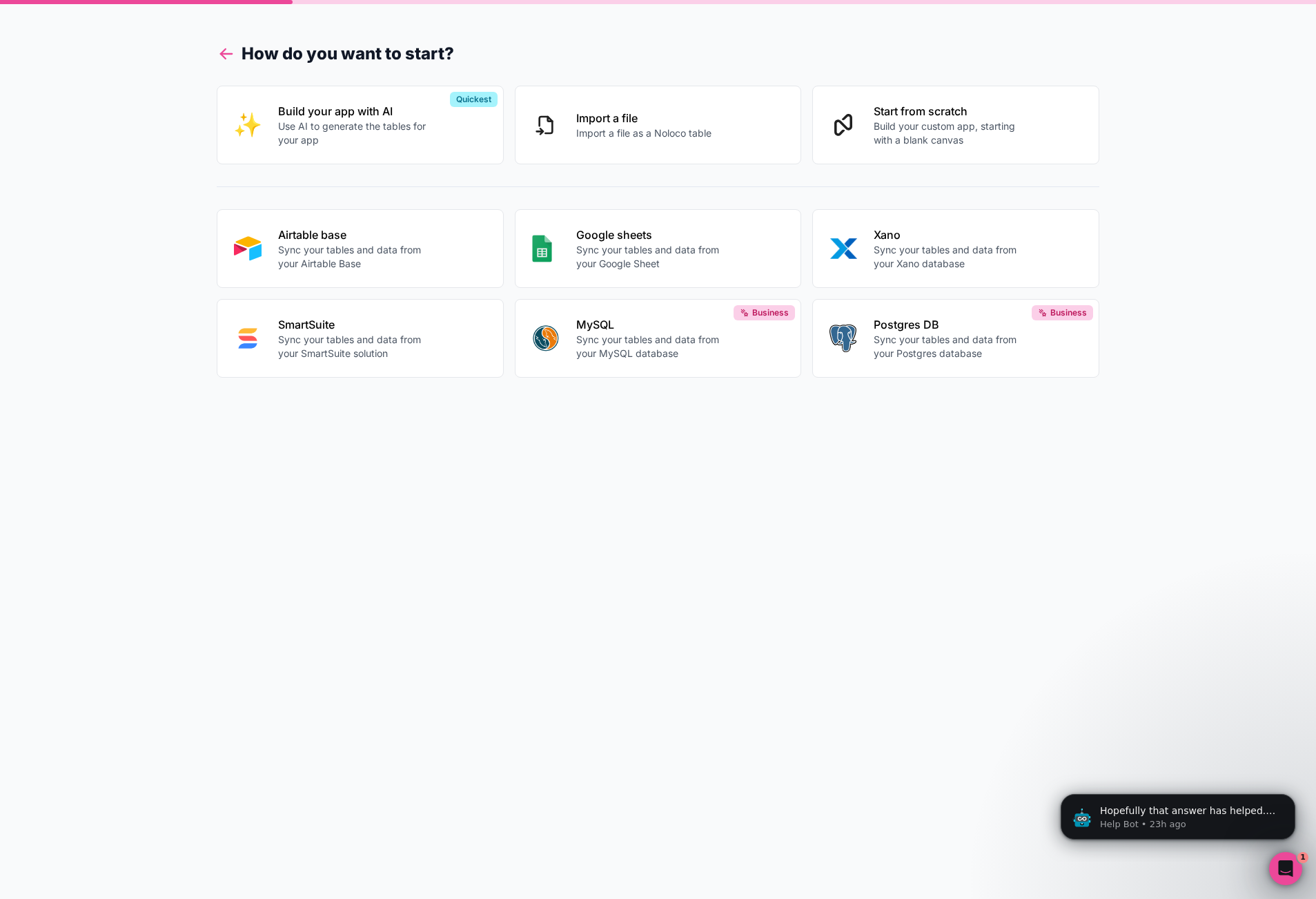
click at [224, 58] on icon at bounding box center [226, 54] width 19 height 19
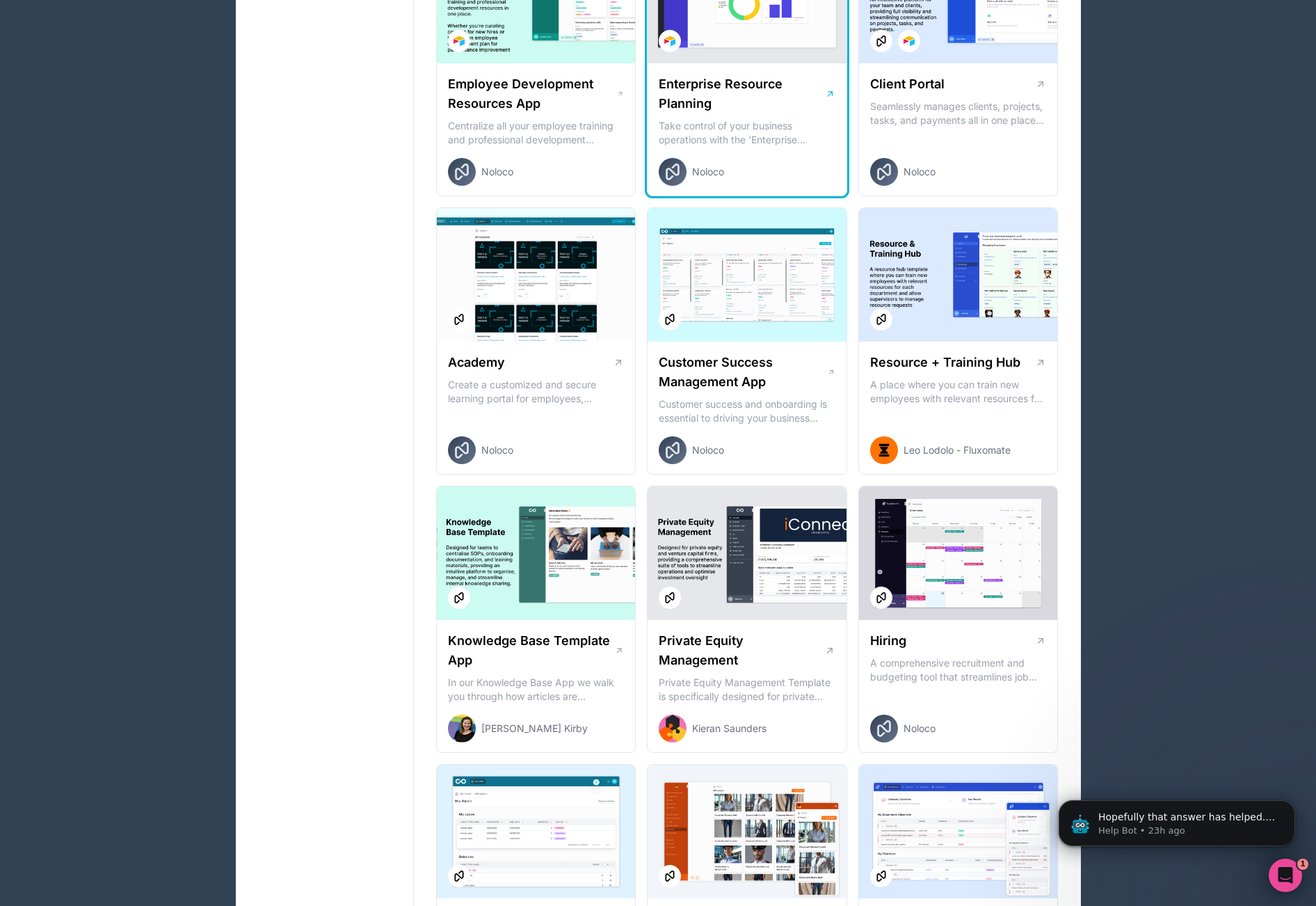
scroll to position [1603, 0]
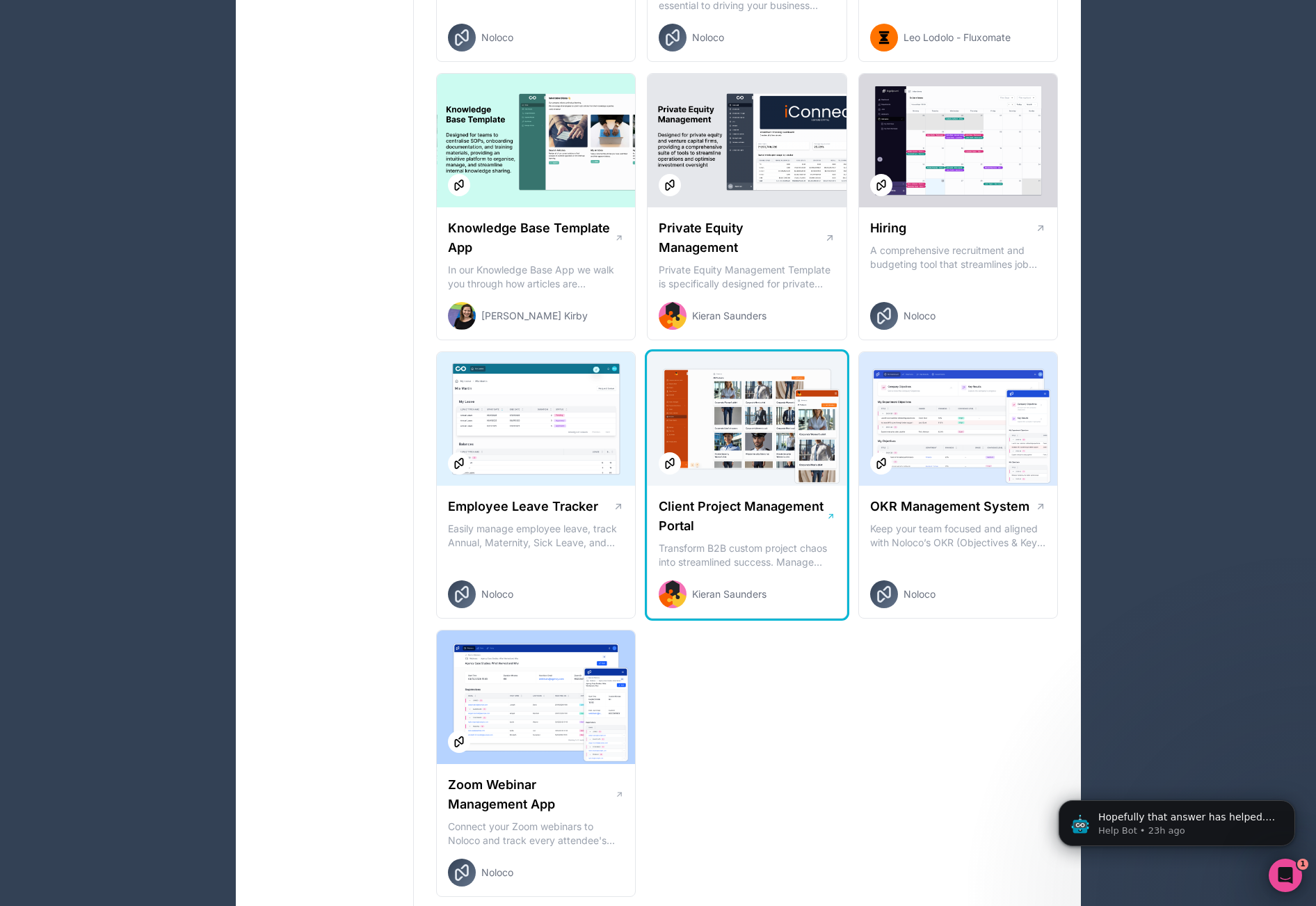
click at [749, 518] on h1 "Client Project Management Portal" at bounding box center [742, 516] width 167 height 39
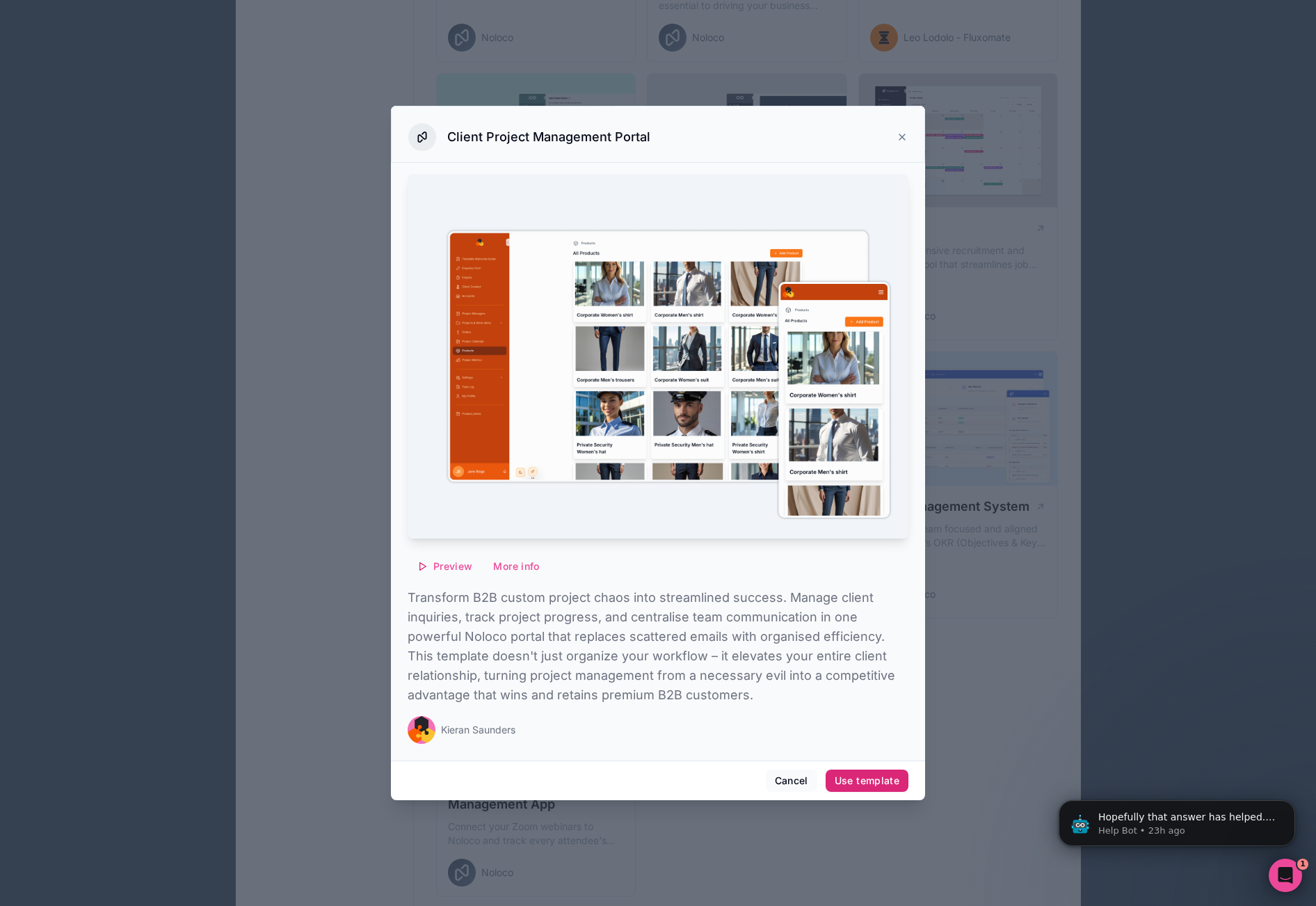
click at [862, 783] on div "Use template" at bounding box center [866, 780] width 64 height 12
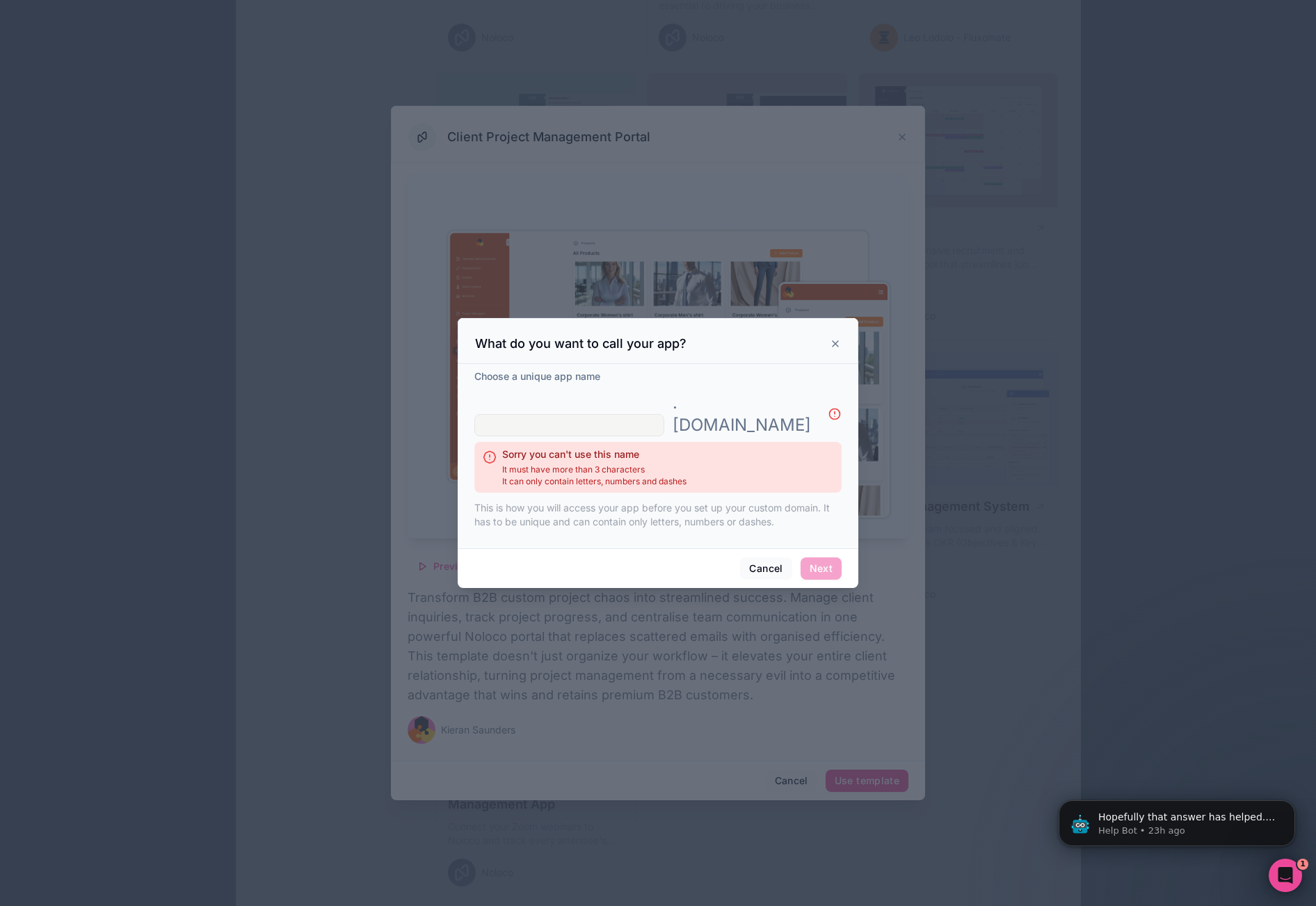
click at [651, 415] on input "text" at bounding box center [569, 425] width 190 height 22
type input "c"
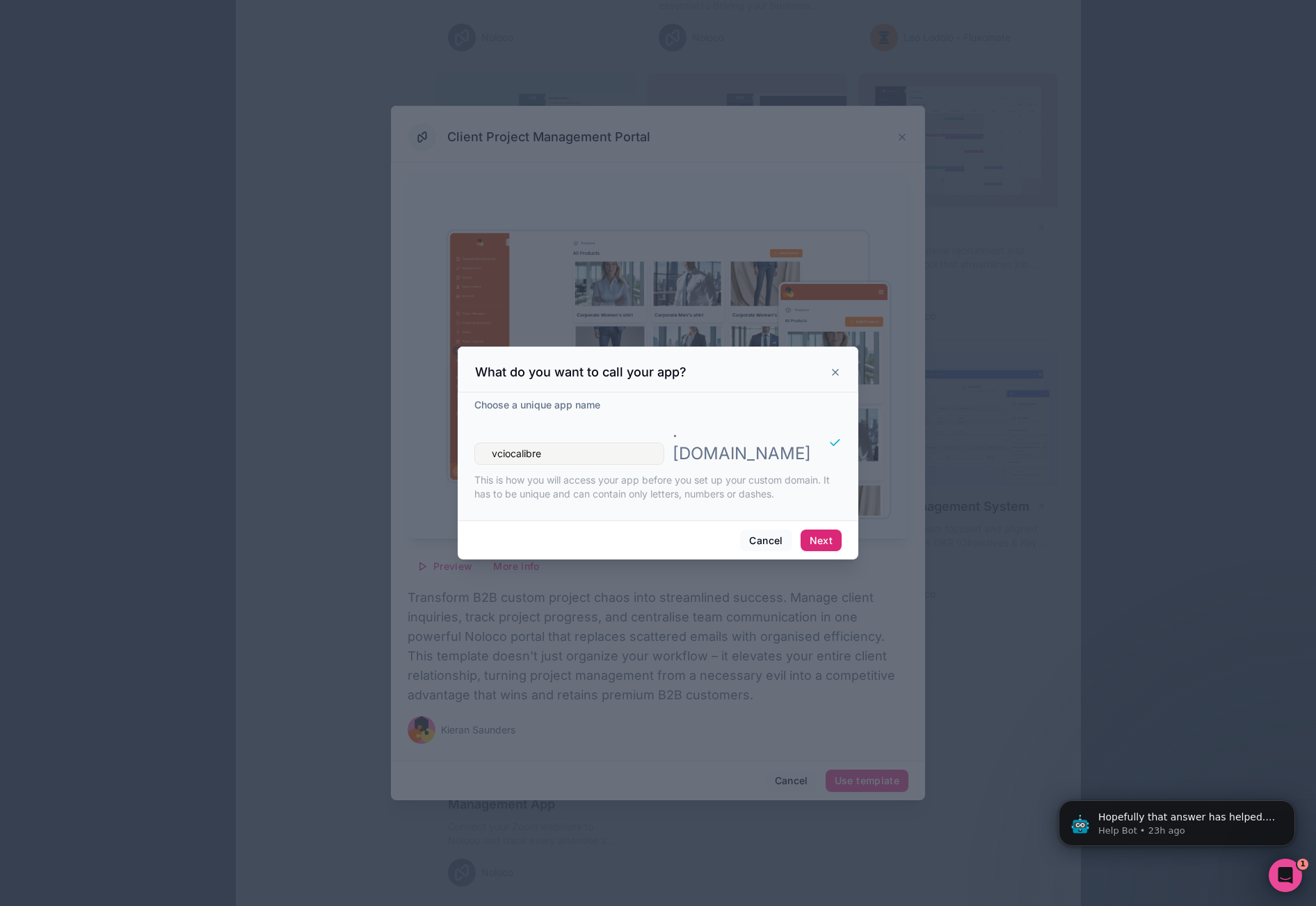
type input "vciocalibre"
click at [816, 529] on button "Next" at bounding box center [822, 540] width 41 height 22
click at [817, 529] on button "Next" at bounding box center [822, 540] width 41 height 22
click at [838, 378] on icon at bounding box center [836, 372] width 11 height 11
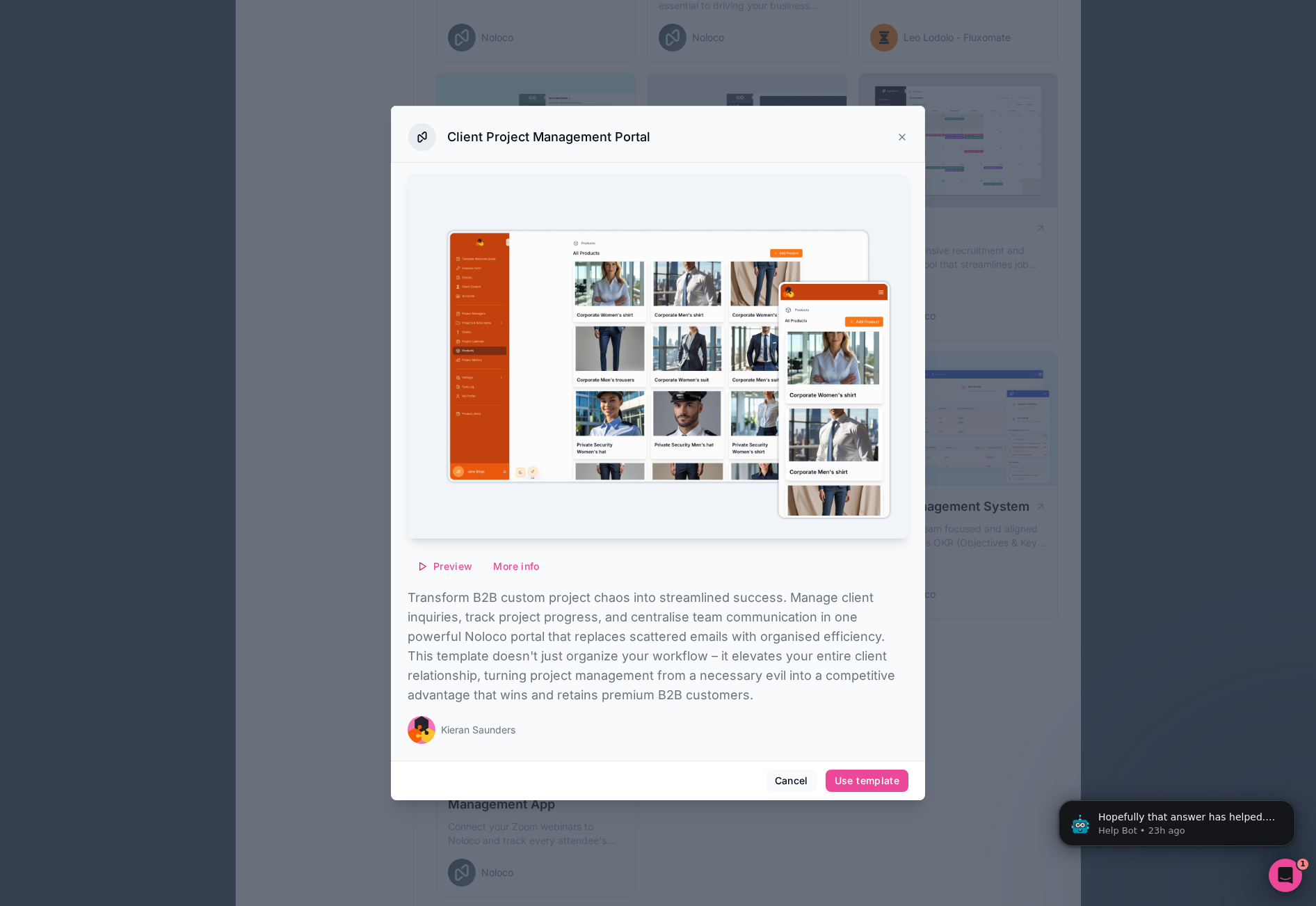
click at [905, 143] on div "Client Project Management Portal" at bounding box center [658, 137] width 499 height 28
click at [904, 140] on icon at bounding box center [902, 137] width 11 height 11
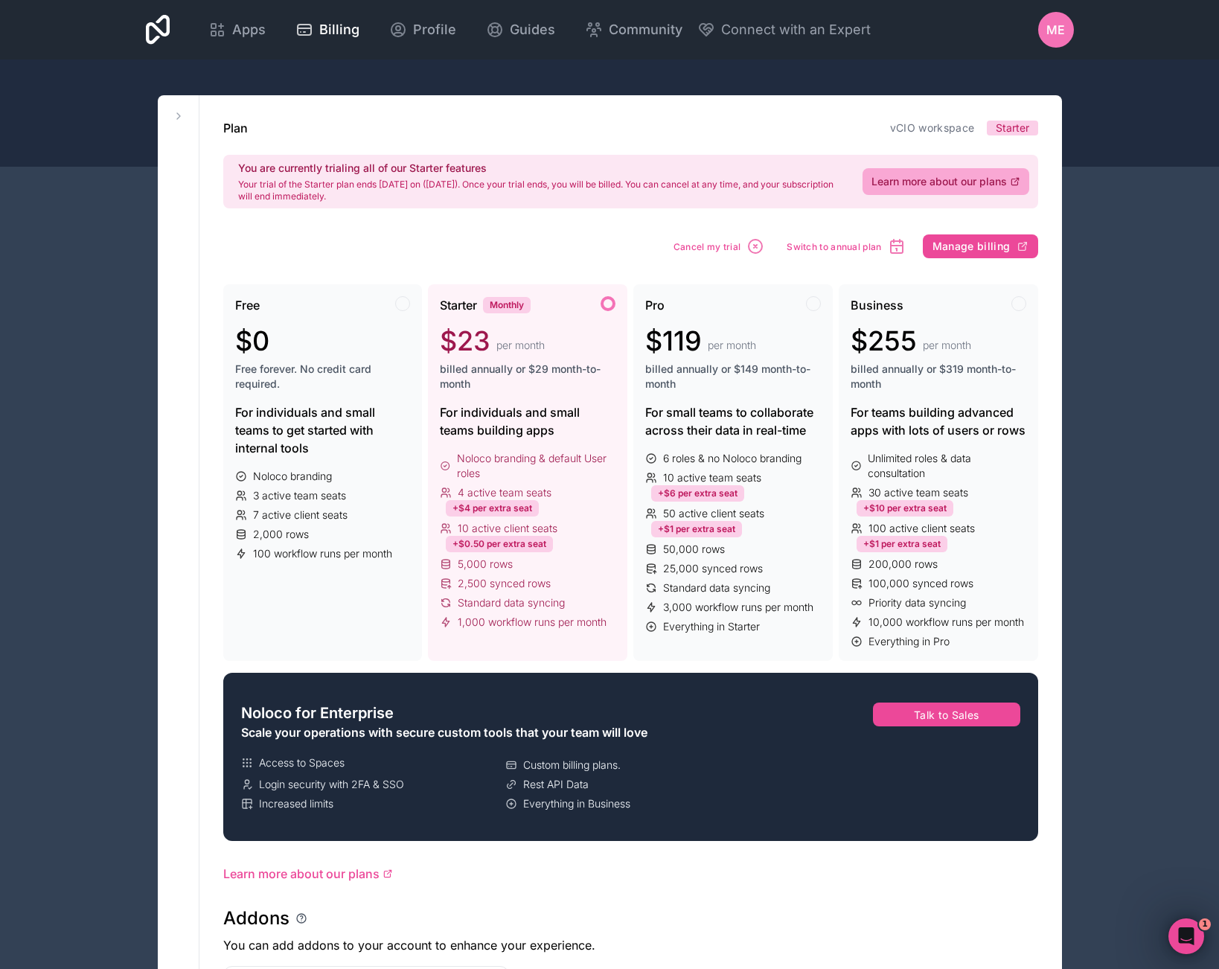
click at [1125, 213] on div "Apps Billing Profile Guides Community Connect with an Expert ME Billing Profile…" at bounding box center [609, 749] width 1219 height 1499
click at [1123, 234] on div "Apps Billing Profile Guides Community Connect with an Expert ME Billing Profile…" at bounding box center [609, 749] width 1219 height 1499
click at [179, 116] on icon at bounding box center [179, 116] width 12 height 12
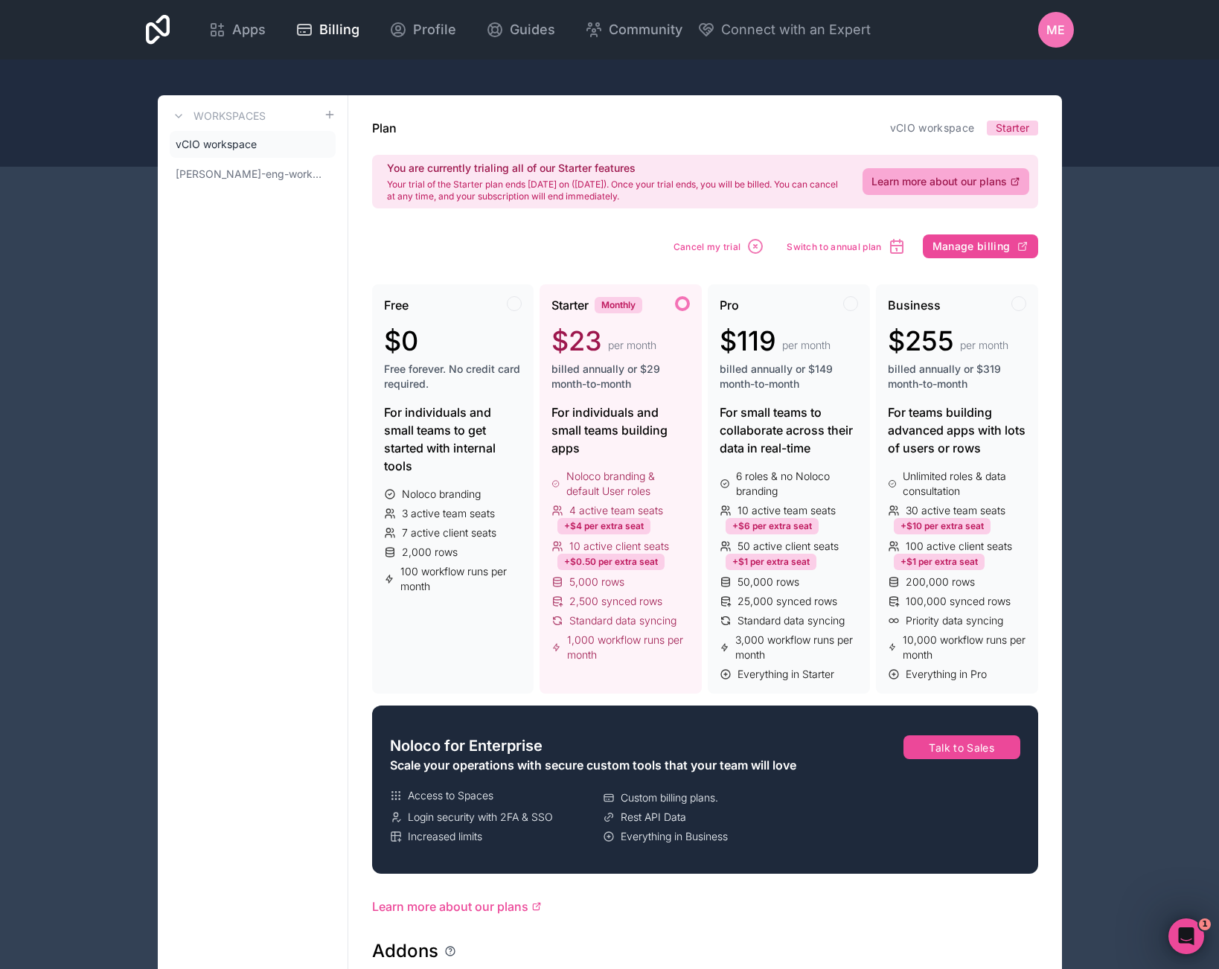
click at [1028, 61] on div at bounding box center [609, 113] width 1219 height 107
click at [334, 85] on div at bounding box center [609, 113] width 1219 height 107
click at [544, 70] on div at bounding box center [609, 113] width 1219 height 107
